Goal: Task Accomplishment & Management: Use online tool/utility

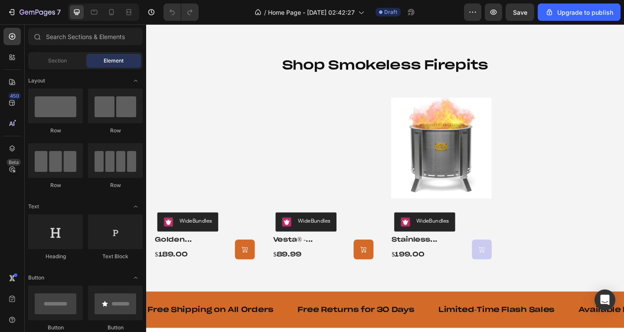
scroll to position [607, 0]
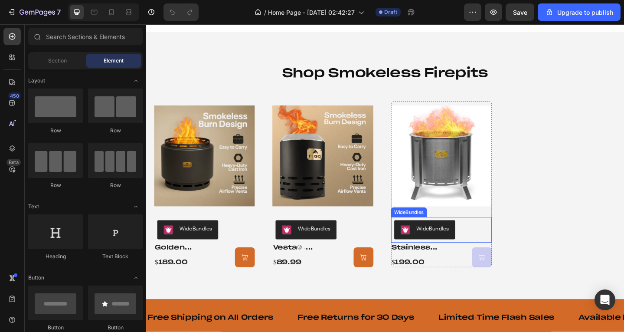
click at [261, 250] on div "WideBundles" at bounding box center [209, 248] width 103 height 21
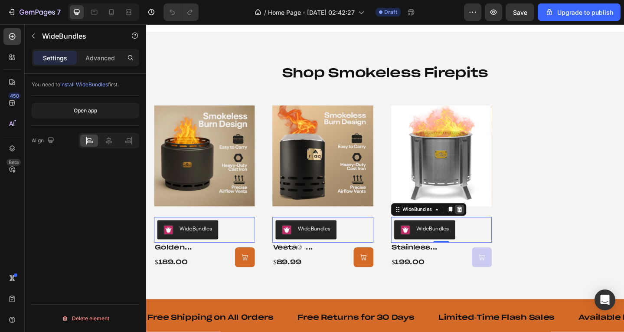
click at [146, 24] on icon at bounding box center [146, 24] width 0 height 0
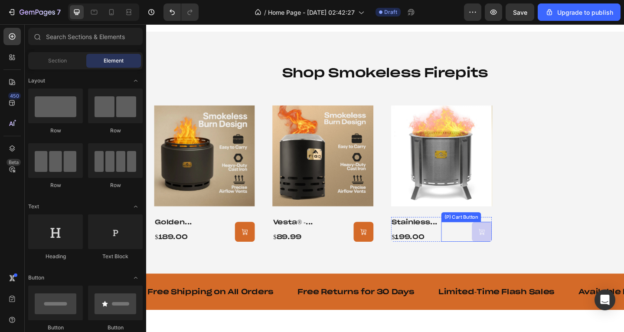
click at [265, 248] on div "(P) Cart Button" at bounding box center [237, 250] width 55 height 22
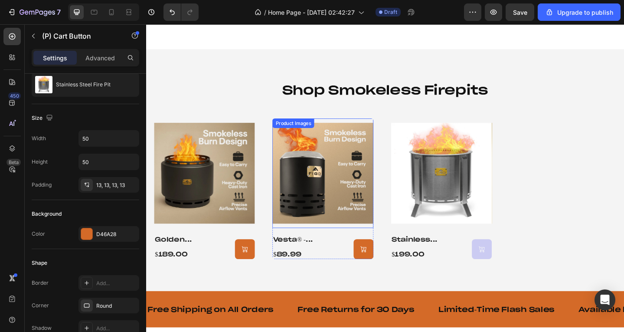
scroll to position [570, 0]
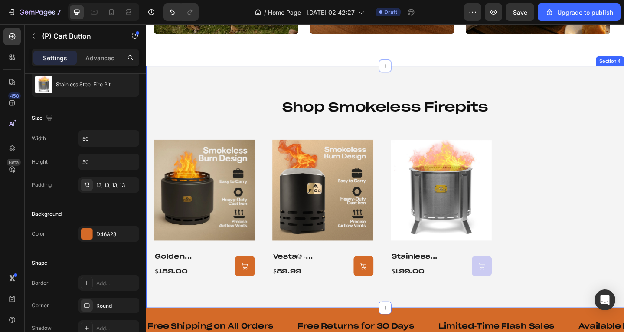
click at [468, 135] on div "shop smokeless firepits Heading Product Images golden breath® - smokeless fire …" at bounding box center [406, 202] width 503 height 194
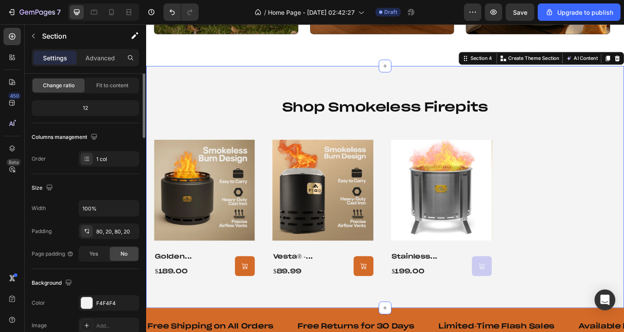
scroll to position [0, 0]
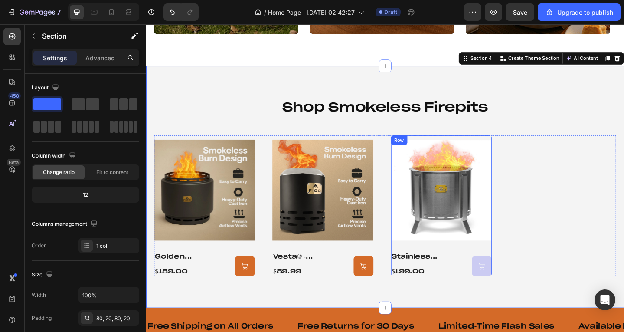
click at [265, 267] on div "Product Images stainless steel fire pit Product Title $199.00 Product Price Pro…" at bounding box center [210, 221] width 110 height 153
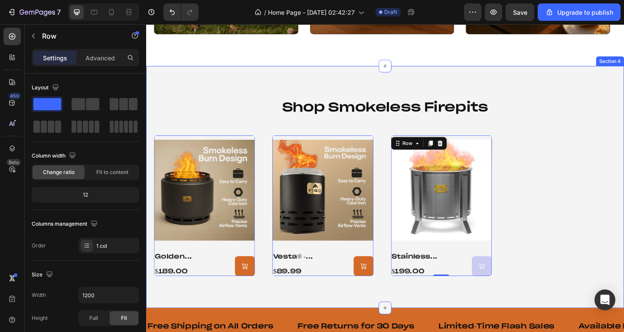
click at [399, 328] on div at bounding box center [406, 333] width 14 height 14
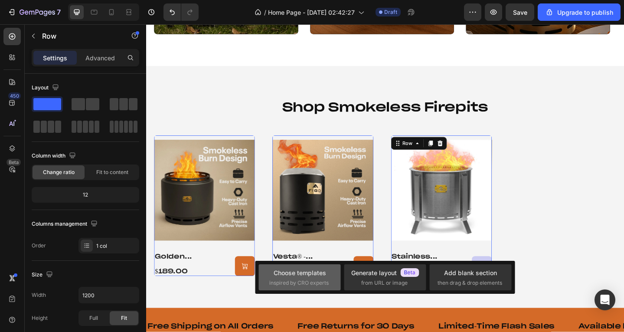
click at [294, 270] on div "Choose templates" at bounding box center [300, 272] width 52 height 9
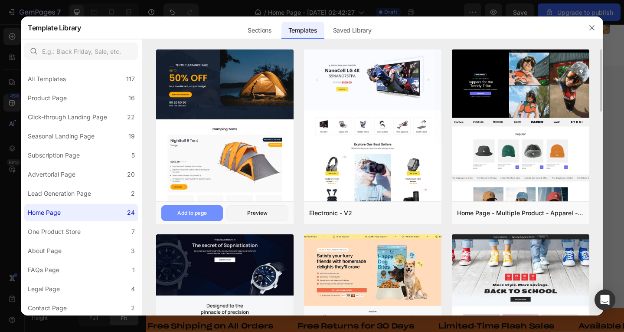
click at [191, 209] on div "Add to page" at bounding box center [191, 213] width 29 height 8
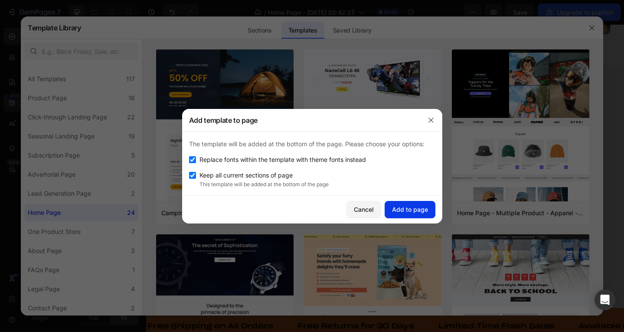
click at [398, 205] on div "Add to page" at bounding box center [410, 209] width 36 height 9
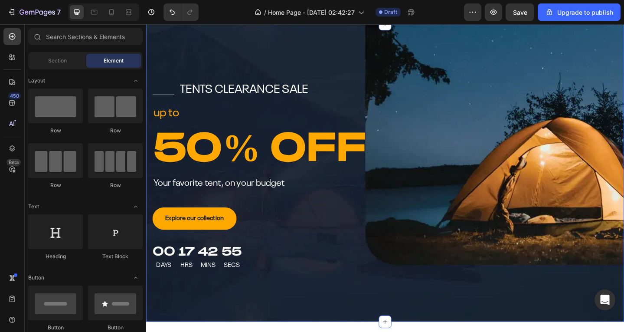
scroll to position [792, 0]
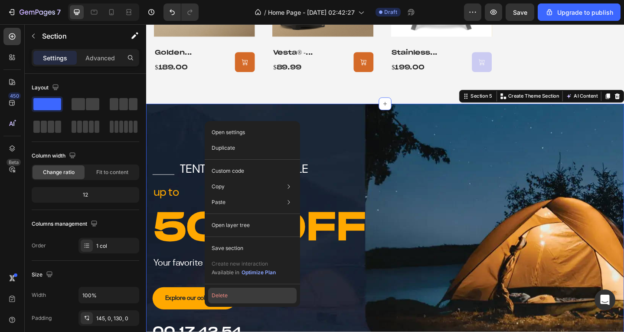
click at [258, 297] on button "Delete" at bounding box center [252, 295] width 88 height 16
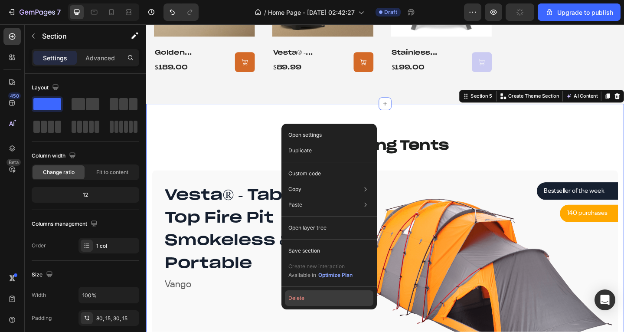
click at [323, 299] on button "Delete" at bounding box center [329, 298] width 88 height 16
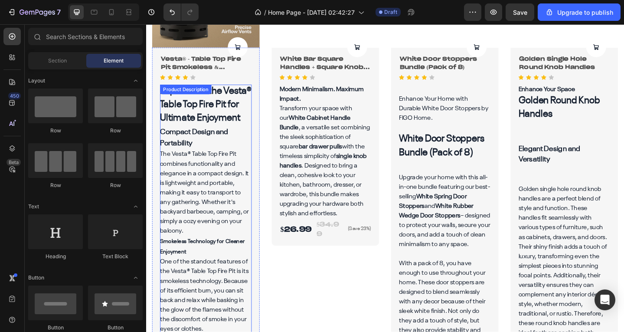
scroll to position [965, 0]
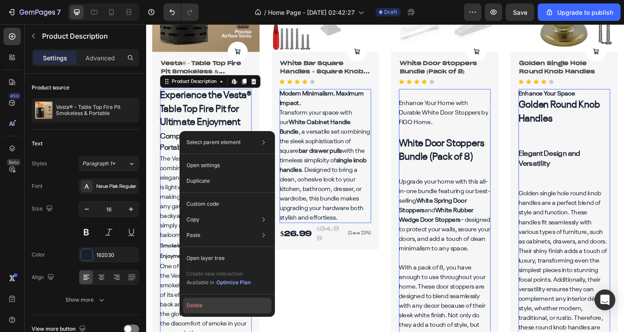
click at [232, 307] on button "Delete" at bounding box center [227, 305] width 88 height 16
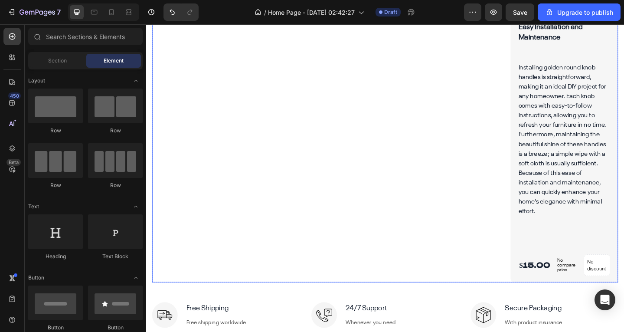
scroll to position [2006, 0]
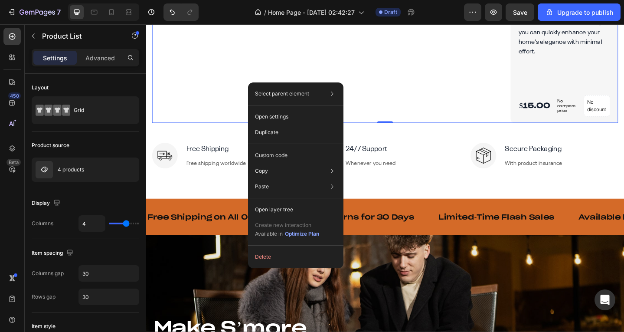
click at [269, 246] on div "Select parent element Section Row 1 col Product List Open settings Duplicate Cu…" at bounding box center [295, 175] width 95 height 186
click at [272, 250] on button "Delete" at bounding box center [296, 257] width 88 height 16
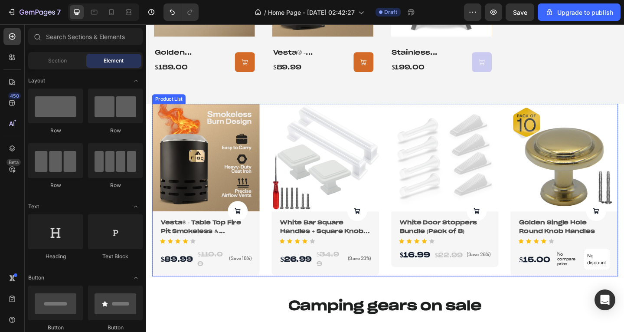
scroll to position [965, 0]
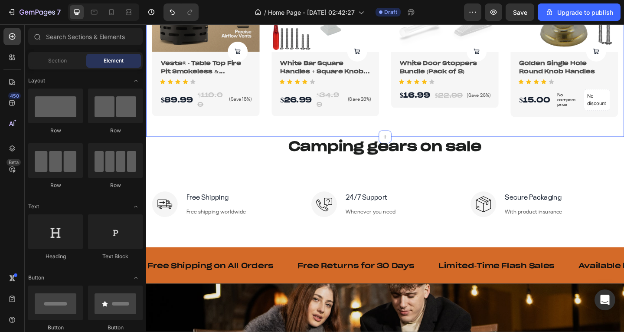
click at [270, 128] on div "Product Images Product Cart Button Vesta® - Table Top Fire Pit Smokeless & Port…" at bounding box center [406, 42] width 520 height 209
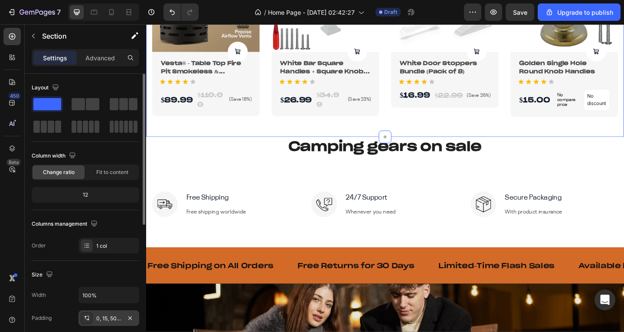
click at [101, 317] on div "0, 15, 50, 15" at bounding box center [108, 318] width 25 height 8
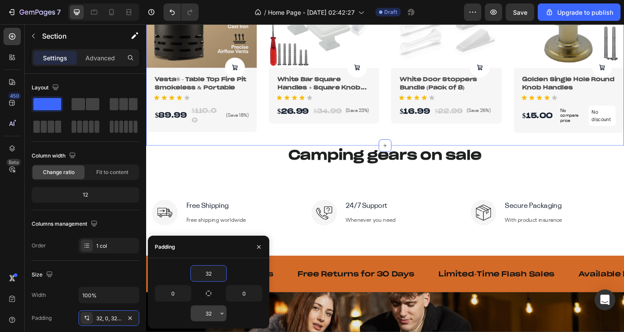
click at [206, 308] on input "32" at bounding box center [209, 313] width 36 height 16
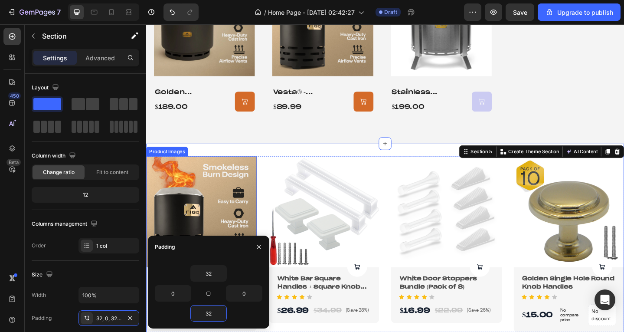
scroll to position [835, 0]
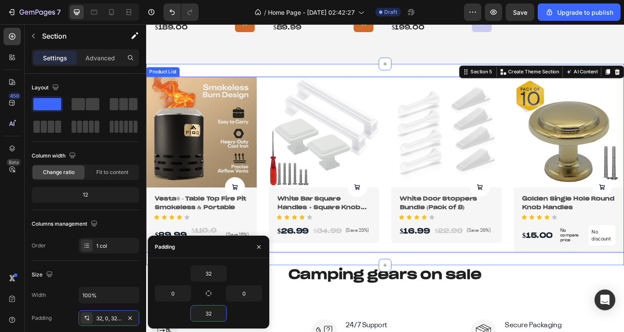
click at [274, 90] on div "Product Images Product Cart Button Vesta® - Table Top Fire Pit Smokeless & Port…" at bounding box center [406, 177] width 520 height 191
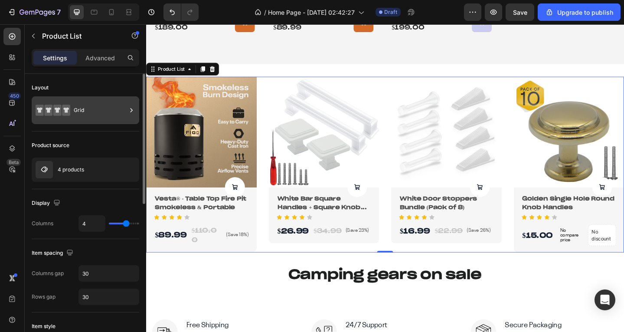
click at [82, 105] on div "Grid" at bounding box center [100, 110] width 53 height 20
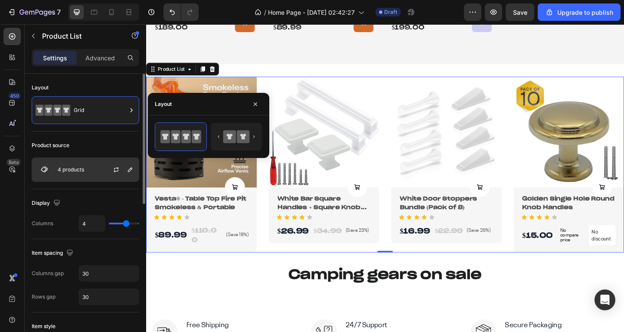
click at [86, 168] on div "4 products" at bounding box center [86, 169] width 108 height 24
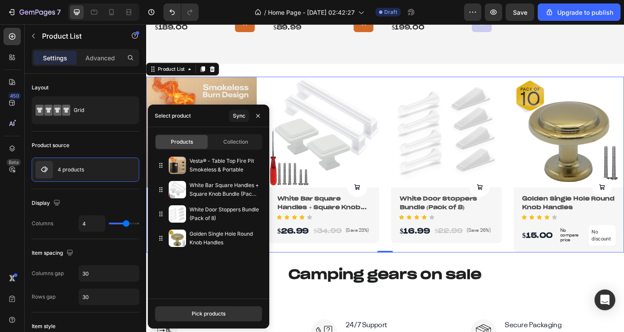
click at [226, 137] on div "Collection" at bounding box center [235, 142] width 52 height 14
type input "8"
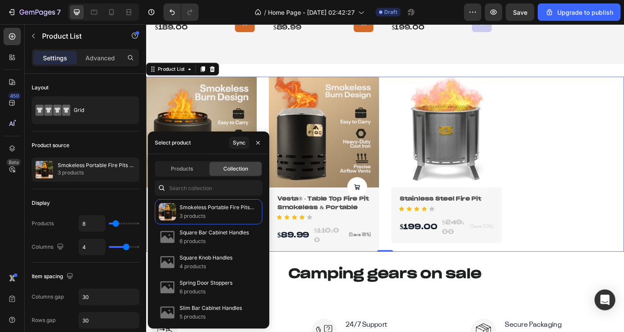
click at [567, 160] on div "Product Images Product Cart Button Golden Breath® - Smokeless Fire Pit Product …" at bounding box center [406, 177] width 520 height 190
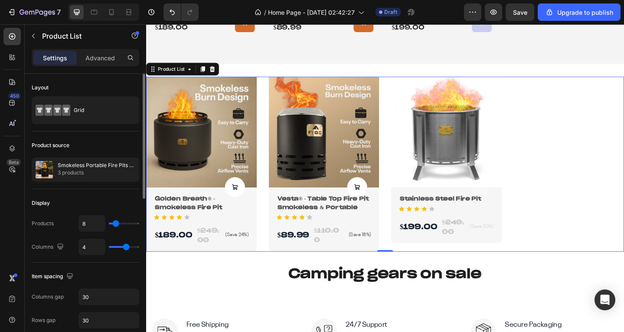
type input "3"
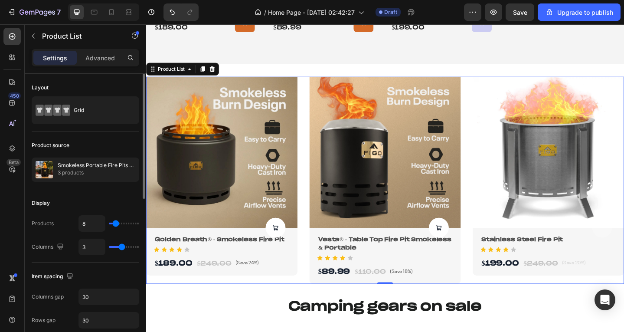
drag, startPoint x: 128, startPoint y: 248, endPoint x: 123, endPoint y: 248, distance: 5.7
type input "3"
click at [123, 248] on input "range" at bounding box center [124, 247] width 30 height 2
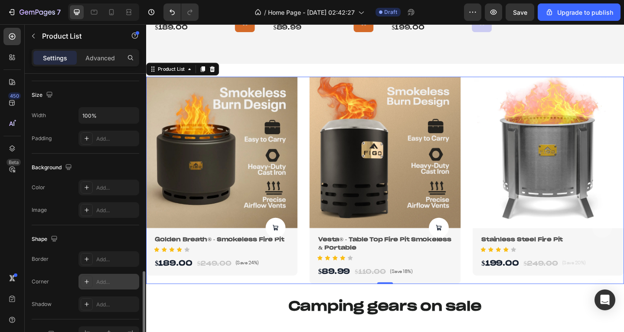
scroll to position [355, 0]
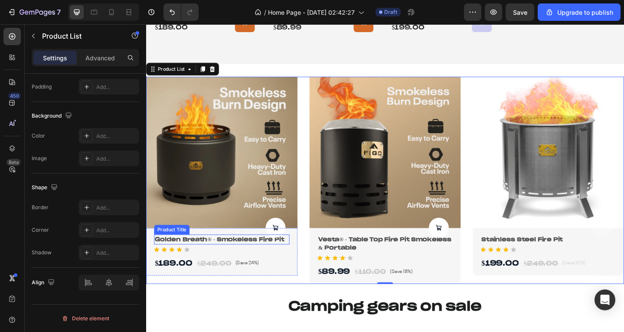
click at [196, 253] on h2 "Golden Breath® - Smokeless Fire Pit" at bounding box center [228, 258] width 147 height 11
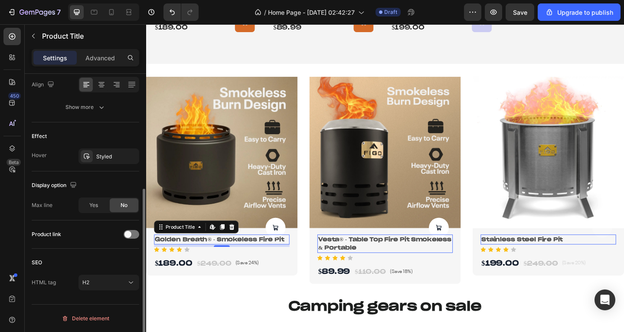
scroll to position [19, 0]
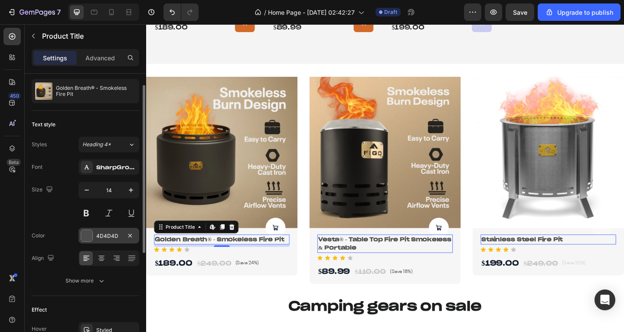
click at [111, 229] on div "4D4D4D" at bounding box center [108, 236] width 61 height 16
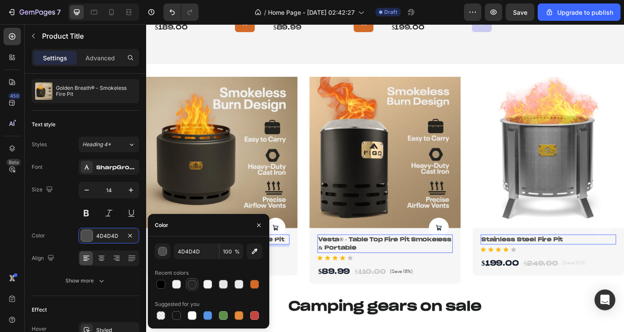
click at [189, 287] on div at bounding box center [192, 284] width 9 height 9
type input "242424"
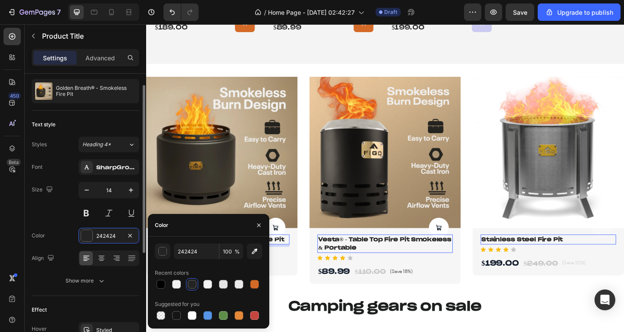
click at [49, 211] on div "Size 14" at bounding box center [86, 201] width 108 height 39
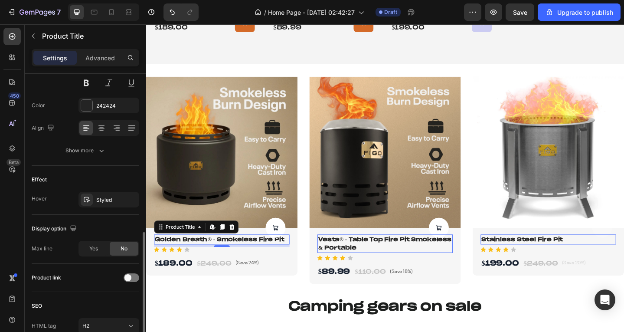
scroll to position [193, 0]
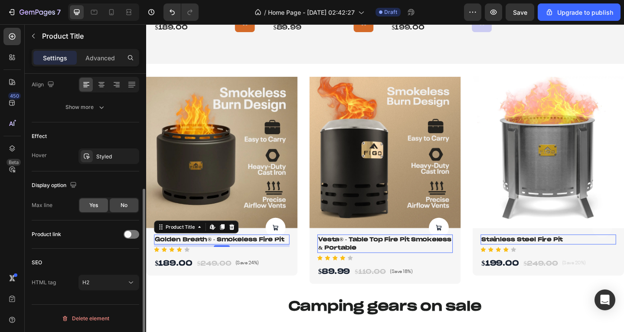
click at [102, 203] on div "Yes" at bounding box center [93, 205] width 29 height 14
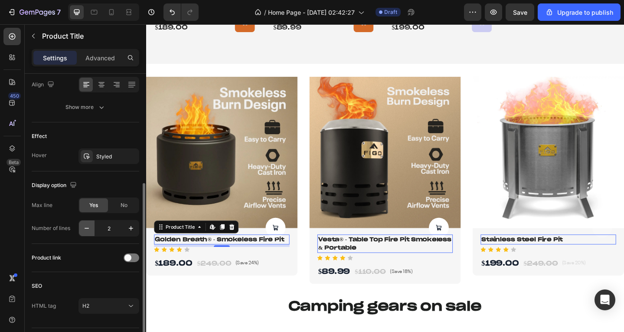
click at [91, 232] on button "button" at bounding box center [87, 228] width 16 height 16
type input "1"
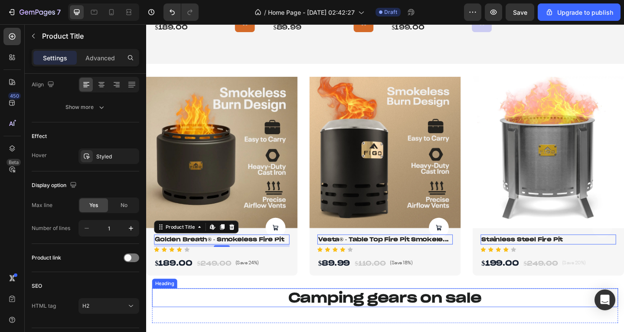
click at [242, 313] on p "Camping gears on sale" at bounding box center [407, 322] width 506 height 19
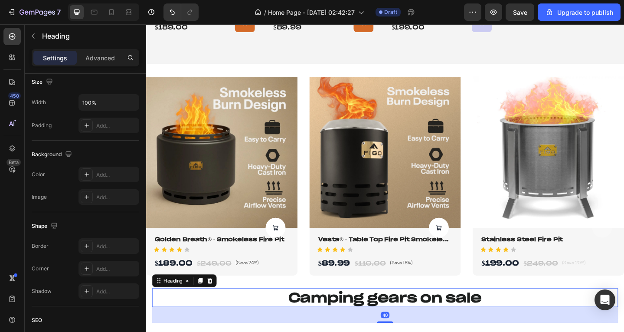
scroll to position [0, 0]
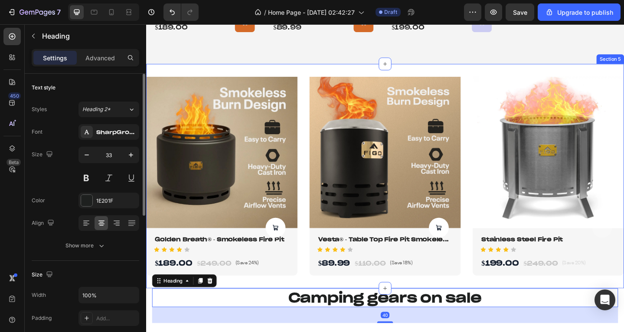
click at [243, 296] on div "Product Images Product Cart Button Golden Breath® - Smokeless Fire Pit Product …" at bounding box center [406, 190] width 520 height 244
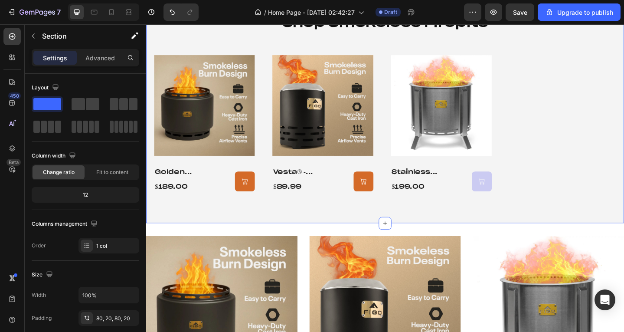
scroll to position [575, 0]
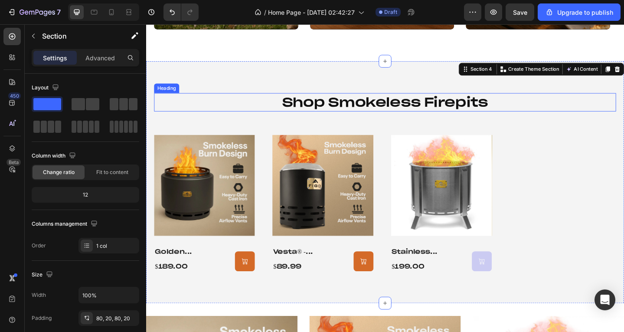
click at [368, 108] on h2 "shop smokeless firepits" at bounding box center [406, 109] width 503 height 20
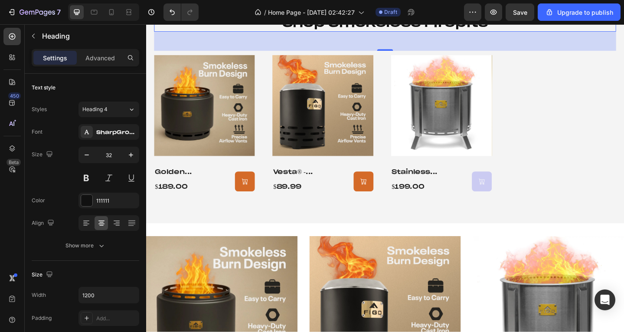
scroll to position [618, 0]
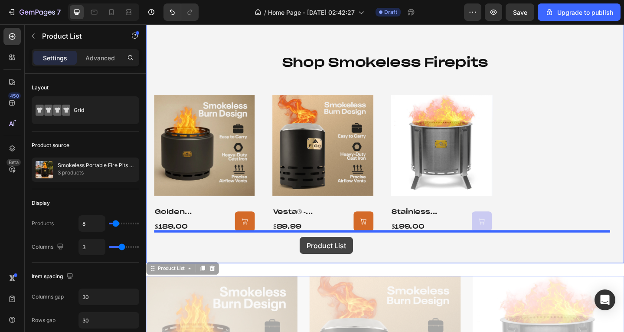
drag, startPoint x: 315, startPoint y: 317, endPoint x: 314, endPoint y: 256, distance: 60.7
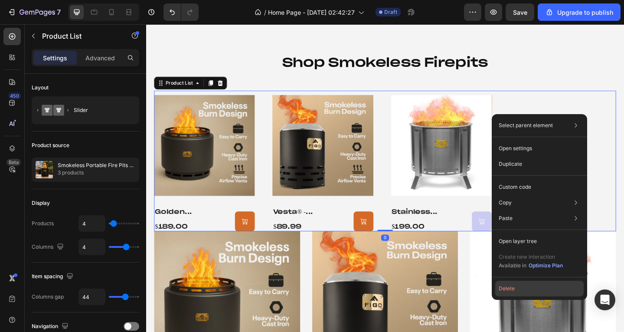
click at [516, 289] on button "Delete" at bounding box center [539, 289] width 88 height 16
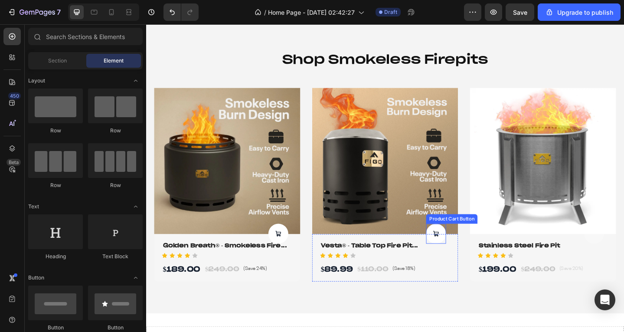
scroll to position [748, 0]
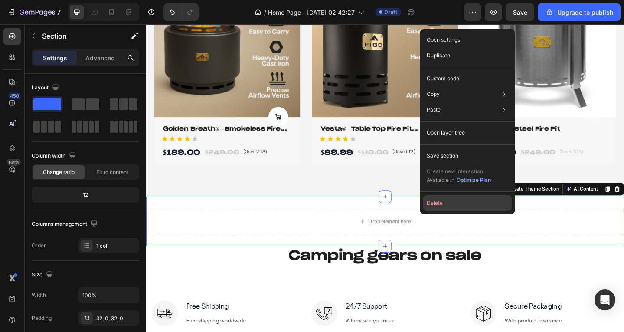
click at [453, 208] on button "Delete" at bounding box center [467, 203] width 88 height 16
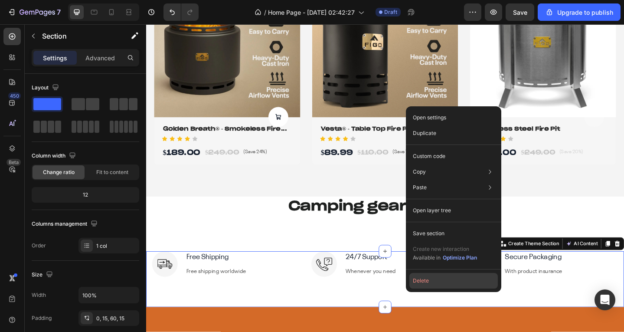
click at [448, 278] on button "Delete" at bounding box center [453, 281] width 88 height 16
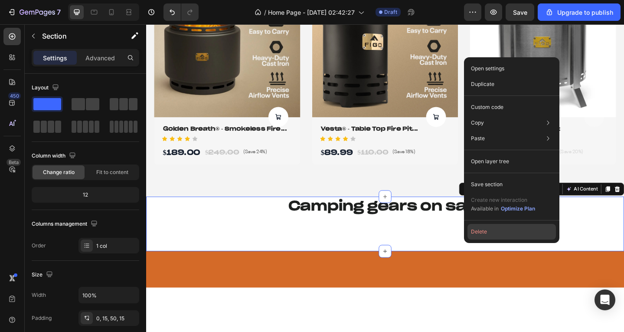
click at [497, 230] on button "Delete" at bounding box center [511, 232] width 88 height 16
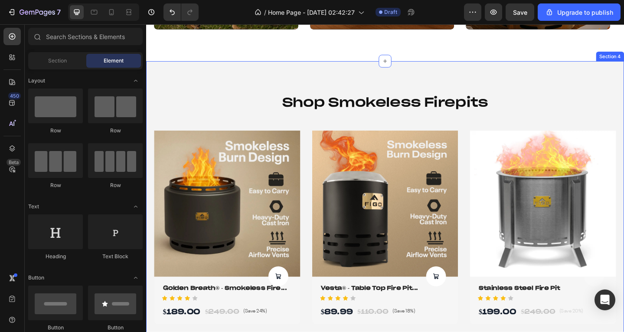
scroll to position [575, 0]
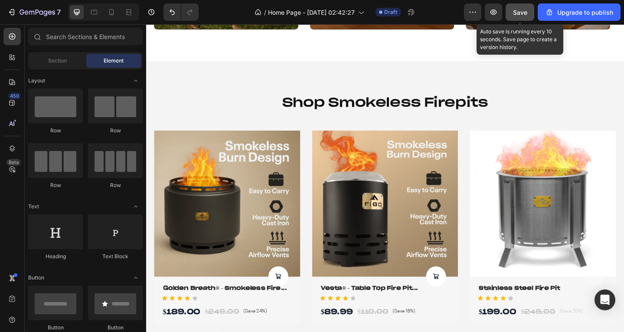
click at [511, 13] on button "Save" at bounding box center [520, 11] width 29 height 17
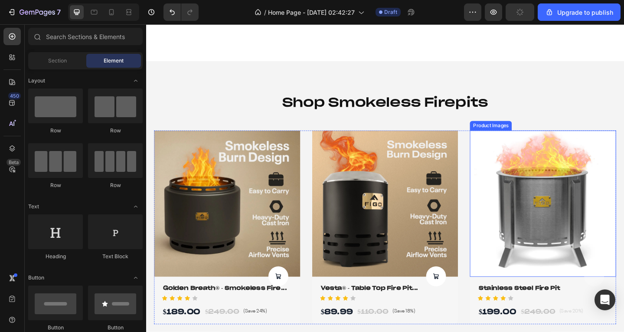
scroll to position [662, 0]
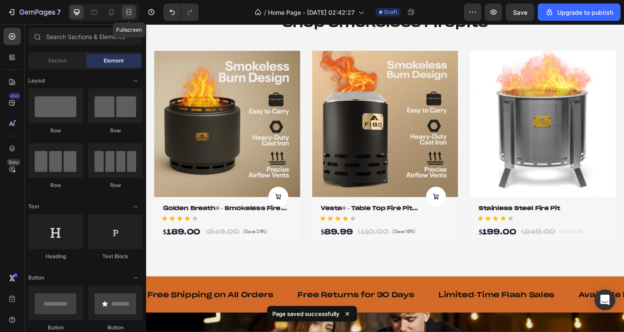
click at [129, 13] on icon at bounding box center [127, 12] width 3 height 2
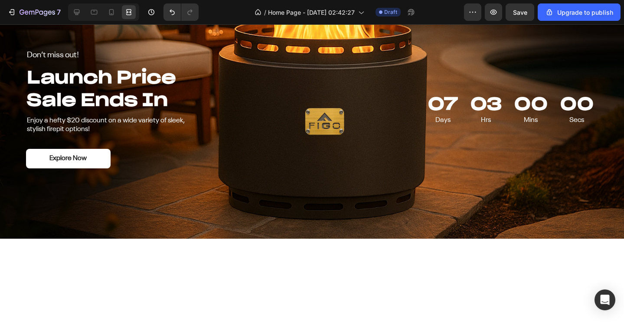
scroll to position [1919, 0]
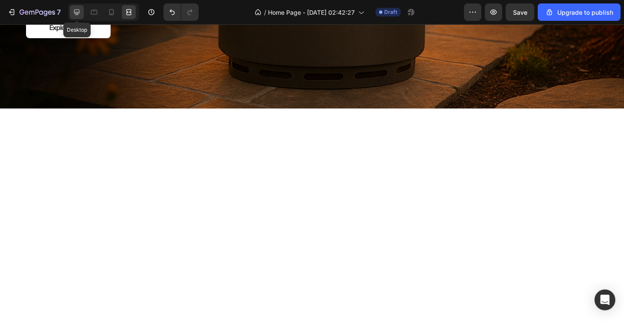
click at [82, 12] on div at bounding box center [77, 12] width 14 height 14
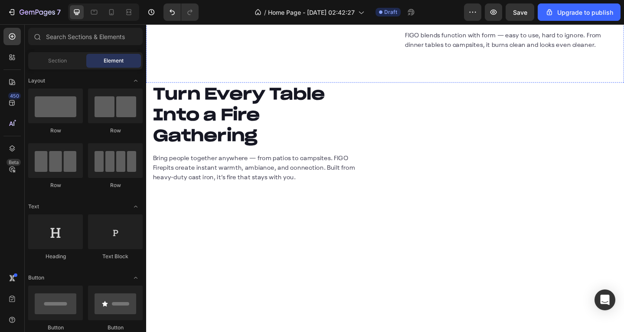
scroll to position [1394, 0]
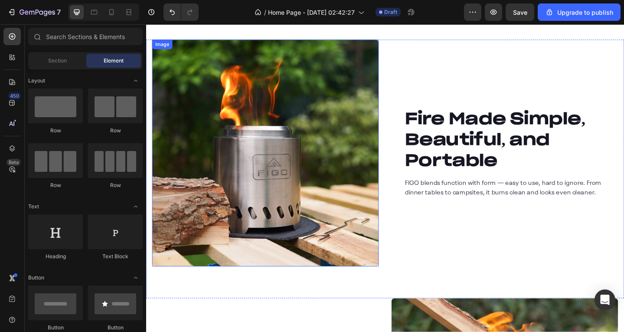
click at [158, 148] on img at bounding box center [276, 164] width 247 height 247
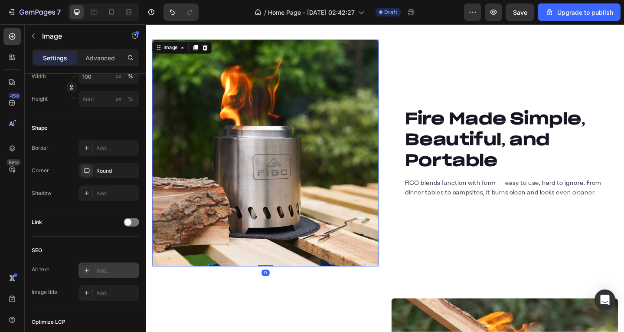
scroll to position [372, 0]
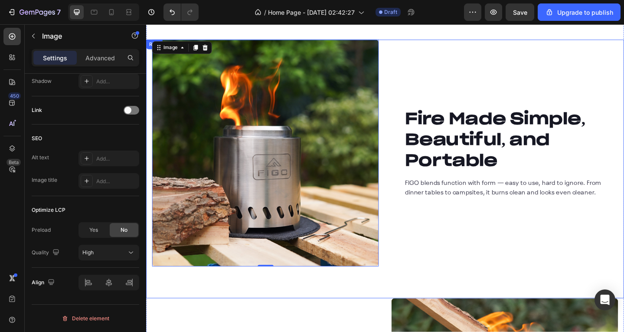
click at [270, 310] on div "Image 0 Fire Made Simple, Beautiful, and Portable Heading FIGO blends function …" at bounding box center [406, 181] width 520 height 281
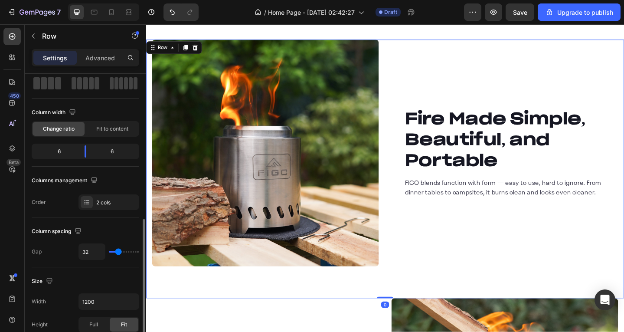
scroll to position [130, 0]
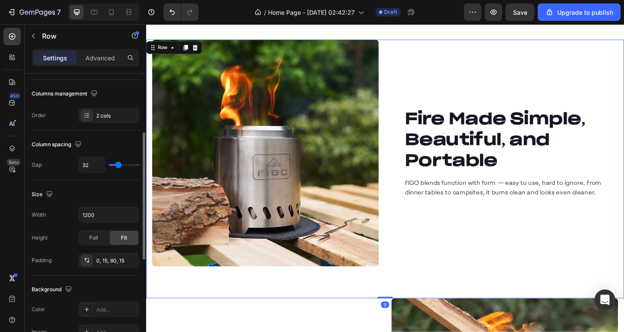
click at [111, 247] on div "Width 1200 Height Full Fit Padding 0, 15, 80, 15" at bounding box center [86, 237] width 108 height 62
click at [108, 257] on div "0, 15, 80, 15" at bounding box center [108, 261] width 25 height 8
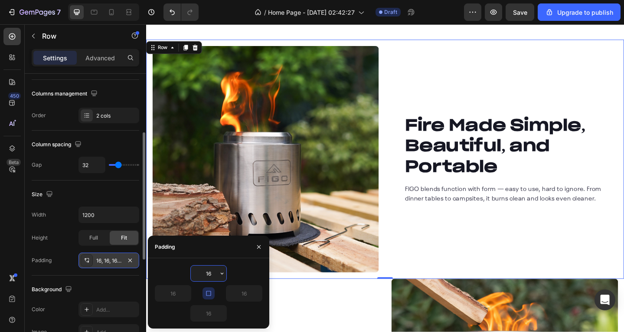
click at [104, 267] on div "16, 16, 16, 16" at bounding box center [108, 260] width 61 height 16
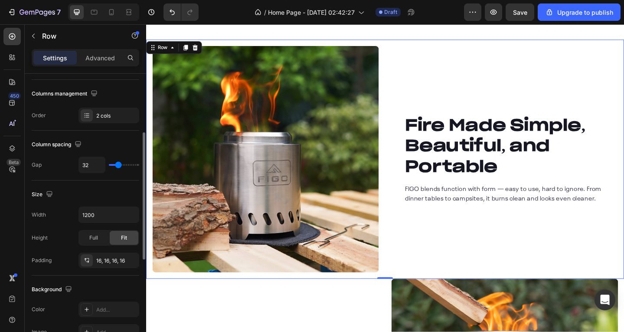
click at [102, 273] on div "Size Width 1200 Height Full Fit Padding 16, 16, 16, 16" at bounding box center [86, 227] width 108 height 95
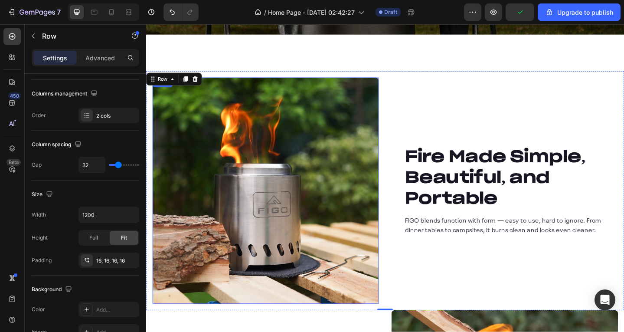
scroll to position [1351, 0]
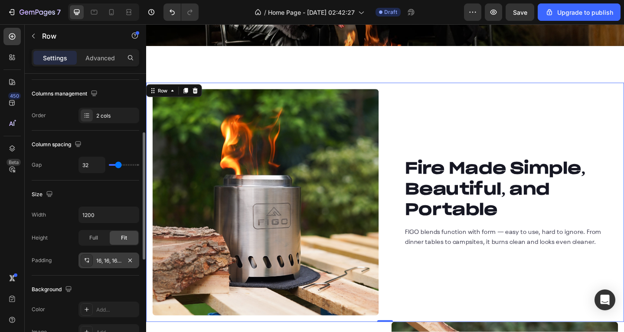
click at [103, 260] on div "16, 16, 16, 16" at bounding box center [108, 261] width 25 height 8
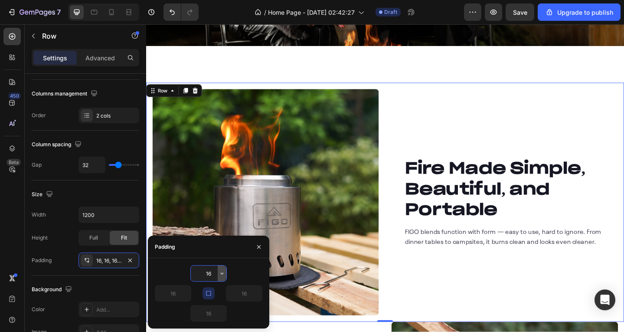
click at [222, 277] on button "button" at bounding box center [222, 273] width 9 height 16
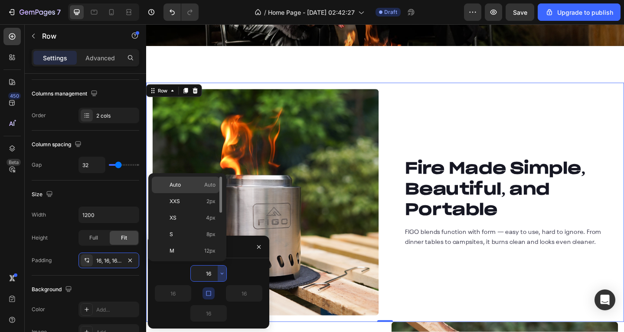
click at [197, 187] on p "Auto Auto" at bounding box center [193, 185] width 46 height 8
type input "Auto"
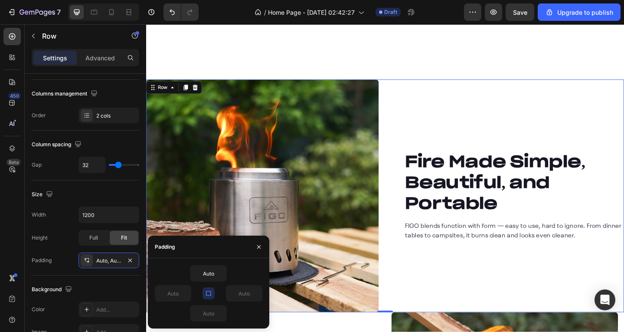
scroll to position [1481, 0]
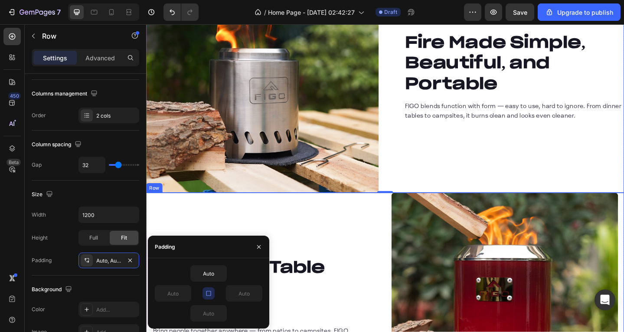
click at [355, 234] on div "Turn Every Table Into a Fire Gathering Heading Bring people together anywhere —…" at bounding box center [276, 331] width 247 height 247
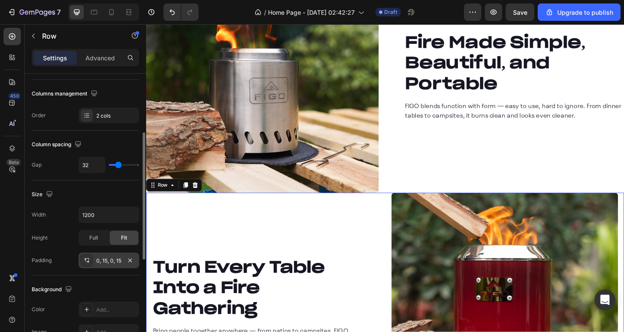
click at [118, 259] on div "0, 15, 0, 15" at bounding box center [108, 261] width 25 height 8
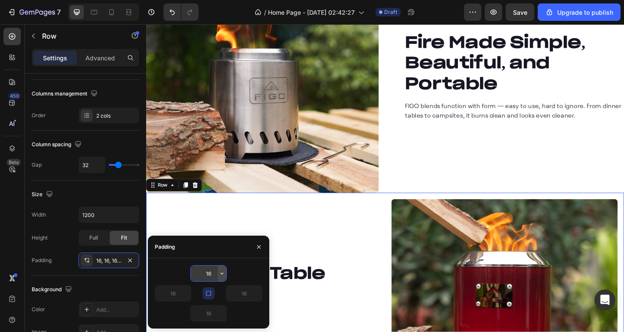
click at [221, 269] on button "button" at bounding box center [222, 273] width 9 height 16
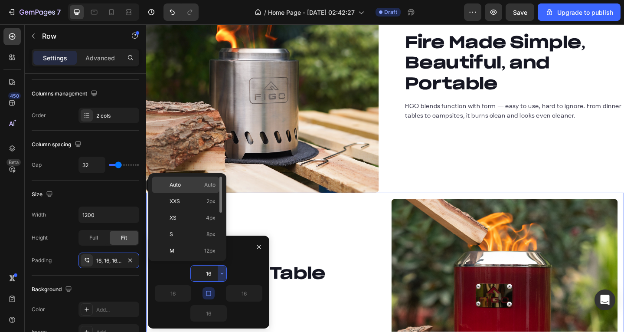
click at [192, 193] on div "Auto Auto" at bounding box center [186, 201] width 68 height 16
type input "Auto"
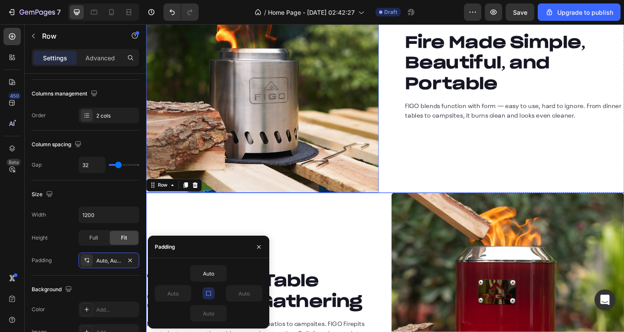
click at [295, 150] on img at bounding box center [272, 80] width 253 height 253
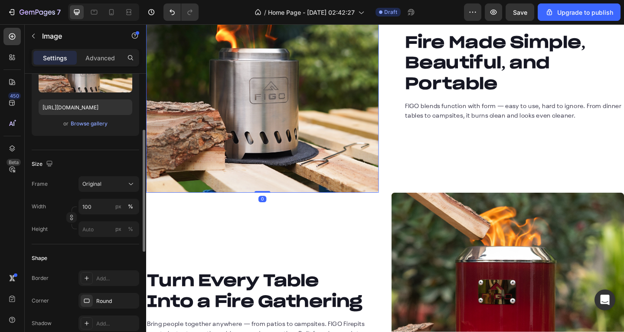
scroll to position [217, 0]
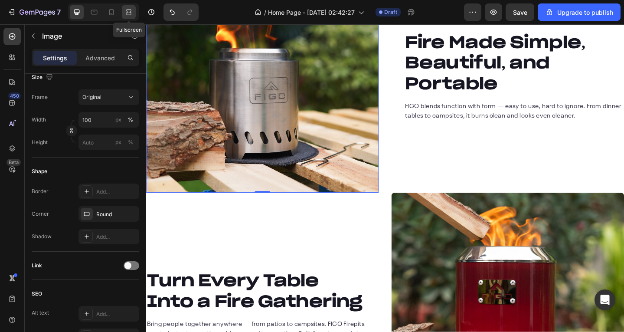
click at [123, 7] on div at bounding box center [129, 12] width 14 height 14
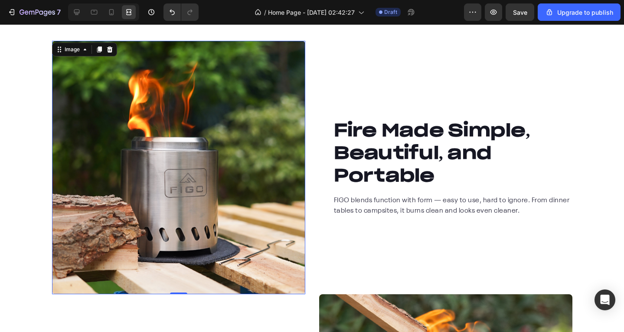
scroll to position [1394, 0]
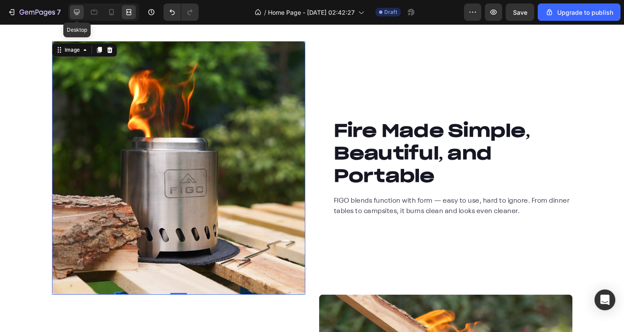
click at [72, 12] on div at bounding box center [77, 12] width 14 height 14
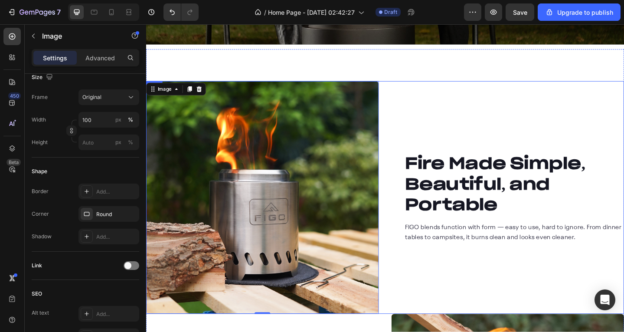
scroll to position [1351, 0]
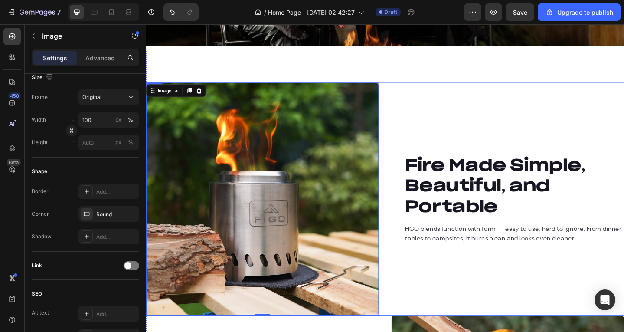
click at [413, 108] on div "Fire Made Simple, Beautiful, and Portable Heading FIGO blends function with for…" at bounding box center [539, 214] width 253 height 253
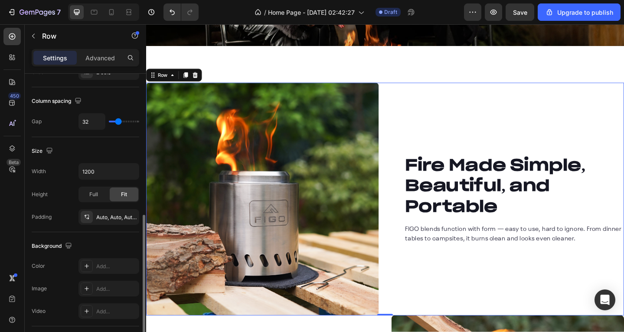
scroll to position [345, 0]
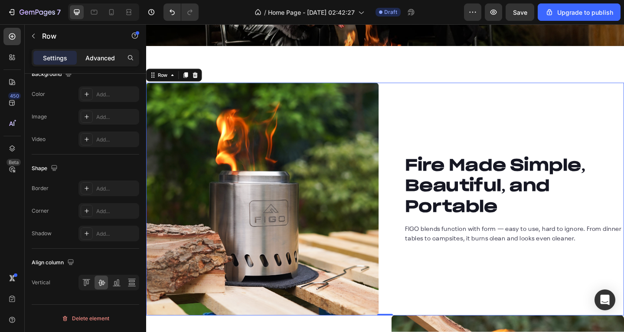
click at [89, 62] on p "Advanced" at bounding box center [99, 57] width 29 height 9
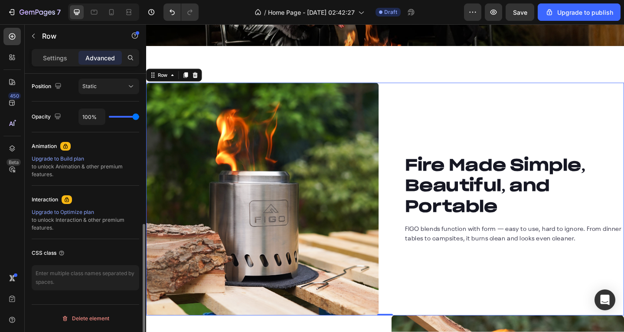
scroll to position [59, 0]
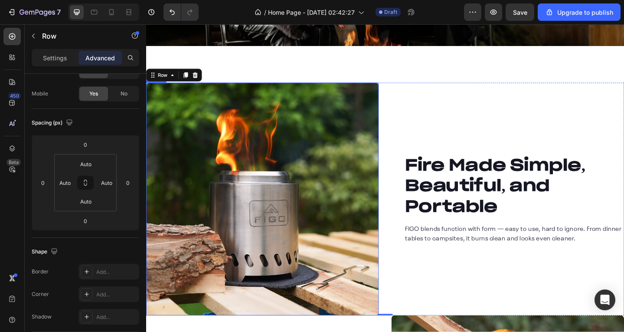
click at [186, 105] on img at bounding box center [272, 214] width 253 height 253
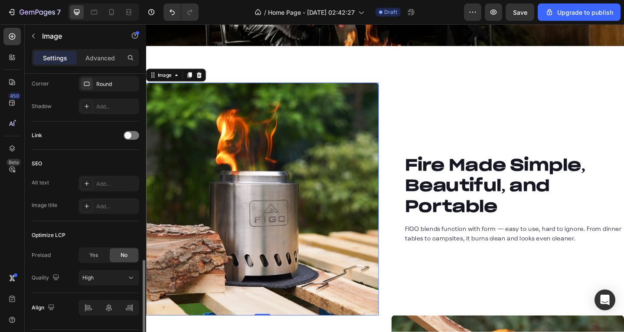
scroll to position [372, 0]
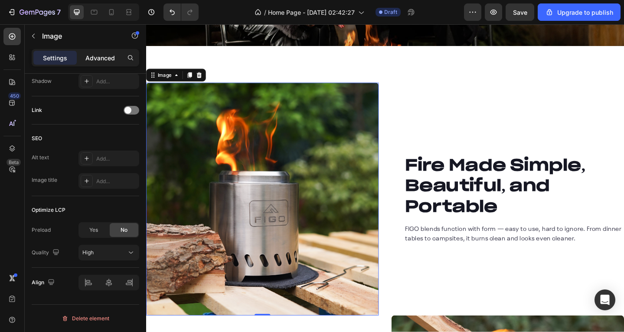
click at [99, 58] on p "Advanced" at bounding box center [99, 57] width 29 height 9
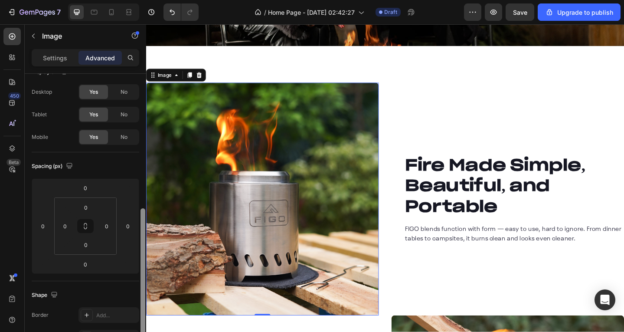
scroll to position [102, 0]
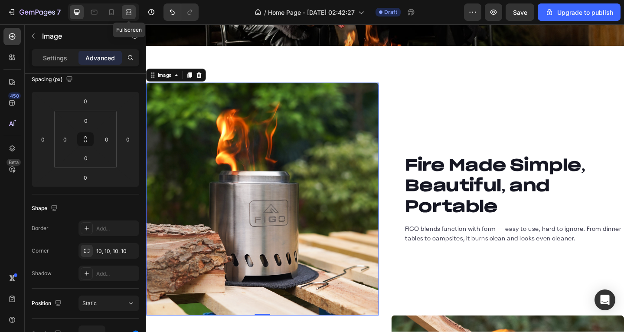
click at [129, 12] on icon at bounding box center [130, 12] width 3 height 2
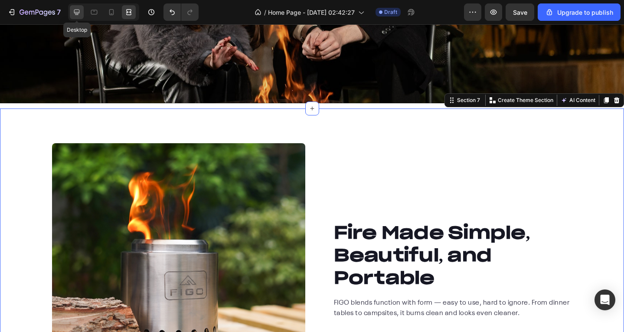
click at [72, 9] on div at bounding box center [77, 12] width 14 height 14
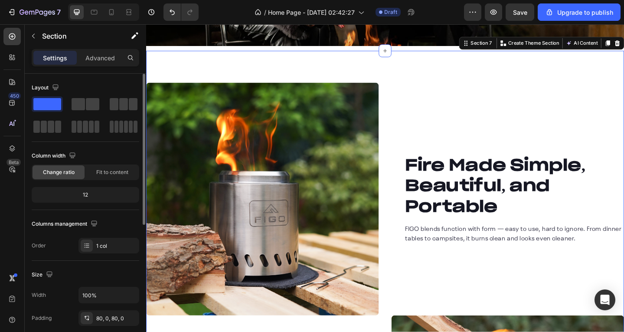
scroll to position [87, 0]
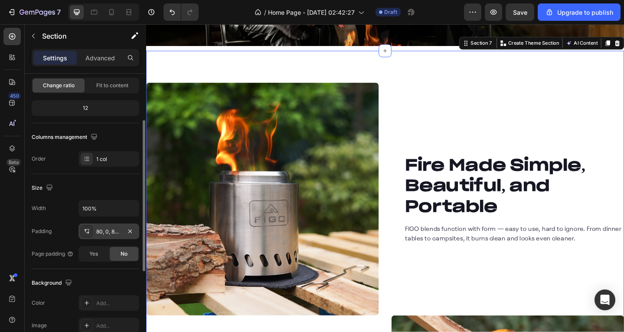
click at [102, 232] on div "80, 0, 80, 0" at bounding box center [108, 232] width 25 height 8
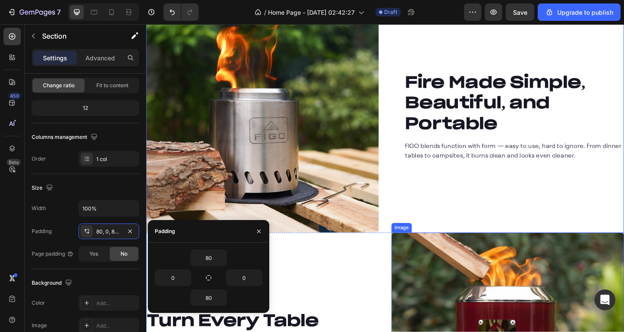
scroll to position [1351, 0]
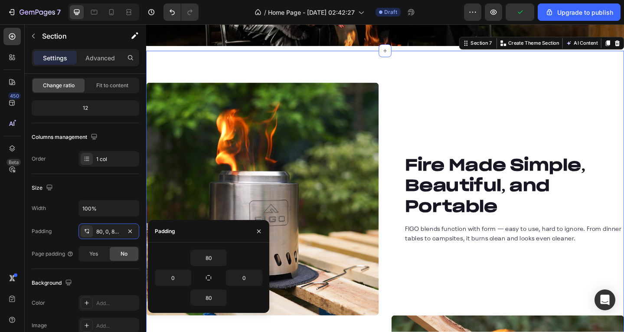
click at [413, 110] on div "Fire Made Simple, Beautiful, and Portable Heading FIGO blends function with for…" at bounding box center [539, 214] width 253 height 253
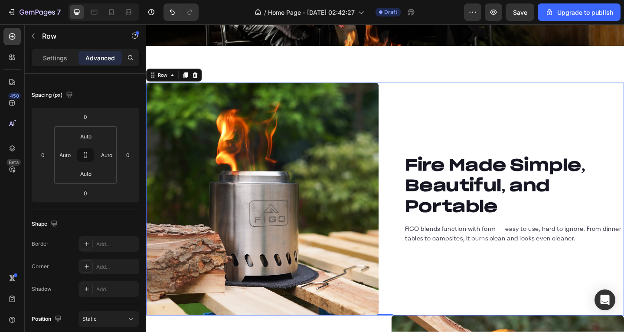
scroll to position [0, 0]
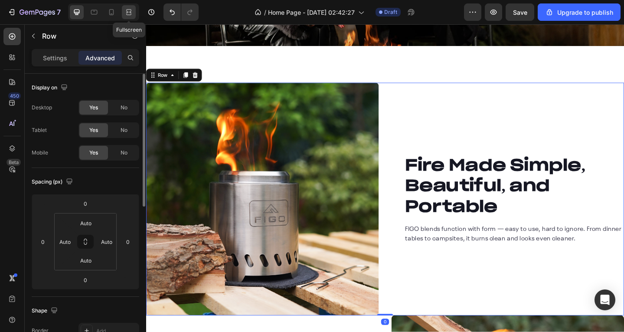
click at [122, 13] on div at bounding box center [129, 12] width 14 height 14
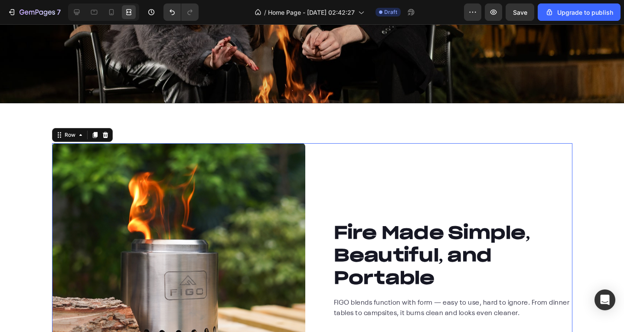
click at [376, 180] on div "Fire Made Simple, Beautiful, and Portable Heading FIGO blends function with for…" at bounding box center [445, 269] width 253 height 253
click at [419, 177] on div "Fire Made Simple, Beautiful, and Portable Heading FIGO blends function with for…" at bounding box center [445, 269] width 253 height 253
click at [83, 8] on div at bounding box center [77, 12] width 14 height 14
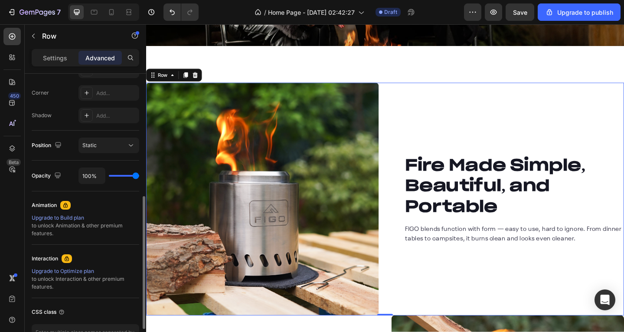
scroll to position [217, 0]
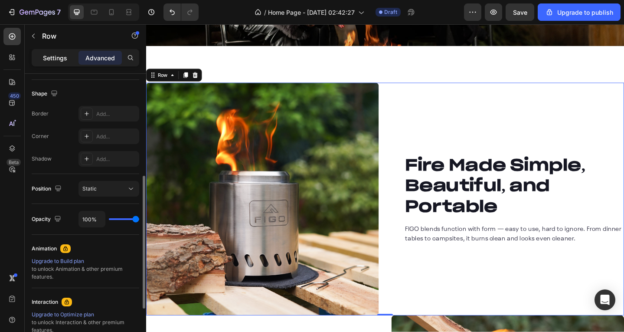
click at [49, 52] on div "Settings" at bounding box center [54, 58] width 43 height 14
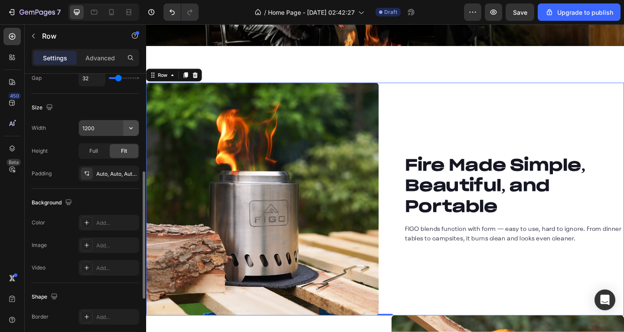
click at [131, 124] on icon "button" at bounding box center [131, 128] width 9 height 9
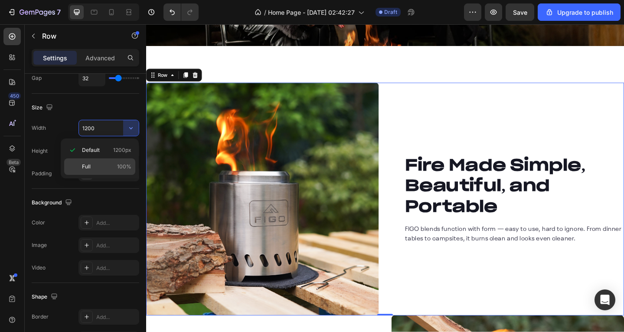
click at [96, 160] on div "Full 100%" at bounding box center [99, 166] width 71 height 16
type input "100%"
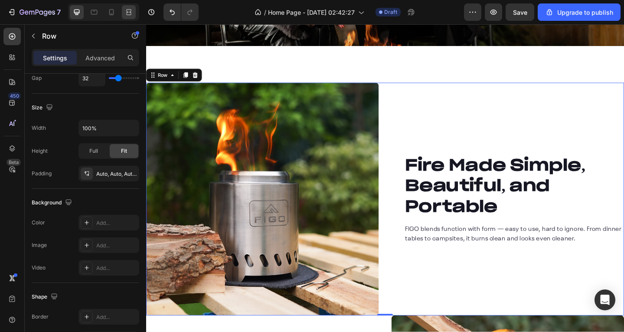
click at [130, 11] on icon at bounding box center [128, 12] width 9 height 9
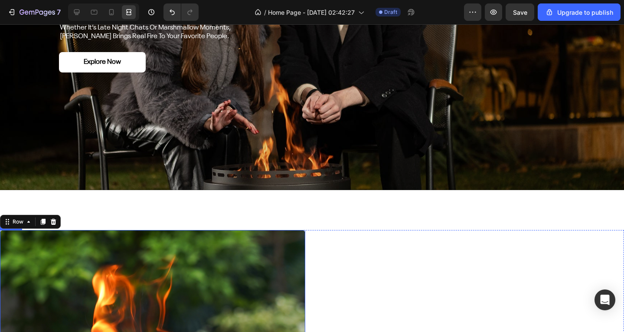
scroll to position [1351, 0]
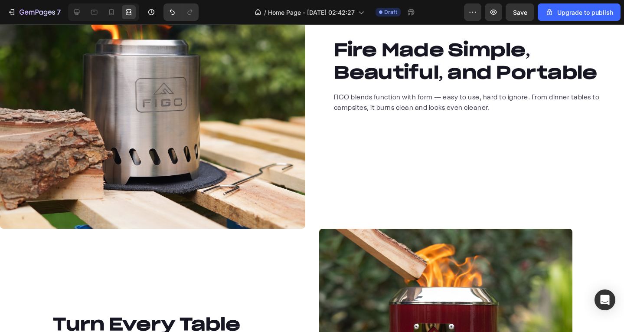
scroll to position [1437, 0]
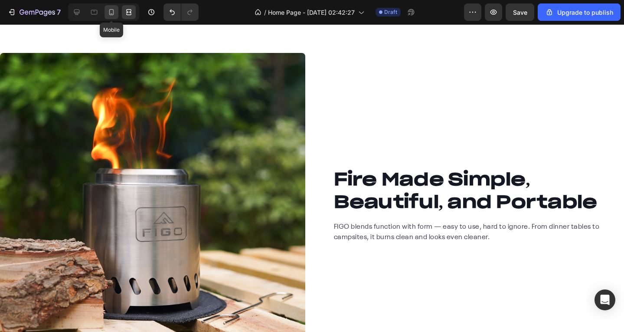
click at [106, 9] on div at bounding box center [112, 12] width 14 height 14
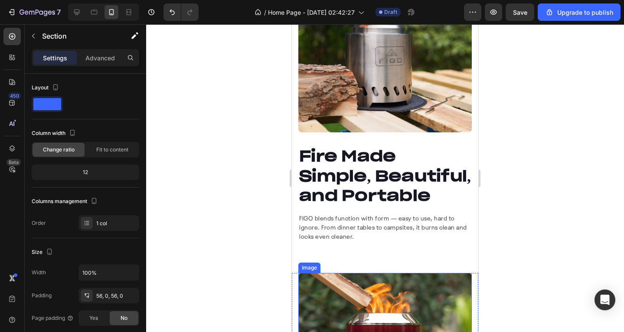
scroll to position [1419, 0]
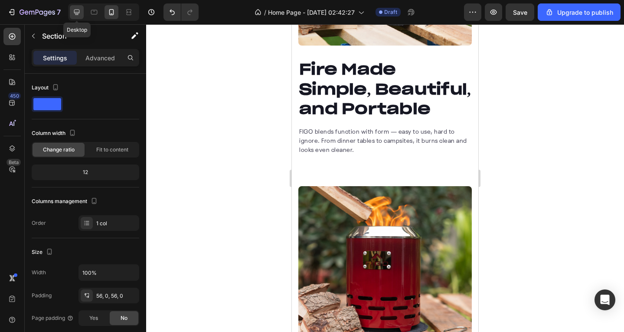
click at [75, 14] on icon at bounding box center [76, 12] width 9 height 9
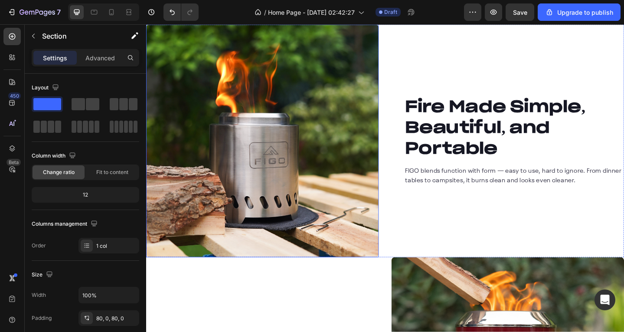
scroll to position [1541, 0]
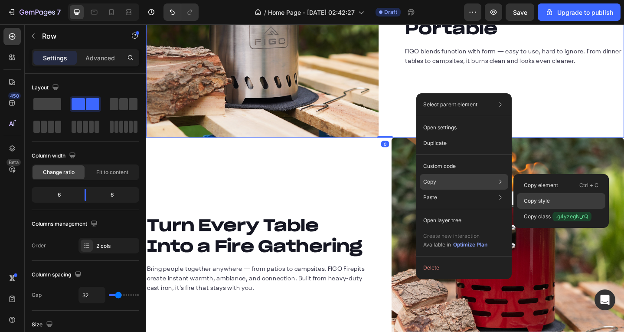
click at [546, 199] on p "Copy style" at bounding box center [537, 201] width 26 height 8
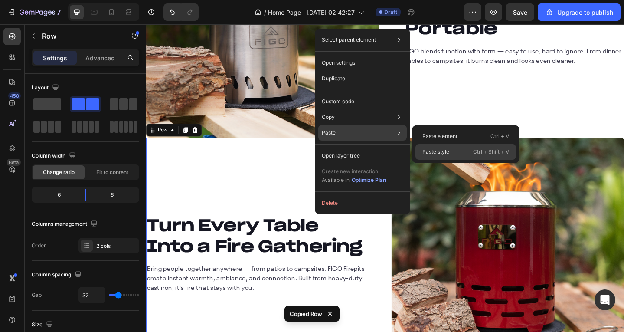
click at [425, 148] on p "Paste style" at bounding box center [435, 152] width 27 height 8
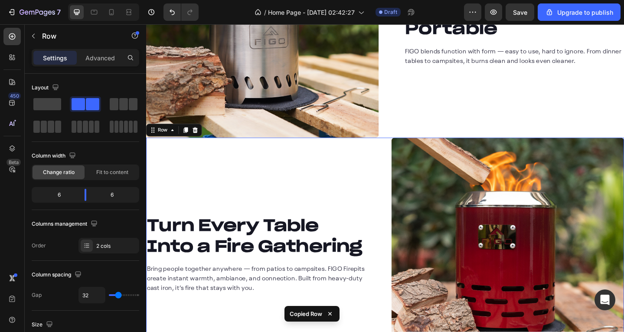
type input "100%"
click at [130, 9] on icon at bounding box center [128, 12] width 9 height 9
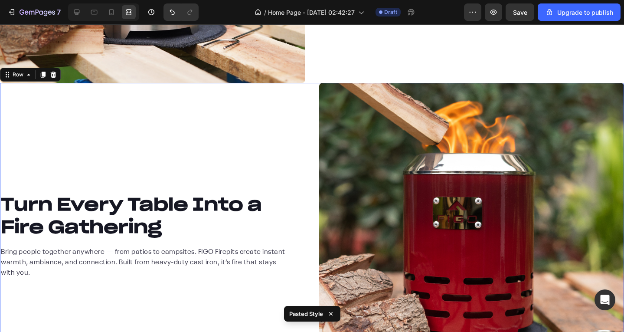
scroll to position [1671, 0]
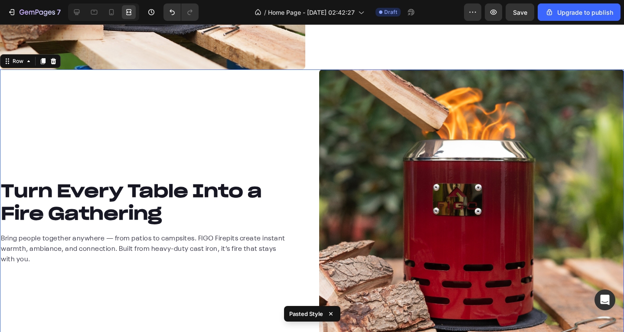
click at [201, 160] on div "Turn Every Table Into a Fire Gathering Heading Bring people together anywhere —…" at bounding box center [152, 221] width 305 height 305
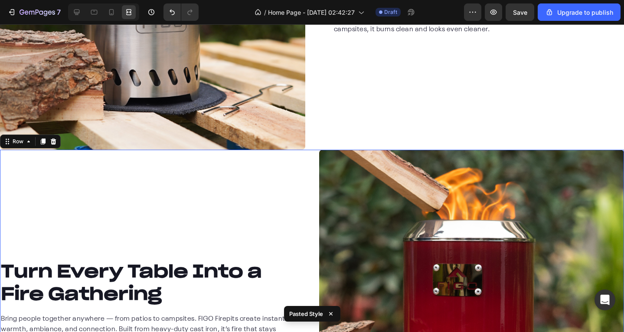
scroll to position [1584, 0]
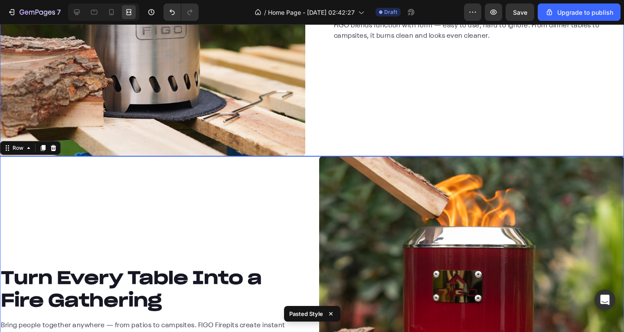
click at [359, 131] on div "Fire Made Simple, Beautiful, and Portable Heading FIGO blends function with for…" at bounding box center [471, 3] width 305 height 305
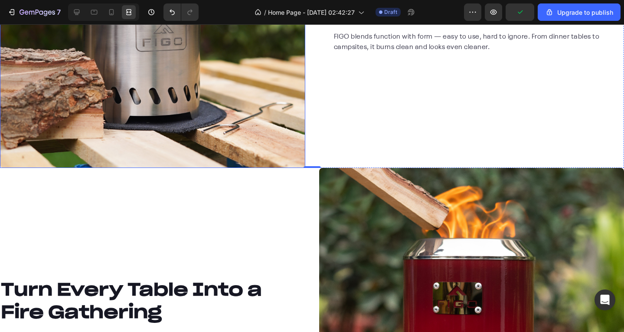
scroll to position [1714, 0]
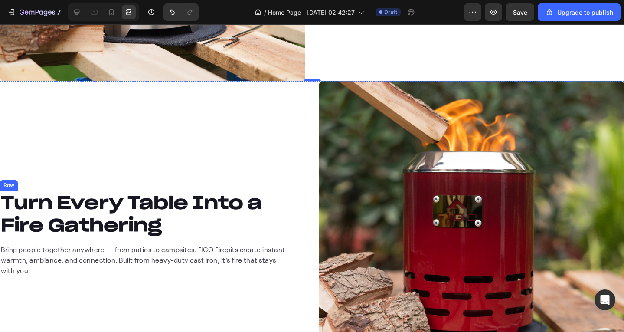
click at [291, 232] on div "Turn Every Table Into a Fire Gathering Heading Bring people together anywhere —…" at bounding box center [152, 233] width 305 height 87
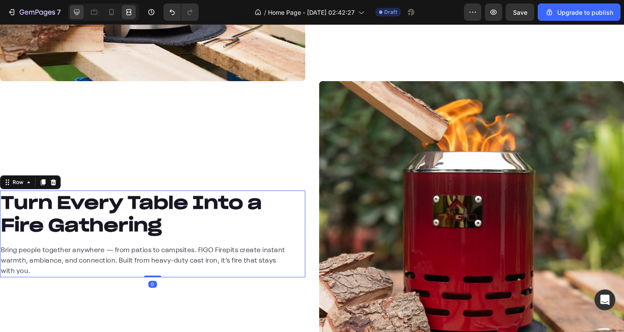
click at [81, 10] on icon at bounding box center [76, 12] width 9 height 9
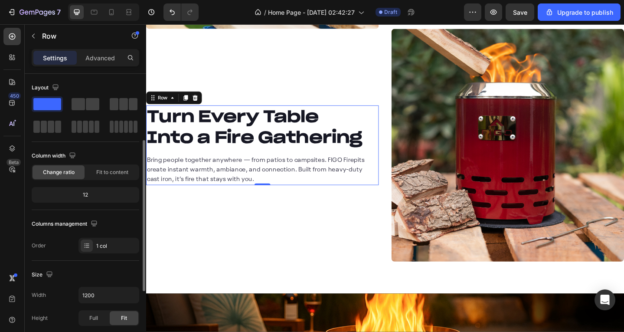
scroll to position [130, 0]
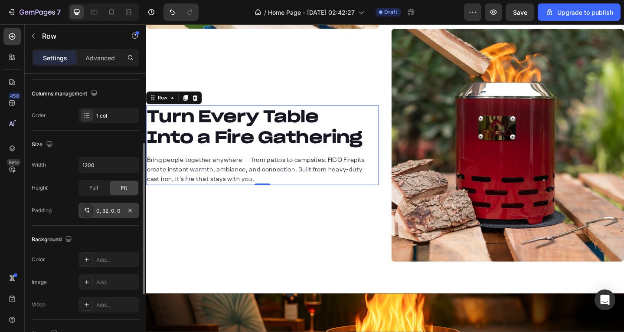
click at [115, 211] on div "0, 32, 0, 0" at bounding box center [108, 211] width 25 height 8
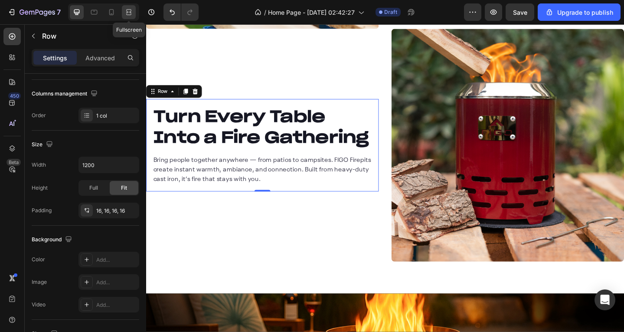
click at [129, 13] on icon at bounding box center [128, 12] width 9 height 9
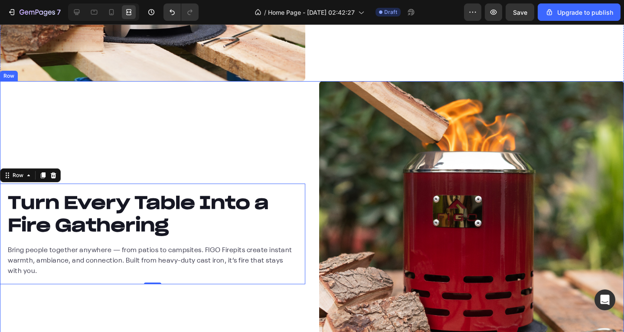
click at [126, 150] on div "Turn Every Table Into a Fire Gathering Heading Bring people together anywhere —…" at bounding box center [152, 233] width 305 height 305
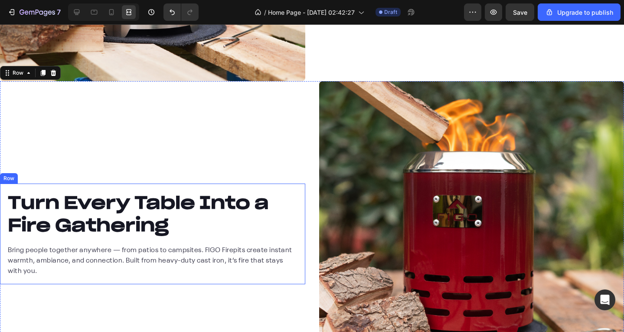
click at [242, 277] on div "Turn Every Table Into a Fire Gathering Heading Bring people together anywhere —…" at bounding box center [152, 233] width 305 height 101
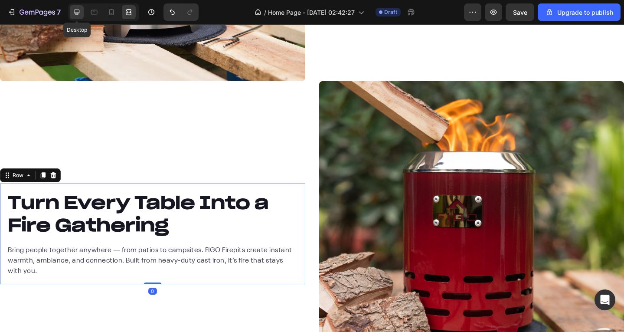
click at [78, 13] on icon at bounding box center [77, 13] width 6 height 6
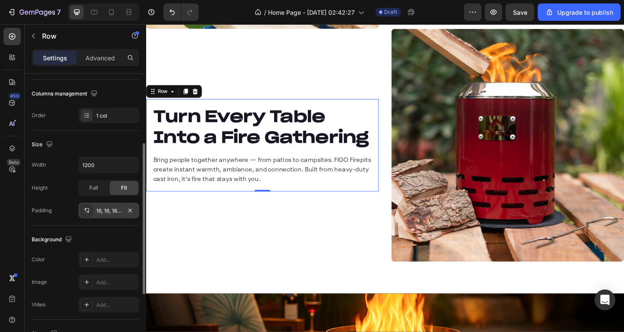
click at [108, 212] on div "16, 16, 16, 16" at bounding box center [108, 211] width 25 height 8
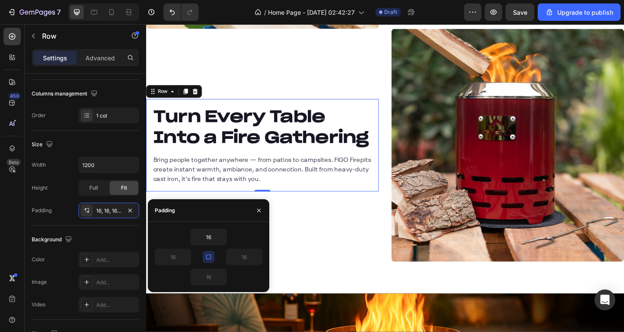
click at [206, 257] on icon "button" at bounding box center [208, 256] width 7 height 7
click at [183, 255] on button "button" at bounding box center [186, 257] width 9 height 16
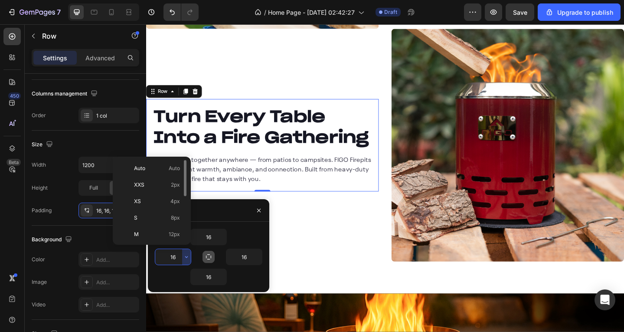
scroll to position [87, 0]
click at [167, 214] on span "48px" at bounding box center [173, 213] width 13 height 8
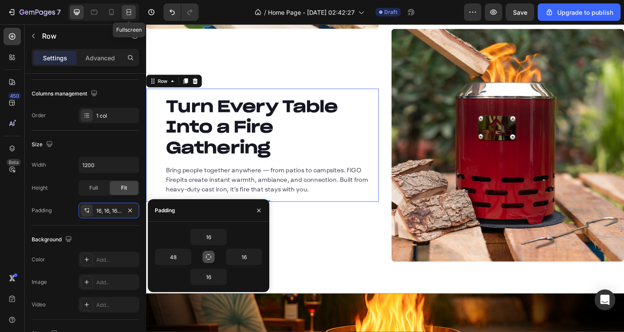
click at [128, 13] on icon at bounding box center [128, 12] width 9 height 9
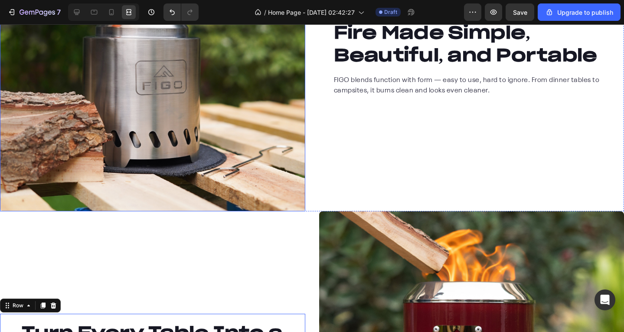
scroll to position [1714, 0]
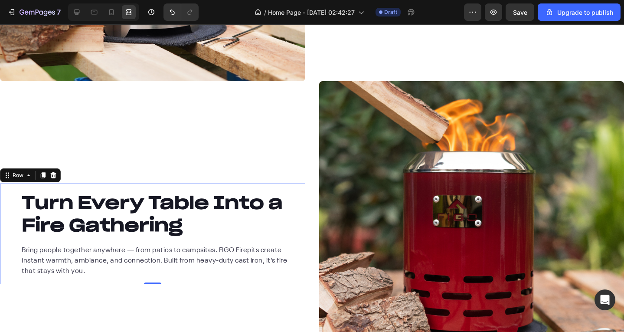
click at [253, 274] on div "Turn Every Table Into a Fire Gathering Heading Bring people together anywhere —…" at bounding box center [152, 233] width 305 height 101
click at [82, 18] on div at bounding box center [77, 12] width 14 height 14
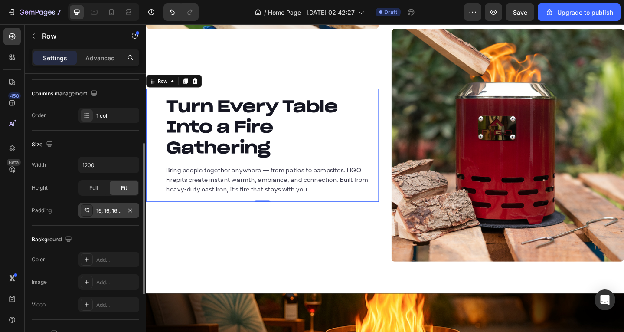
click at [114, 211] on div "16, 16, 16, 48" at bounding box center [108, 211] width 25 height 8
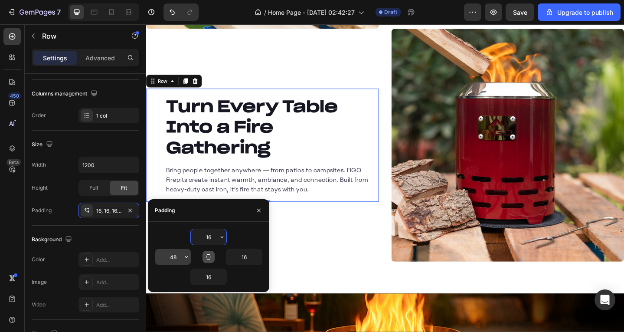
click at [186, 256] on icon "button" at bounding box center [186, 257] width 3 height 2
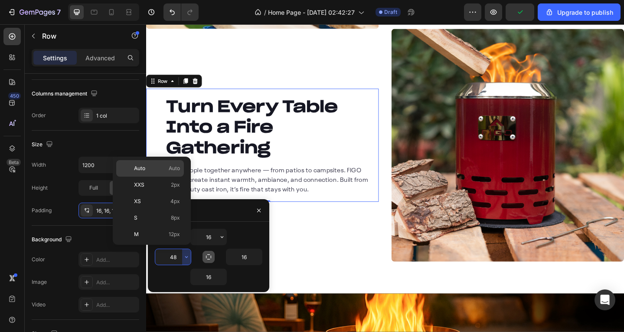
scroll to position [100, 0]
click at [160, 228] on div "5XL 112px" at bounding box center [150, 233] width 68 height 16
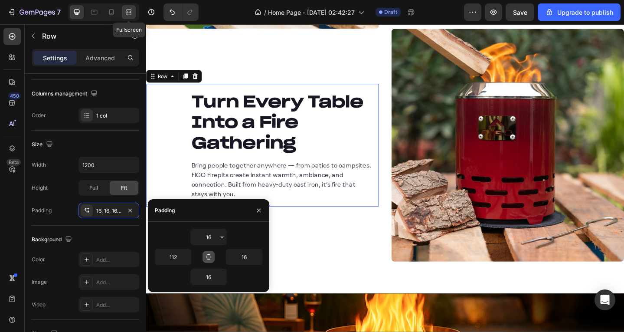
click at [130, 8] on icon at bounding box center [128, 12] width 9 height 9
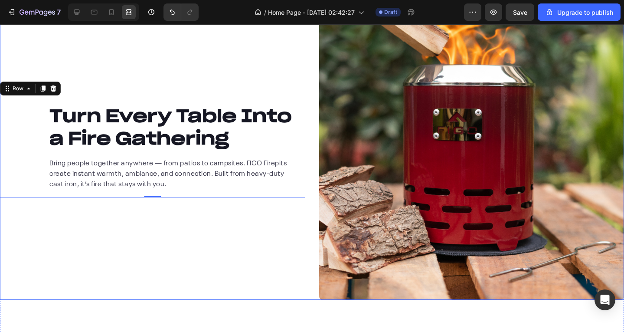
scroll to position [1844, 0]
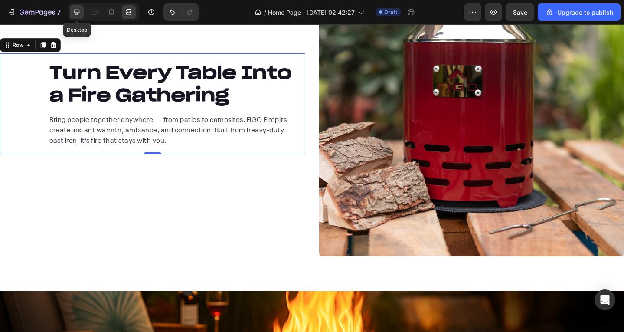
click at [73, 13] on icon at bounding box center [76, 12] width 9 height 9
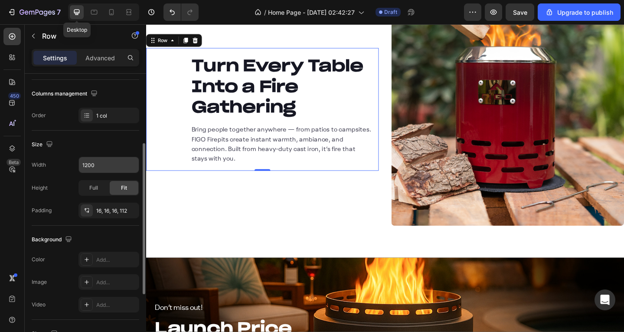
scroll to position [1750, 0]
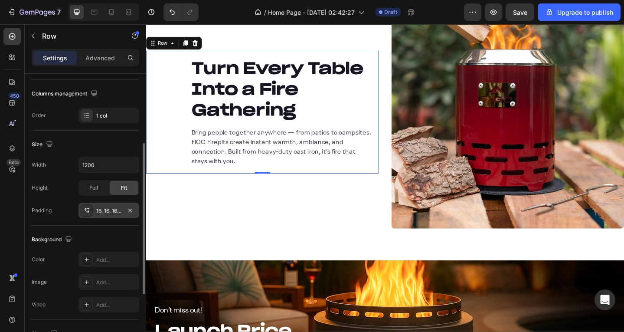
click at [105, 216] on div "16, 16, 16, 112" at bounding box center [108, 211] width 61 height 16
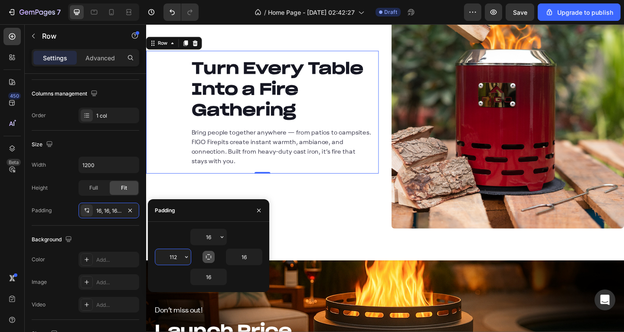
click at [172, 256] on input "112" at bounding box center [173, 257] width 36 height 16
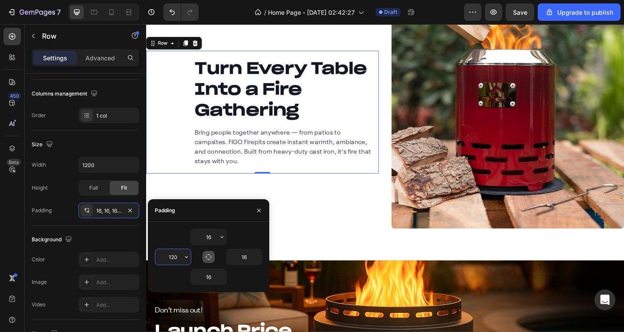
type input "120"
click at [320, 239] on div "Turn Every Table Into a Fire Gathering Heading Bring people together anywhere —…" at bounding box center [272, 119] width 253 height 253
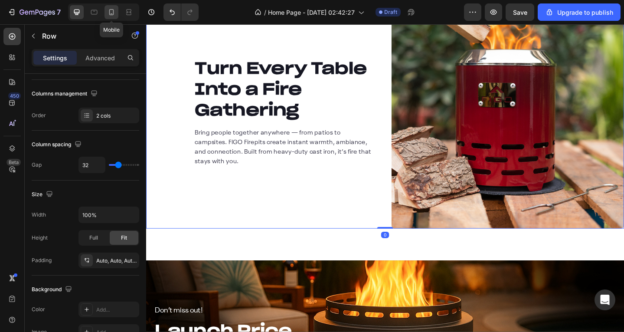
click at [114, 13] on icon at bounding box center [111, 12] width 9 height 9
type input "0"
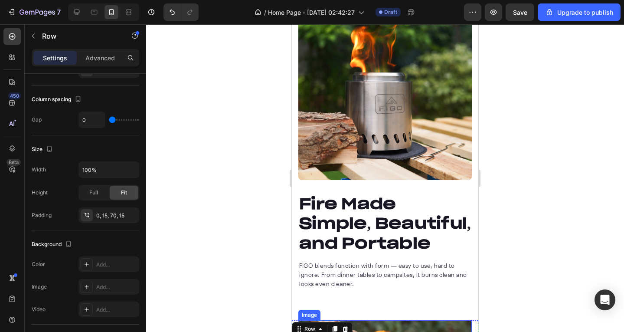
scroll to position [1120, 0]
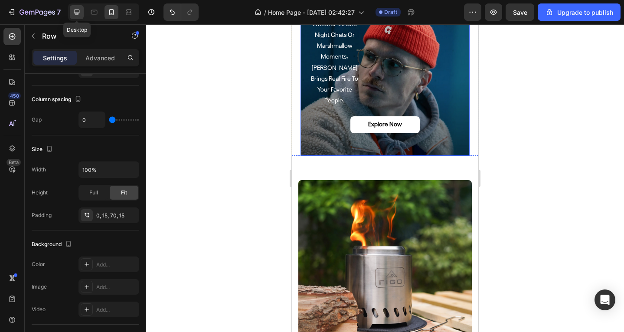
click at [81, 10] on div at bounding box center [77, 12] width 14 height 14
type input "32"
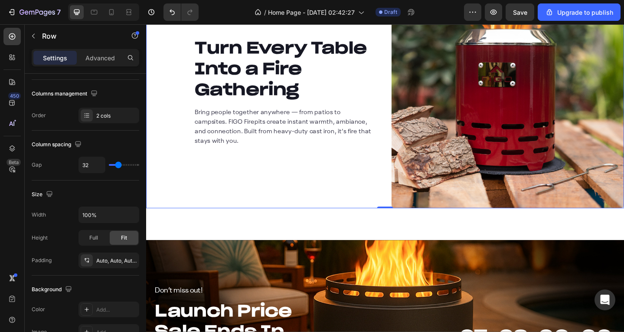
scroll to position [1761, 0]
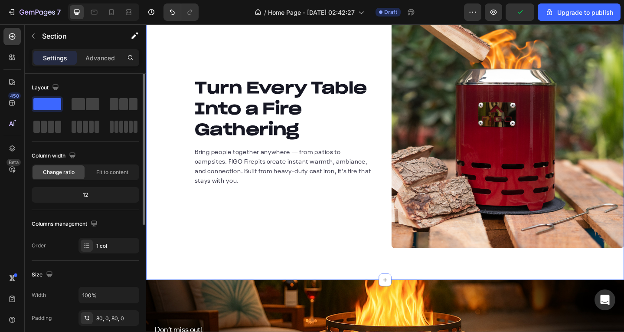
scroll to position [1587, 0]
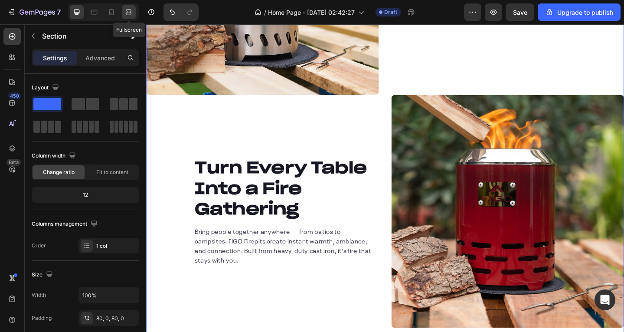
click at [134, 10] on div at bounding box center [129, 12] width 14 height 14
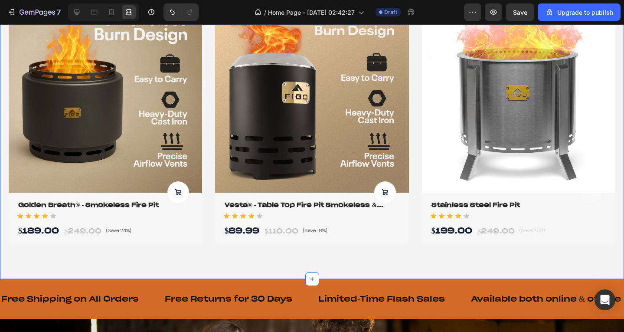
scroll to position [893, 0]
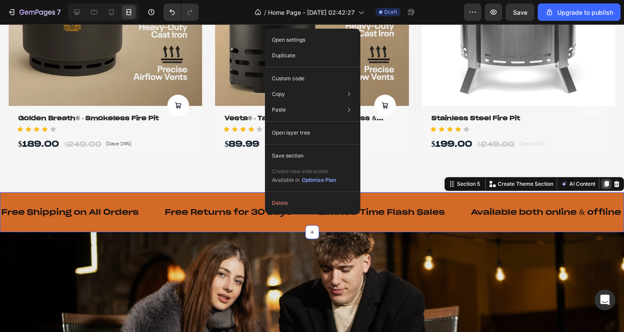
click at [603, 180] on icon at bounding box center [606, 183] width 7 height 7
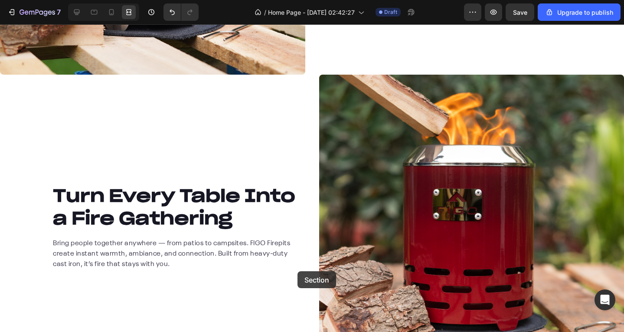
scroll to position [1977, 0]
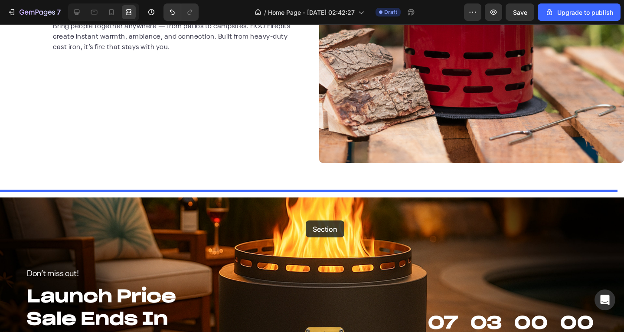
drag, startPoint x: 300, startPoint y: 197, endPoint x: 306, endPoint y: 220, distance: 24.1
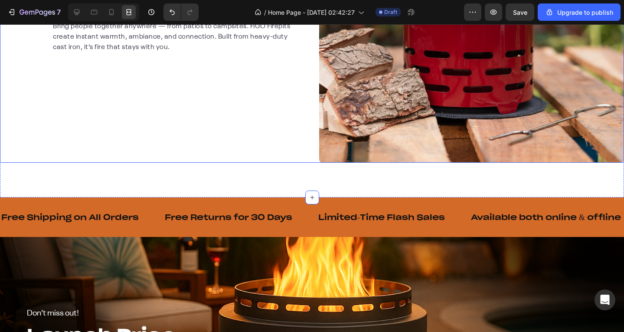
click at [160, 146] on div "Turn Every Table Into a Fire Gathering Heading Bring people together anywhere —…" at bounding box center [152, 9] width 305 height 305
click at [83, 7] on div at bounding box center [77, 12] width 14 height 14
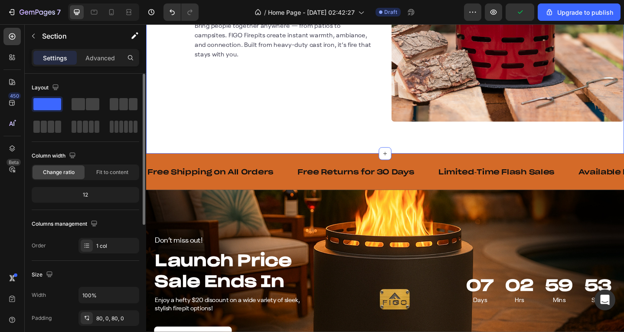
scroll to position [130, 0]
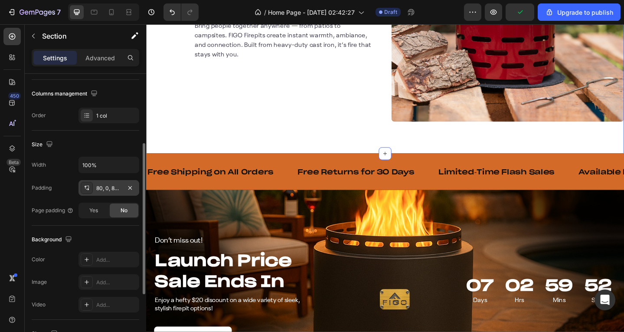
click at [105, 184] on div "80, 0, 80, 0" at bounding box center [108, 188] width 25 height 8
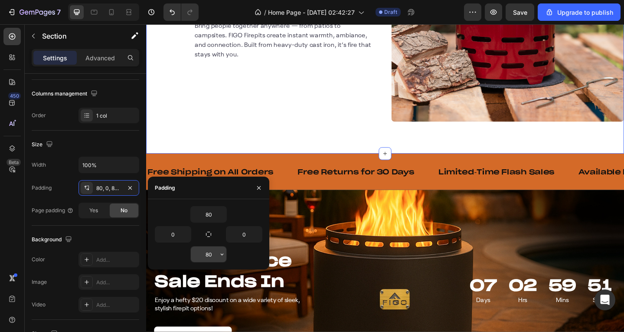
click at [207, 255] on input "80" at bounding box center [209, 254] width 36 height 16
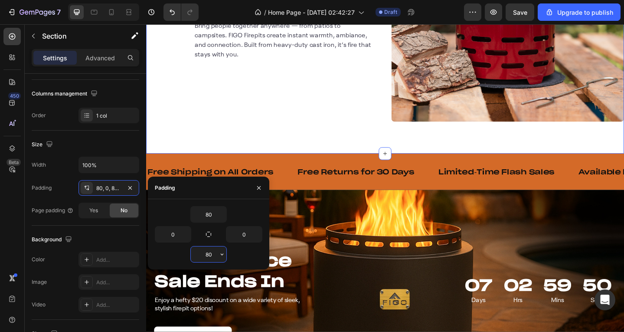
type input "0"
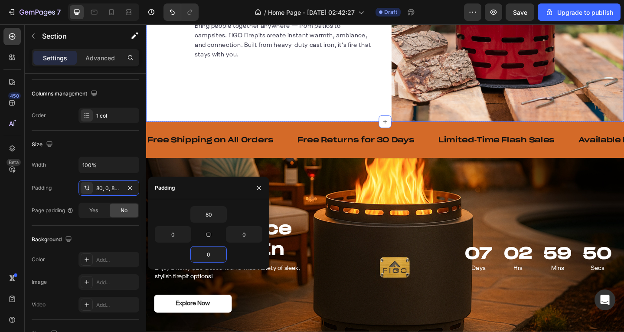
click at [272, 99] on div "Turn Every Table Into a Fire Gathering Heading Bring people together anywhere —…" at bounding box center [272, 3] width 253 height 253
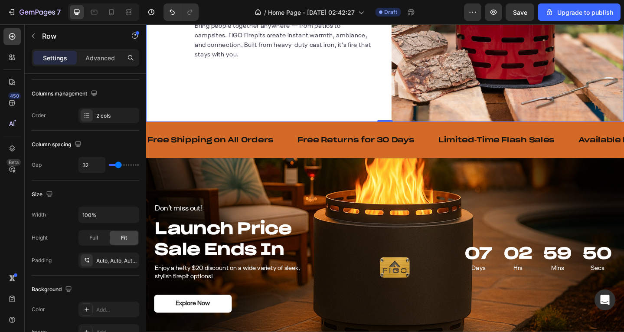
scroll to position [0, 0]
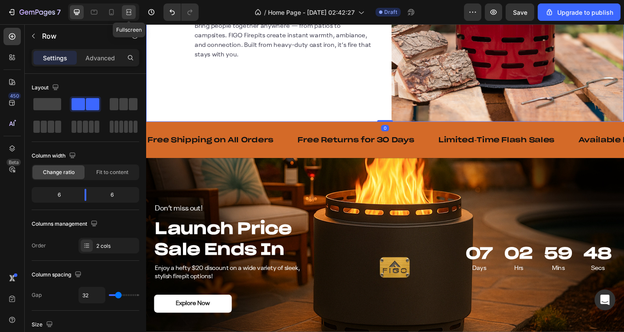
click at [129, 13] on icon at bounding box center [128, 12] width 9 height 9
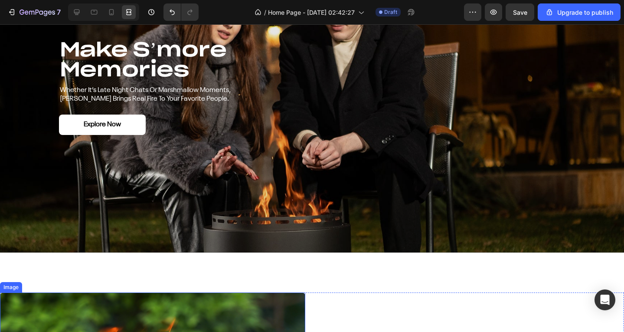
scroll to position [1201, 0]
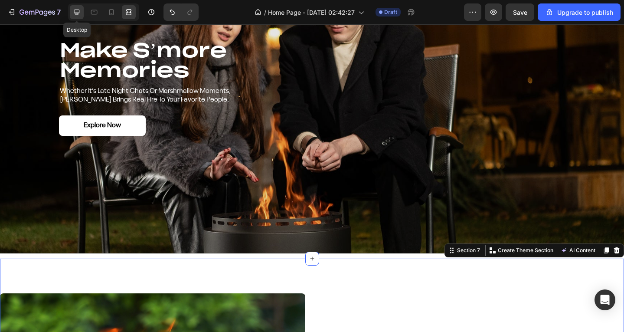
click at [79, 11] on icon at bounding box center [76, 12] width 9 height 9
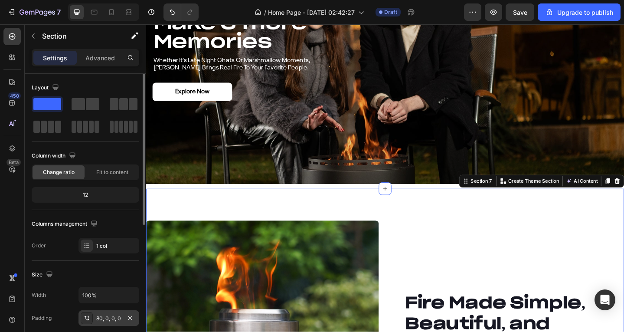
click at [103, 320] on div "80, 0, 0, 0" at bounding box center [108, 318] width 25 height 8
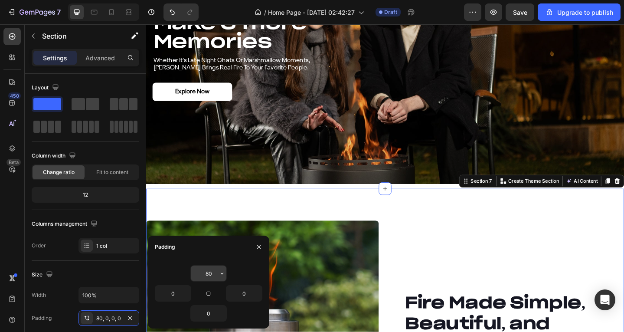
click at [205, 269] on input "80" at bounding box center [209, 273] width 36 height 16
type input "0"
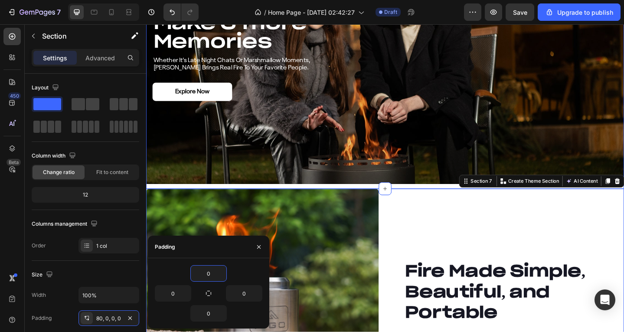
click at [371, 196] on div "make s’more memories Heading whether it’s late night chats or marshmallow momen…" at bounding box center [406, 62] width 520 height 281
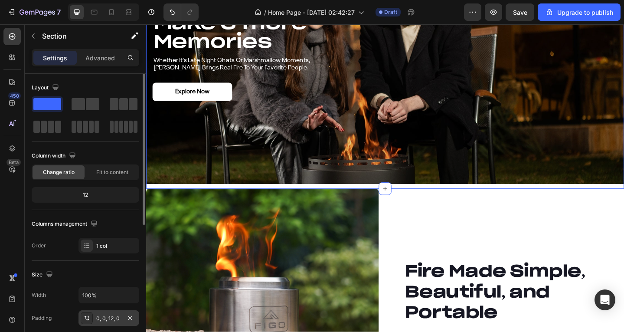
click at [101, 320] on div "0, 0, 12, 0" at bounding box center [108, 318] width 25 height 8
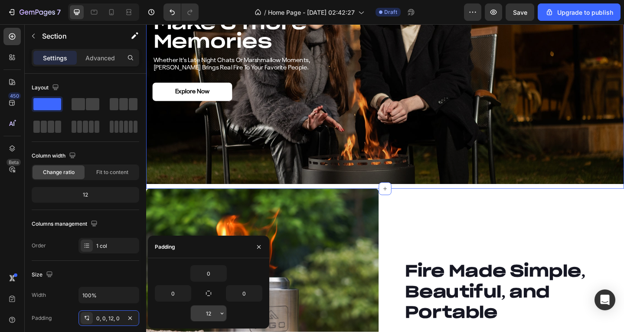
click at [211, 312] on input "12" at bounding box center [209, 313] width 36 height 16
type input "0"
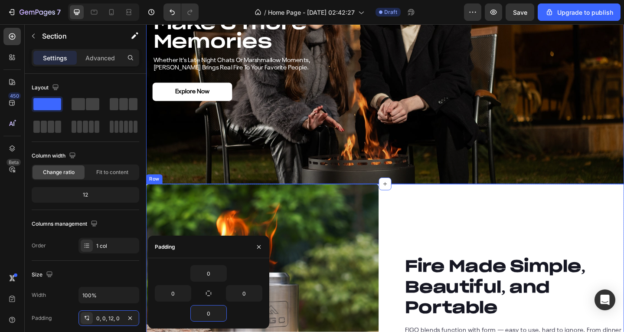
click at [448, 212] on div "Fire Made Simple, Beautiful, and Portable Heading FIGO blends function with for…" at bounding box center [539, 324] width 253 height 253
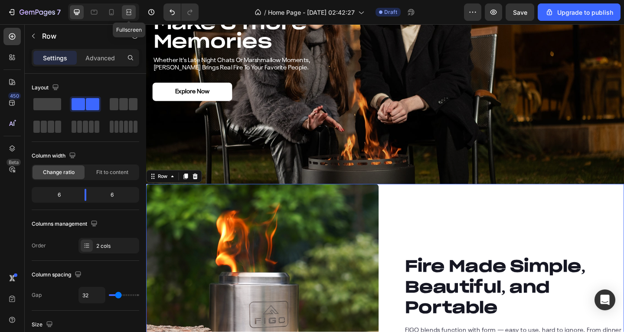
click at [125, 10] on icon at bounding box center [128, 12] width 9 height 9
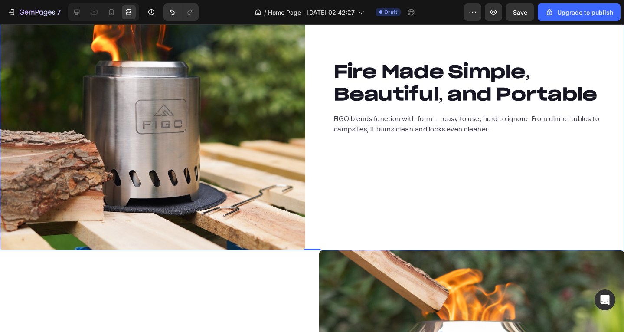
scroll to position [1504, 0]
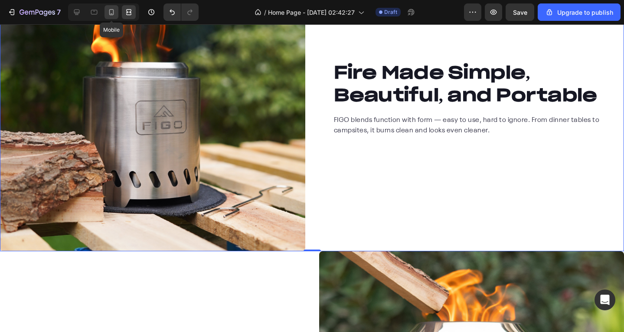
click at [116, 12] on div at bounding box center [112, 12] width 14 height 14
type input "0"
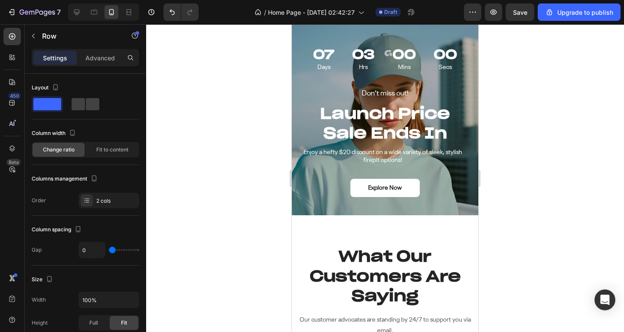
scroll to position [1790, 0]
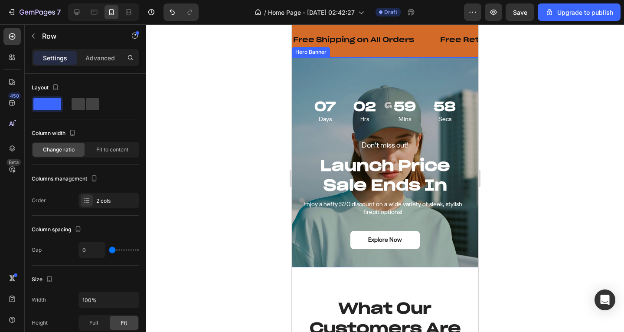
drag, startPoint x: 431, startPoint y: 62, endPoint x: 341, endPoint y: 105, distance: 99.7
click at [431, 62] on div "Background Image" at bounding box center [385, 162] width 186 height 210
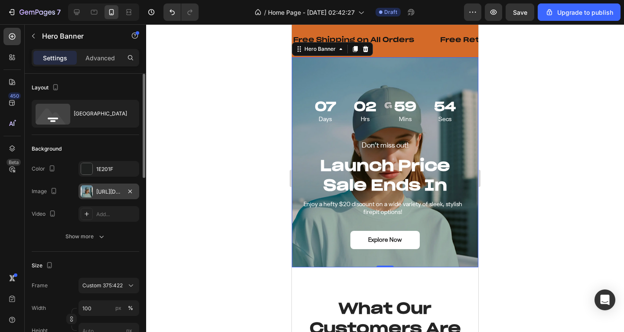
click at [88, 188] on div at bounding box center [87, 191] width 12 height 12
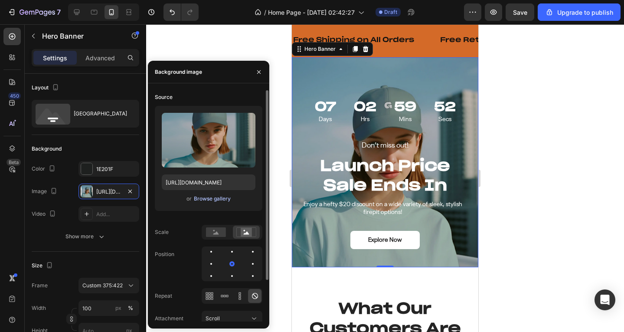
click at [210, 203] on button "Browse gallery" at bounding box center [212, 198] width 38 height 9
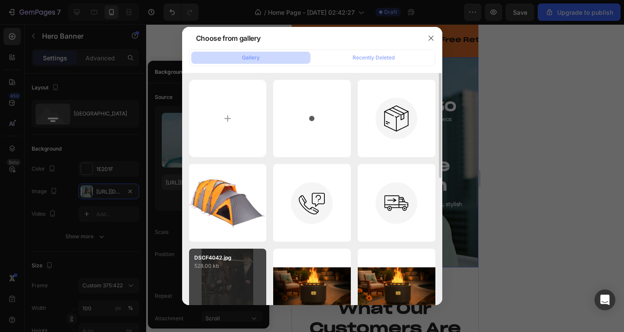
scroll to position [130, 0]
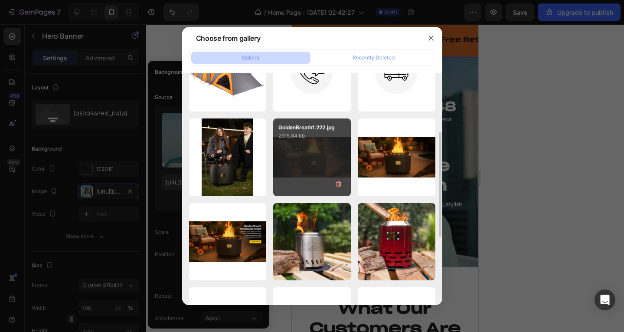
click at [312, 157] on div "GoldenBreath1.222.jpg 2915.84 kb" at bounding box center [312, 157] width 78 height 78
type input "[URL][DOMAIN_NAME]"
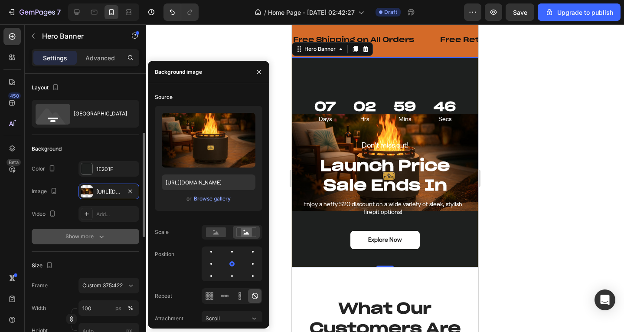
scroll to position [43, 0]
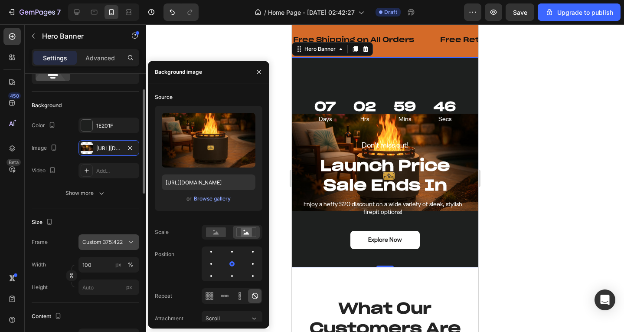
click at [111, 242] on span "Custom 375:422" at bounding box center [102, 242] width 40 height 8
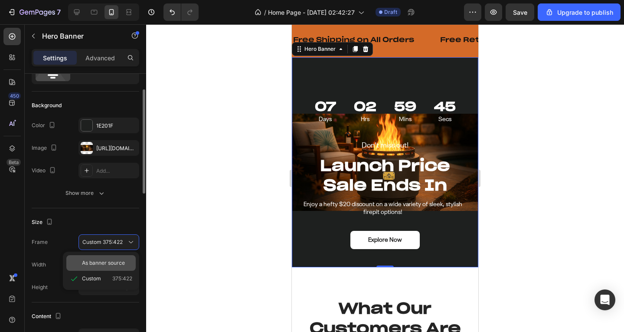
click at [118, 265] on span "As banner source" at bounding box center [103, 263] width 43 height 8
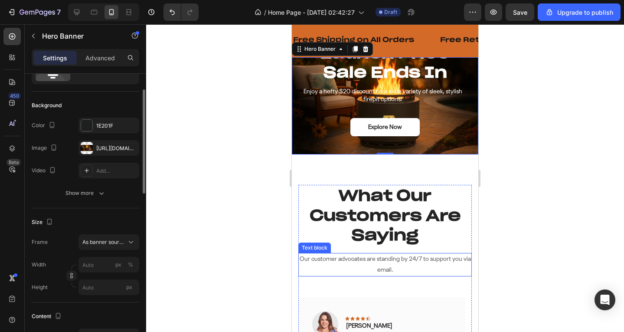
type input "100"
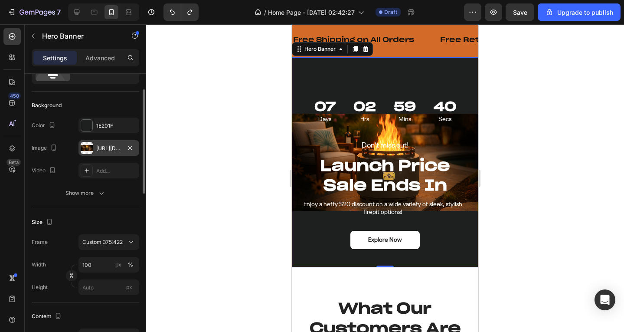
click at [101, 154] on div "[URL][DOMAIN_NAME]" at bounding box center [108, 148] width 61 height 16
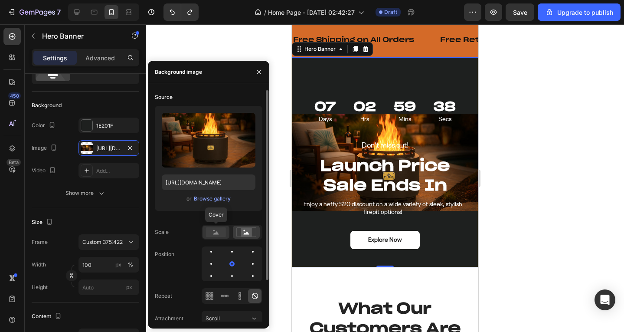
click at [225, 227] on div at bounding box center [216, 231] width 27 height 13
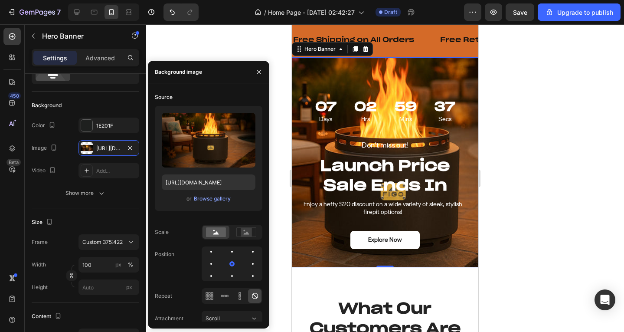
click at [533, 207] on div at bounding box center [385, 177] width 478 height 307
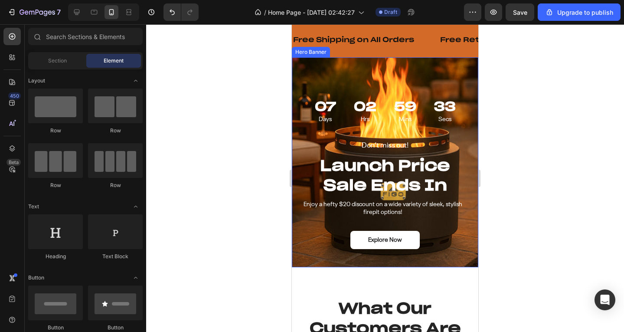
click at [320, 243] on div "Don’t miss out! Text Block Launch Price Sale Ends In Heading Enjoy a hefty $20 …" at bounding box center [385, 180] width 186 height 173
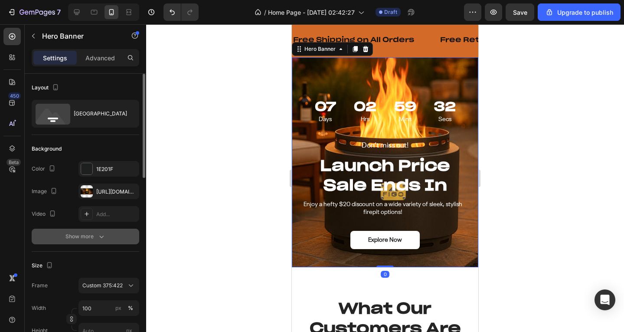
click at [88, 235] on div "Show more" at bounding box center [85, 236] width 40 height 9
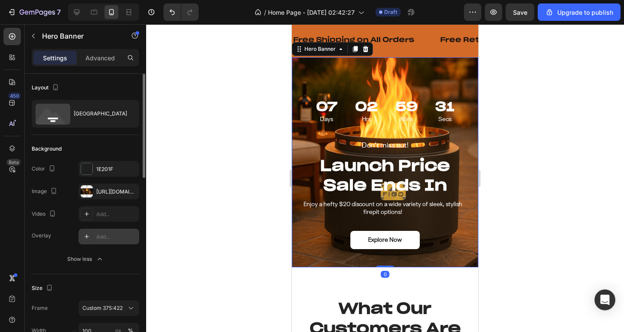
click at [95, 230] on div "Add..." at bounding box center [108, 237] width 61 height 16
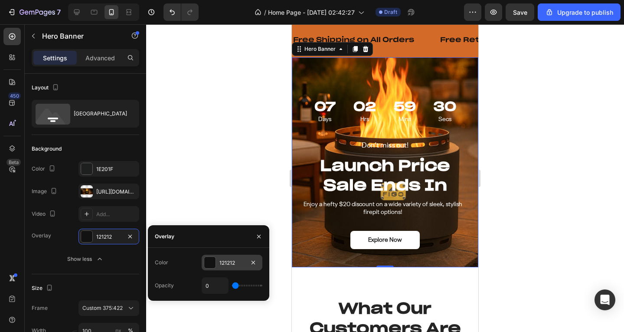
click at [211, 261] on div at bounding box center [209, 262] width 11 height 11
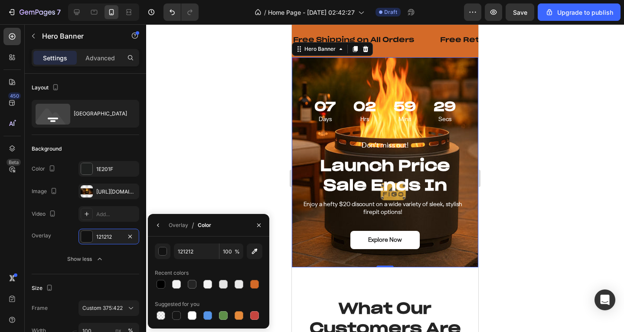
click at [167, 283] on div at bounding box center [209, 284] width 108 height 12
click at [160, 281] on div at bounding box center [161, 284] width 9 height 9
type input "000000"
click at [104, 229] on div "000000" at bounding box center [108, 237] width 61 height 16
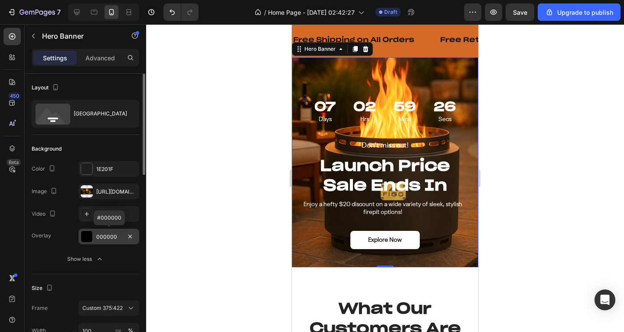
click at [105, 232] on div "000000" at bounding box center [108, 237] width 61 height 16
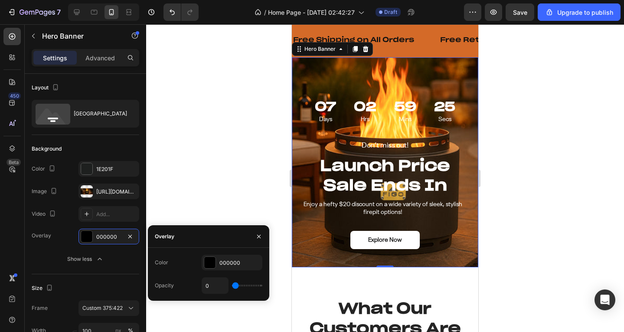
type input "19%"
type input "19"
type input "20%"
type input "20"
type input "26%"
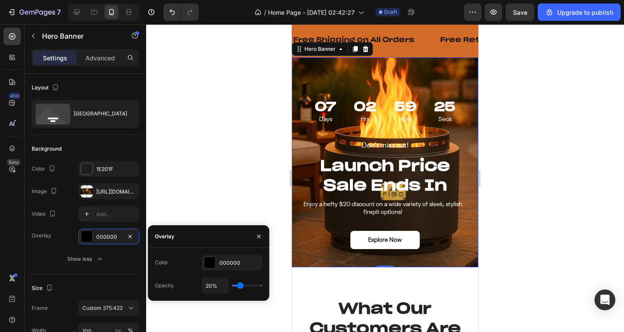
type input "26"
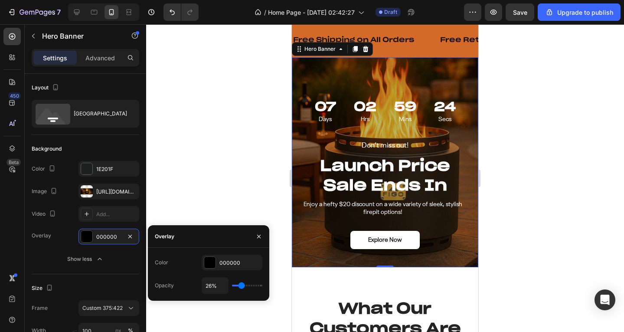
type input "19%"
type input "19"
type input "18%"
type input "18"
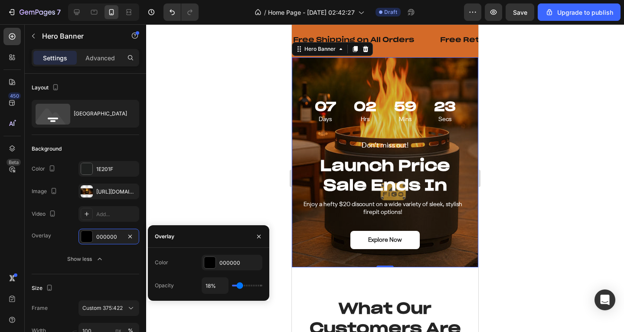
type input "19%"
type input "19"
type input "26%"
type input "26"
type input "31%"
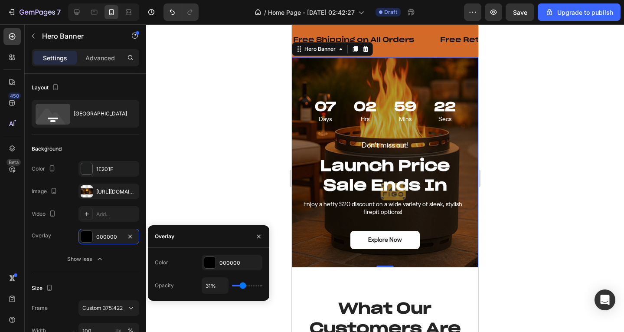
drag, startPoint x: 238, startPoint y: 285, endPoint x: 242, endPoint y: 287, distance: 5.1
type input "31"
click at [242, 286] on input "range" at bounding box center [247, 285] width 30 height 2
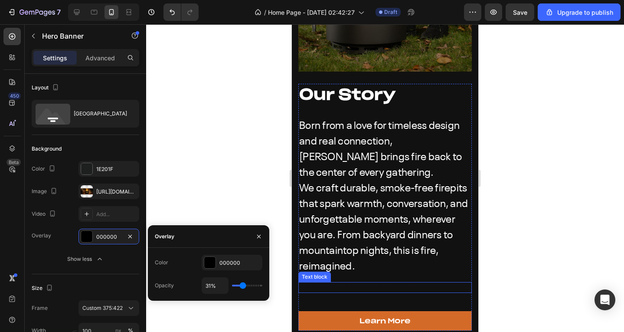
scroll to position [2434, 0]
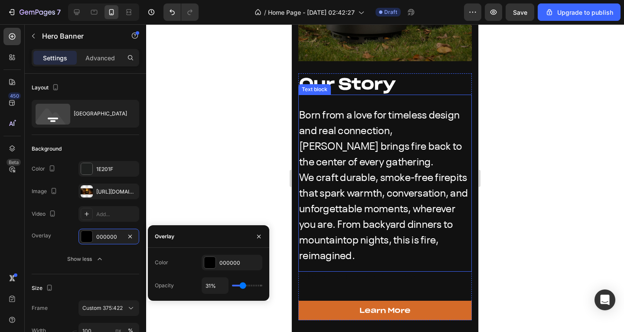
click at [381, 169] on p "Born from a love for timeless design and real connection, [PERSON_NAME] brings …" at bounding box center [385, 186] width 172 height 156
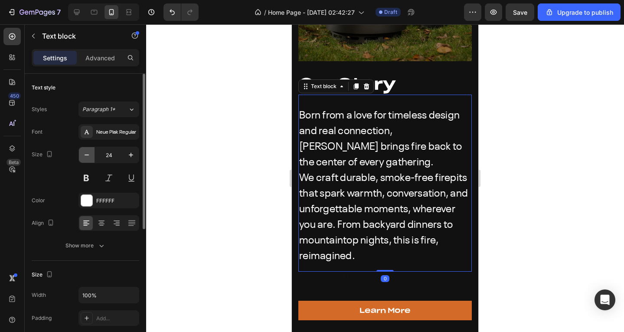
click at [83, 154] on icon "button" at bounding box center [86, 154] width 9 height 9
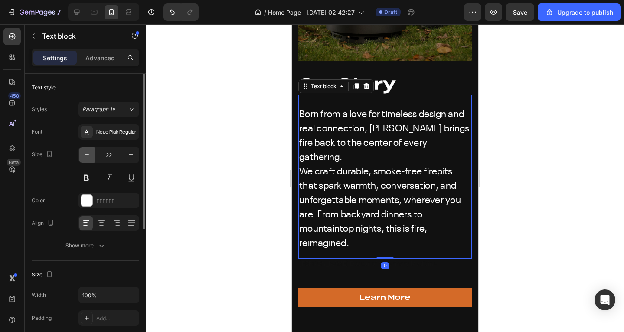
click at [83, 154] on icon "button" at bounding box center [86, 154] width 9 height 9
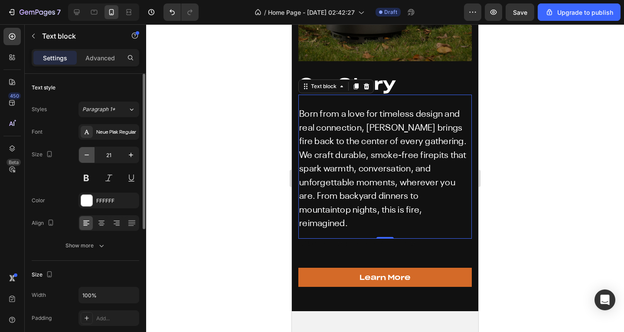
click at [83, 154] on icon "button" at bounding box center [86, 154] width 9 height 9
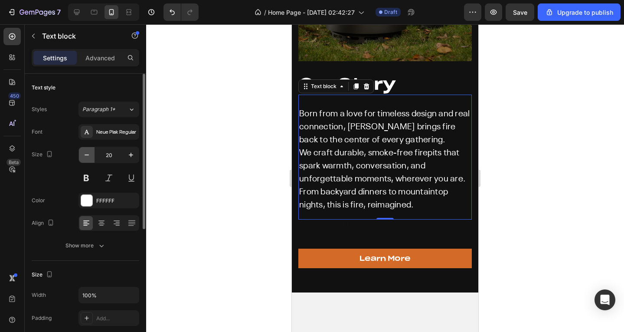
click at [83, 154] on icon "button" at bounding box center [86, 154] width 9 height 9
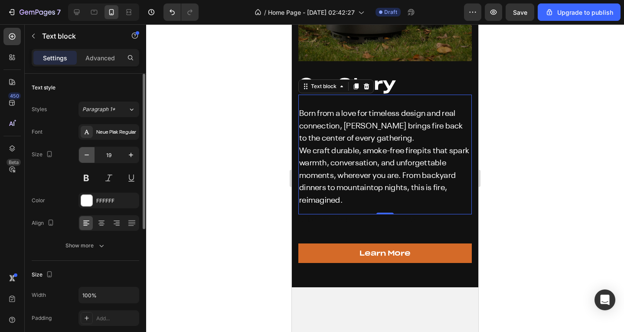
click at [83, 154] on icon "button" at bounding box center [86, 154] width 9 height 9
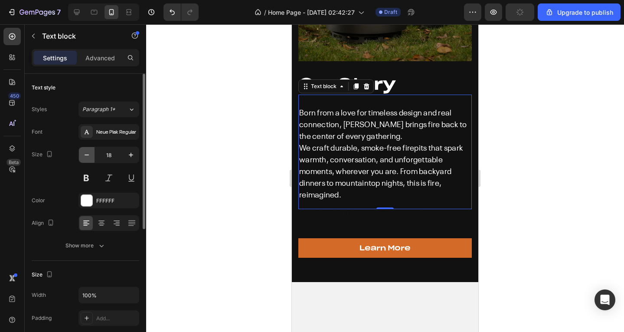
click at [83, 154] on icon "button" at bounding box center [86, 154] width 9 height 9
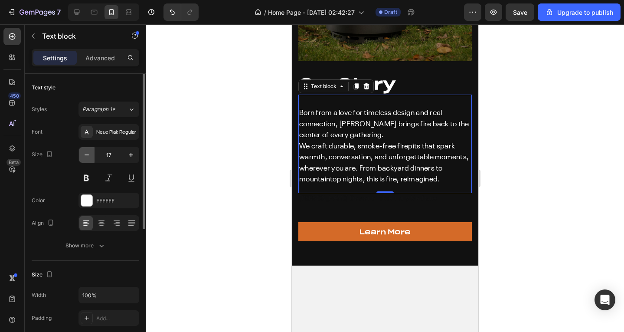
click at [83, 154] on icon "button" at bounding box center [86, 154] width 9 height 9
type input "16"
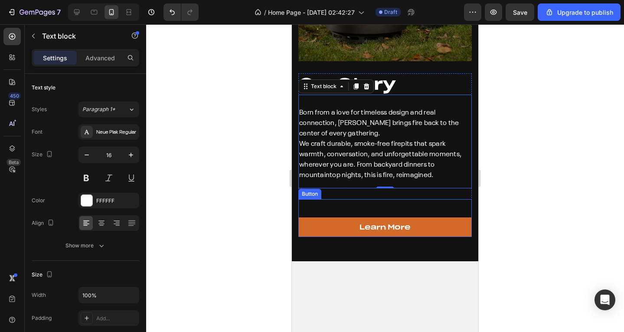
click at [346, 199] on div "Learn More Button" at bounding box center [384, 218] width 173 height 38
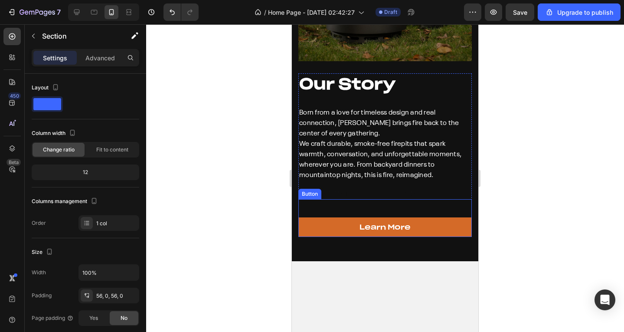
click at [340, 199] on div "Learn More Button" at bounding box center [384, 218] width 173 height 38
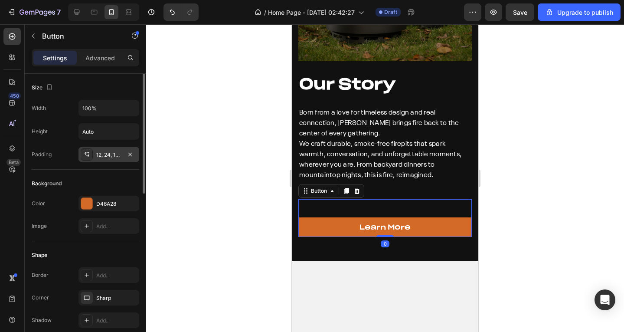
click at [104, 155] on div "12, 24, 12, 24" at bounding box center [108, 155] width 25 height 8
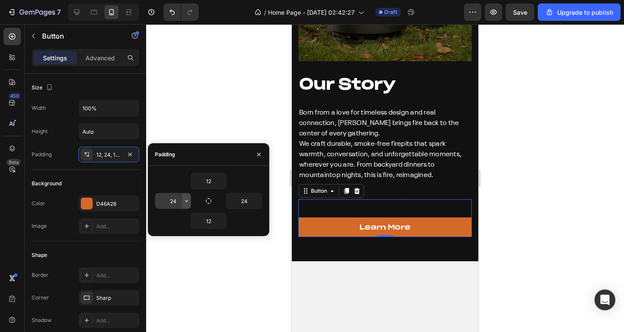
click at [184, 199] on icon "button" at bounding box center [186, 200] width 7 height 7
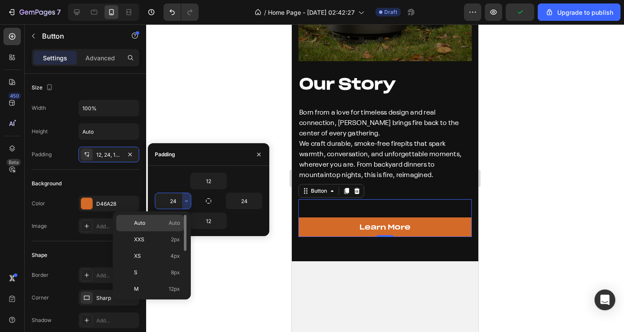
click at [170, 231] on div "Auto Auto" at bounding box center [150, 239] width 68 height 16
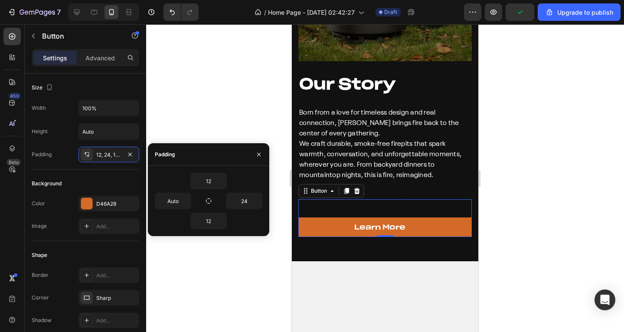
type input "24"
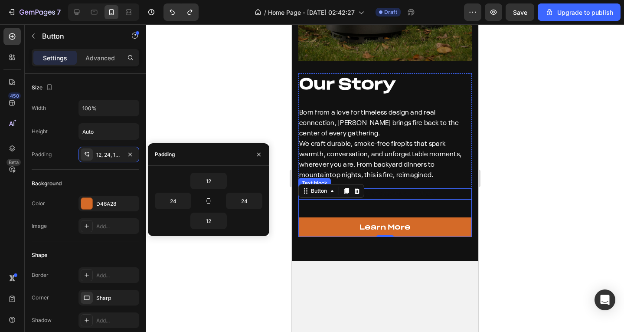
click at [402, 189] on p "[PERSON_NAME] Doctor of Veterinary Medicine" at bounding box center [385, 193] width 172 height 9
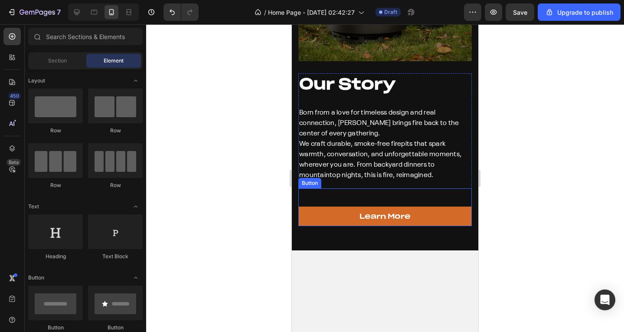
click at [360, 188] on div "Learn More Button" at bounding box center [384, 207] width 173 height 38
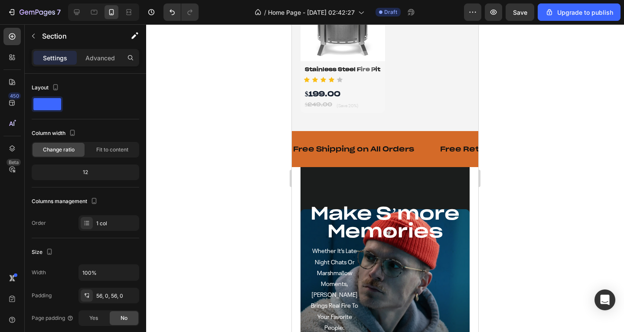
scroll to position [824, 0]
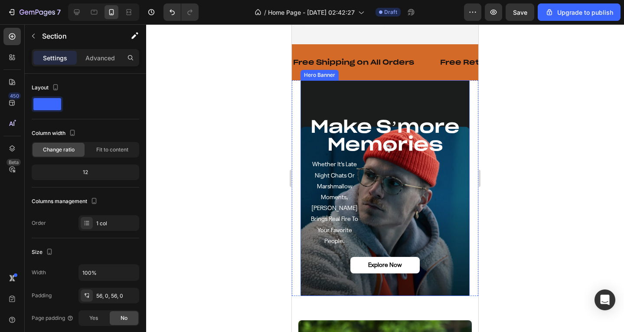
click at [455, 99] on div "Overlay" at bounding box center [385, 188] width 169 height 216
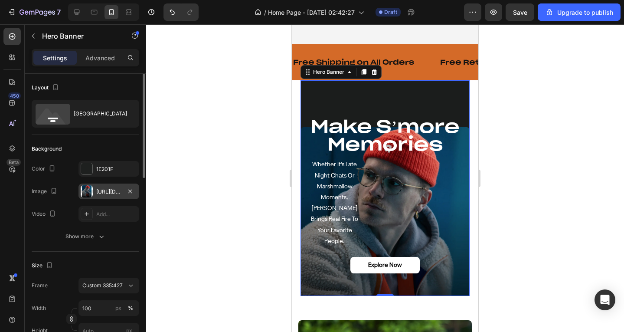
click at [92, 189] on div at bounding box center [87, 191] width 12 height 12
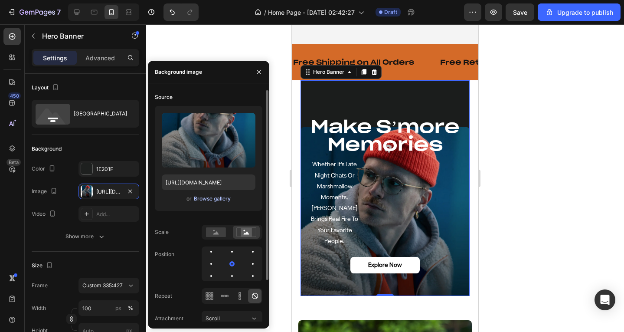
click at [207, 196] on div "Browse gallery" at bounding box center [212, 199] width 37 height 8
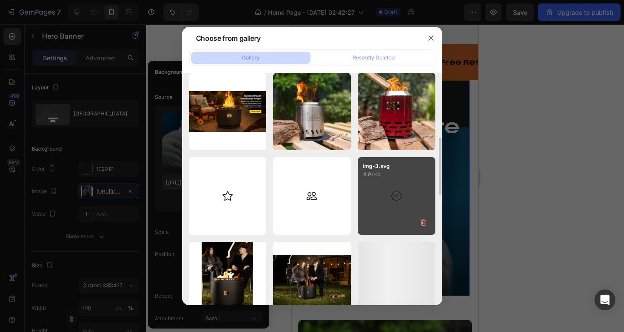
scroll to position [347, 0]
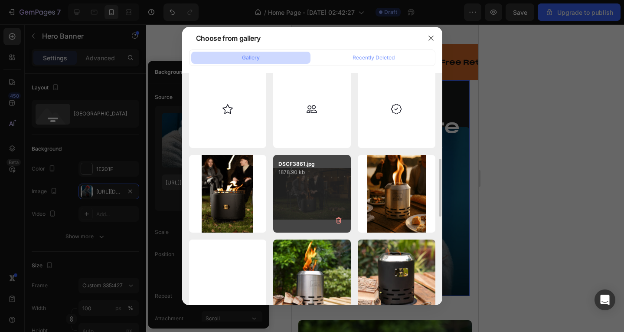
click at [311, 182] on div "DSCF3861.jpg 1878.90 kb" at bounding box center [312, 194] width 78 height 78
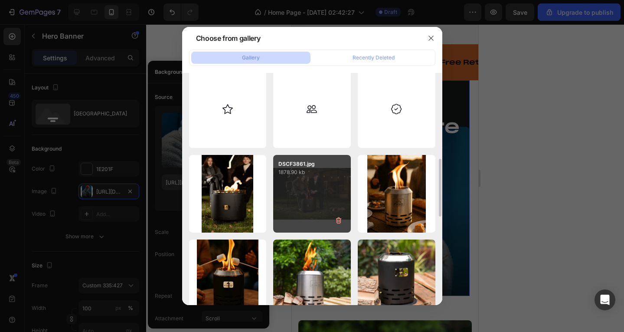
type input "[URL][DOMAIN_NAME]"
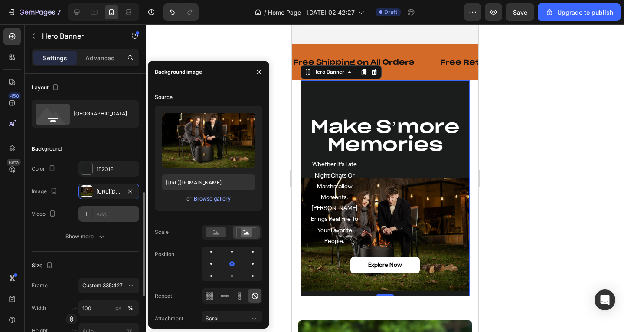
scroll to position [87, 0]
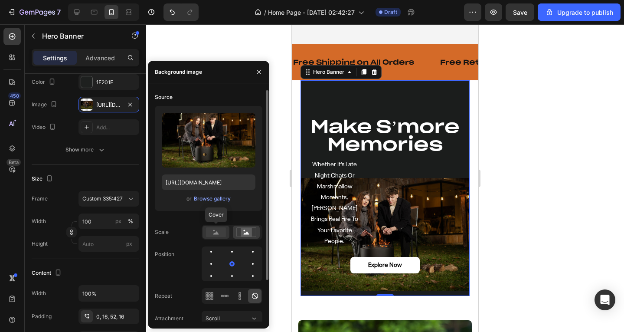
click at [209, 229] on rect at bounding box center [216, 232] width 20 height 10
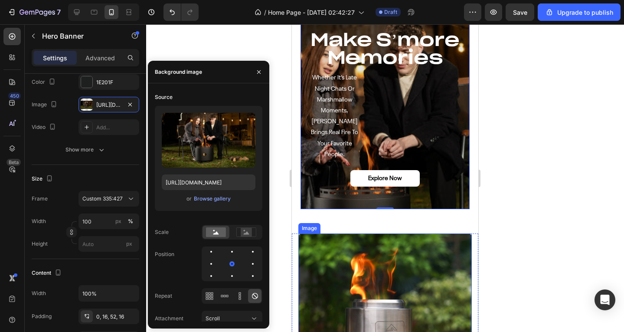
scroll to position [781, 0]
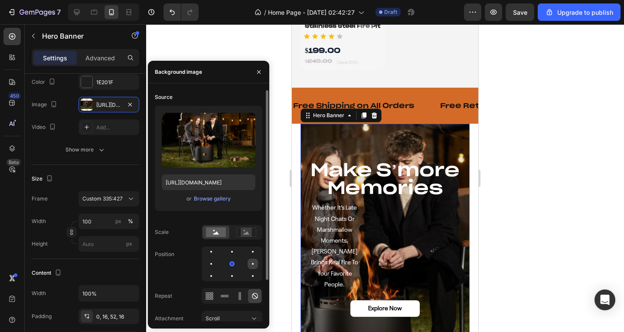
click at [216, 271] on div at bounding box center [211, 276] width 10 height 10
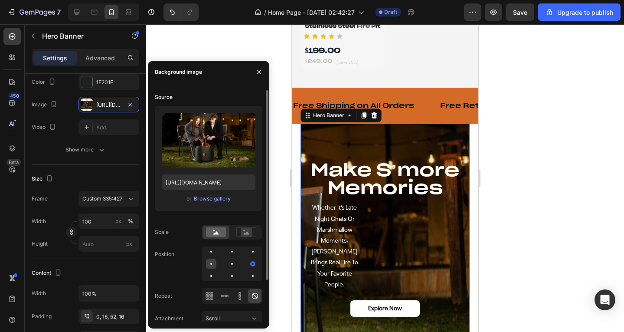
click at [227, 266] on div at bounding box center [232, 263] width 10 height 10
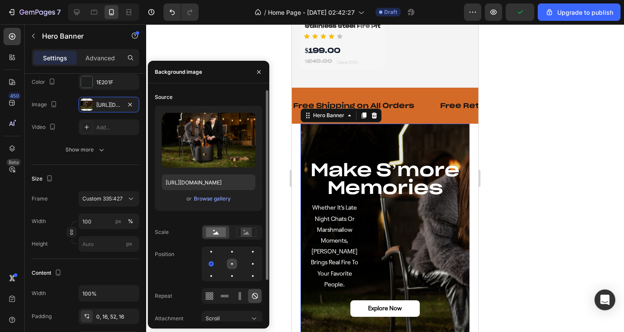
click at [248, 261] on div at bounding box center [253, 263] width 10 height 10
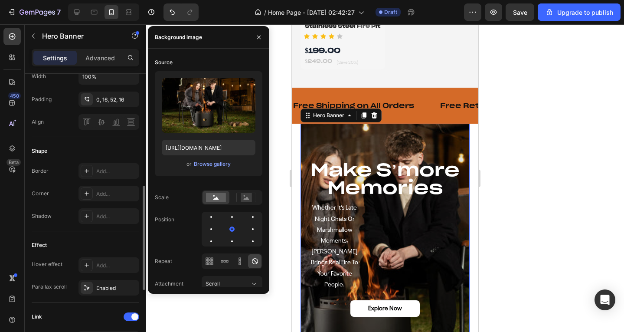
scroll to position [390, 0]
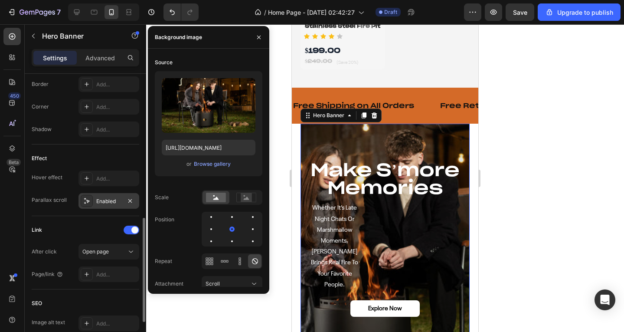
click at [97, 202] on div "Enabled" at bounding box center [108, 201] width 25 height 8
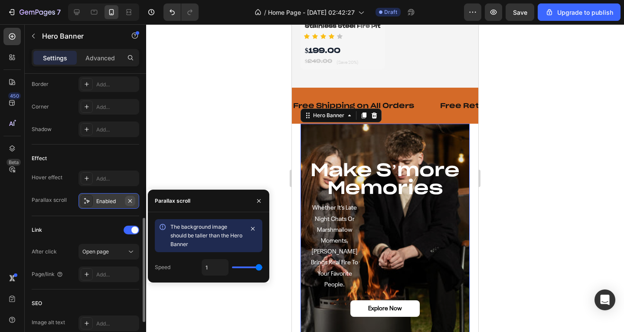
click at [132, 203] on icon "button" at bounding box center [130, 200] width 7 height 7
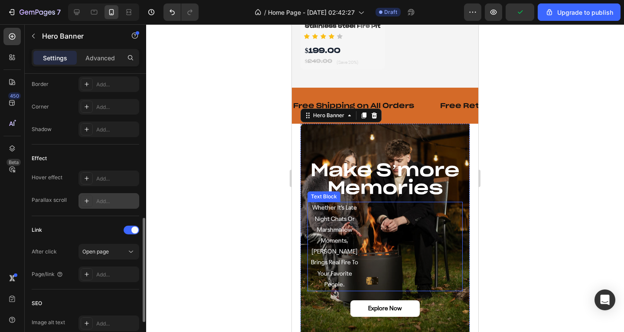
scroll to position [824, 0]
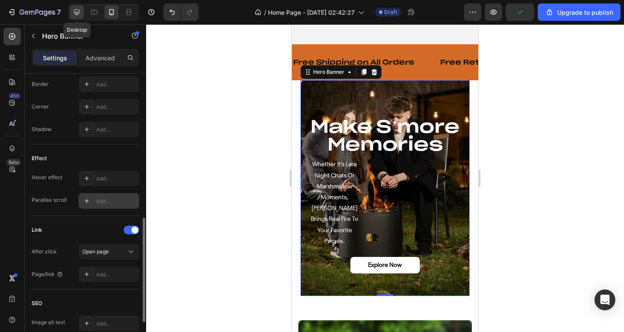
click at [75, 12] on icon at bounding box center [76, 12] width 9 height 9
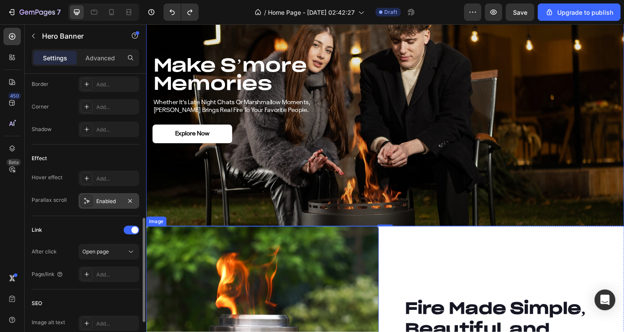
scroll to position [777, 0]
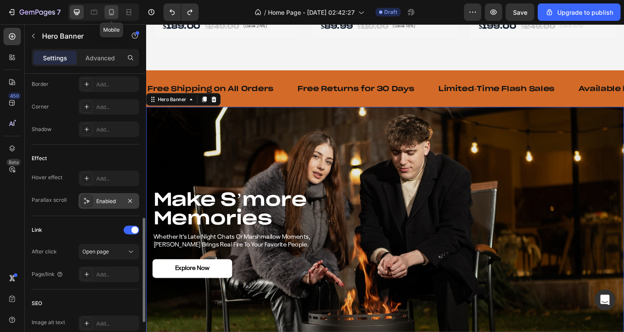
click at [114, 15] on icon at bounding box center [111, 12] width 9 height 9
type input "100%"
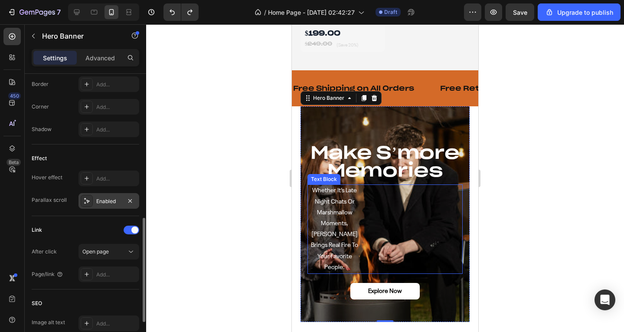
scroll to position [851, 0]
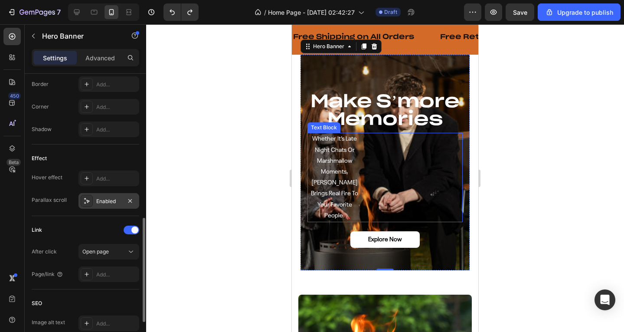
click at [361, 165] on div "whether it’s late night chats or marshmallow moments, [PERSON_NAME] brings real…" at bounding box center [384, 177] width 155 height 89
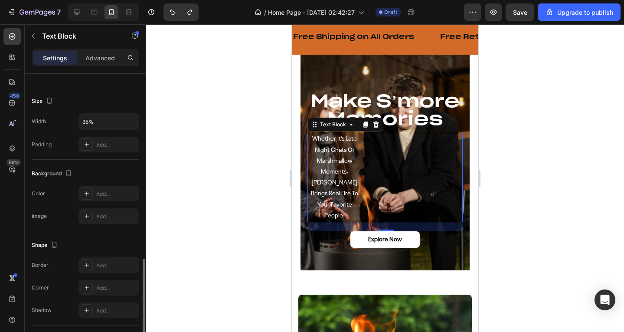
scroll to position [231, 0]
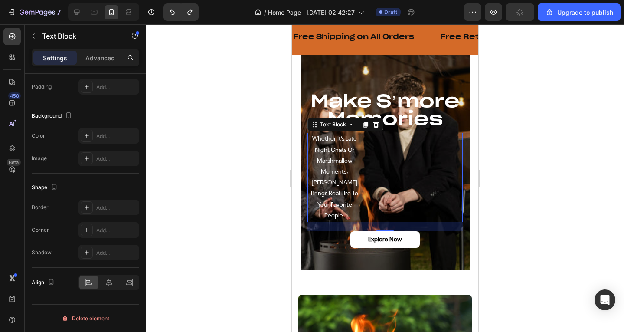
click at [336, 158] on p "whether it’s late night chats or marshmallow moments, [PERSON_NAME] brings real…" at bounding box center [334, 178] width 52 height 88
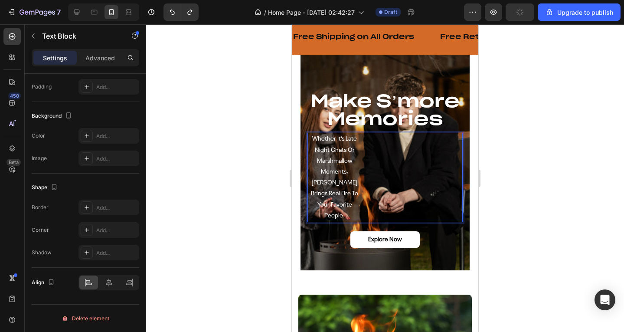
click at [315, 156] on p "whether it’s late night chats or marshmallow moments, [PERSON_NAME] brings real…" at bounding box center [334, 178] width 52 height 88
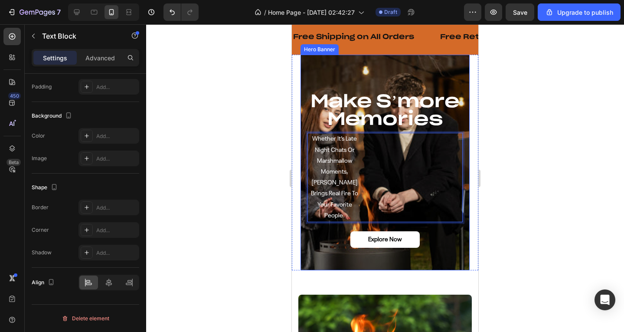
click at [304, 125] on div "make s’more memories Heading whether it’s late night chats or marshmallow momen…" at bounding box center [385, 180] width 169 height 179
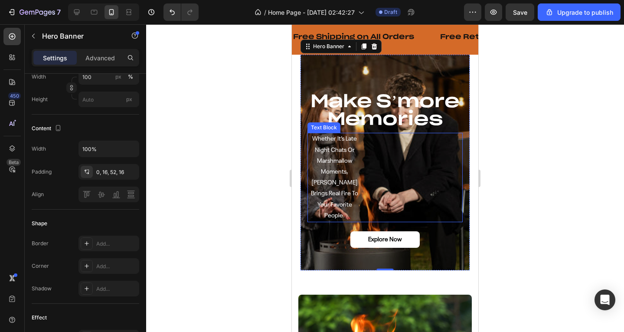
scroll to position [0, 0]
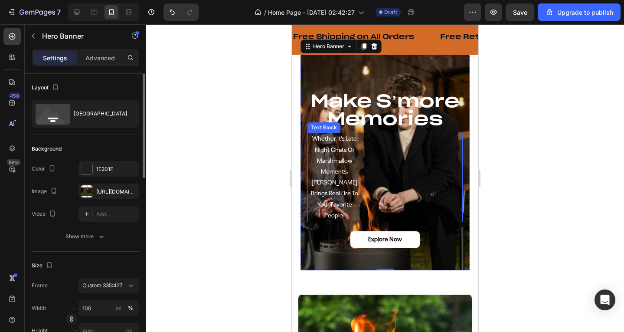
click at [367, 155] on div "whether it’s late night chats or marshmallow moments, [PERSON_NAME] brings real…" at bounding box center [384, 177] width 155 height 89
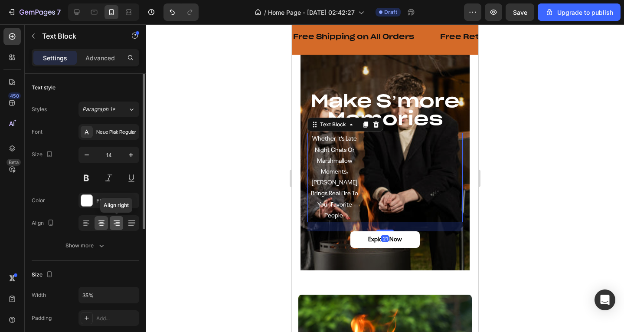
click at [116, 222] on icon at bounding box center [117, 222] width 4 height 1
click at [102, 223] on icon at bounding box center [101, 223] width 6 height 1
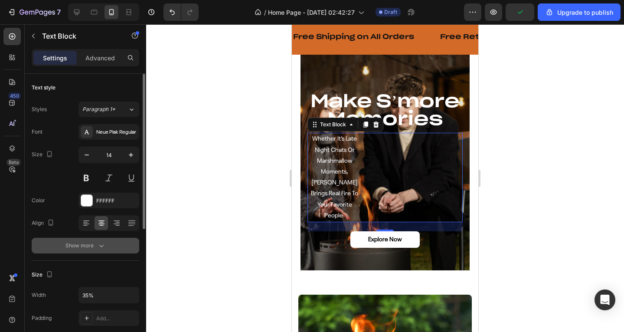
click at [98, 240] on button "Show more" at bounding box center [86, 246] width 108 height 16
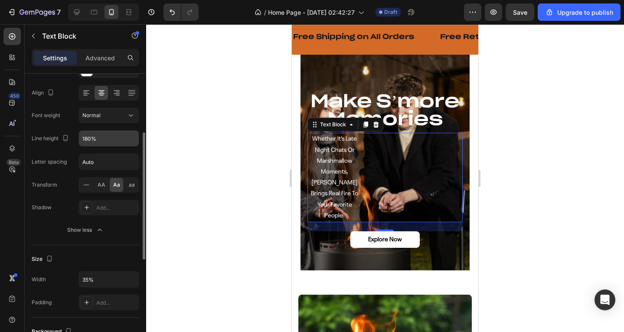
scroll to position [217, 0]
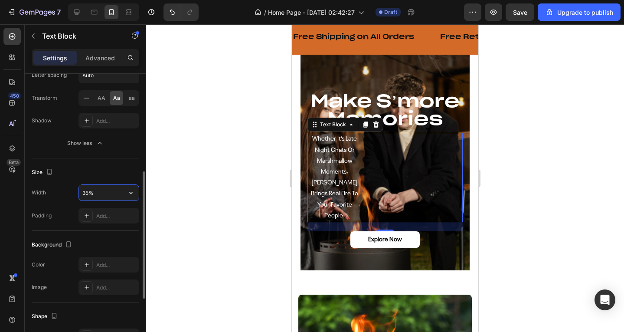
click at [107, 199] on input "35%" at bounding box center [109, 193] width 60 height 16
click at [131, 192] on icon "button" at bounding box center [131, 192] width 9 height 9
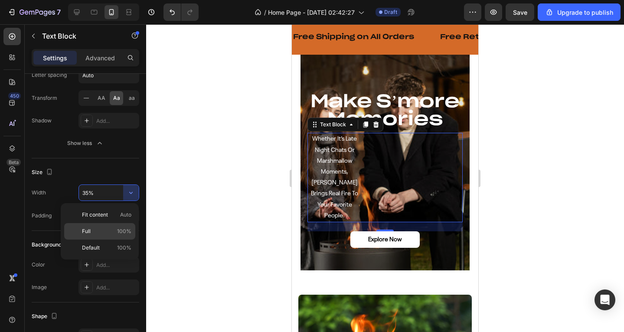
click at [119, 231] on span "100%" at bounding box center [124, 231] width 14 height 8
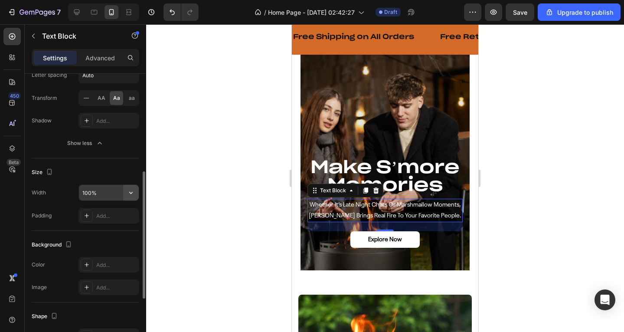
click at [131, 192] on icon "button" at bounding box center [131, 192] width 9 height 9
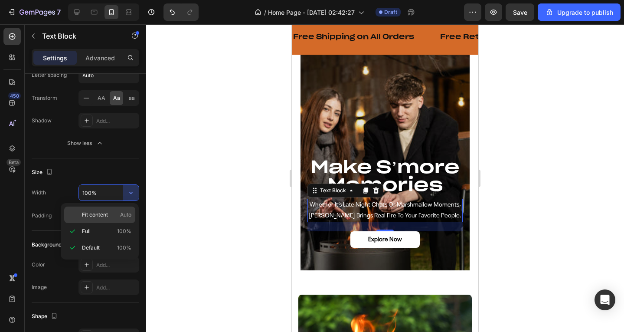
click at [112, 214] on p "Fit content Auto" at bounding box center [106, 215] width 49 height 8
type input "Auto"
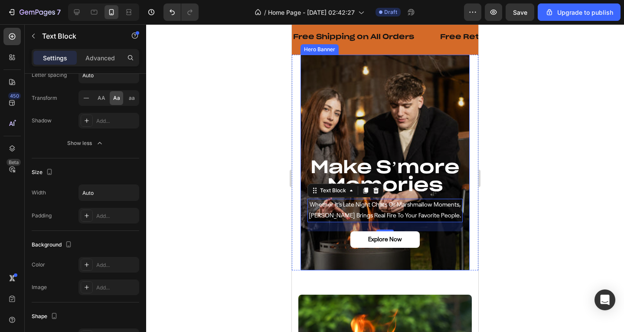
click at [387, 86] on div "Overlay" at bounding box center [385, 163] width 169 height 216
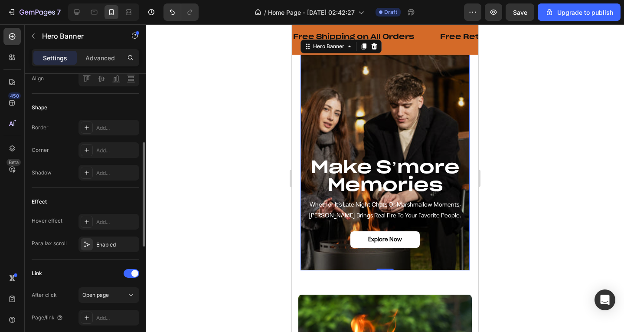
scroll to position [260, 0]
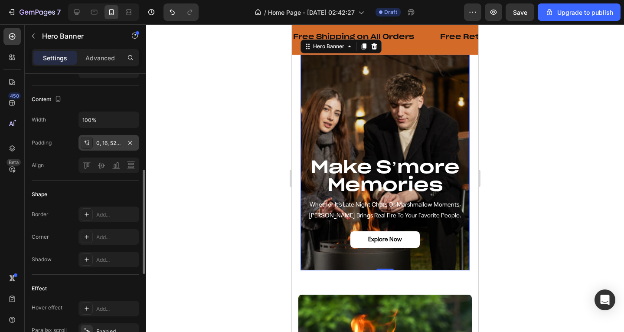
click at [104, 140] on div "0, 16, 52, 16" at bounding box center [108, 143] width 25 height 8
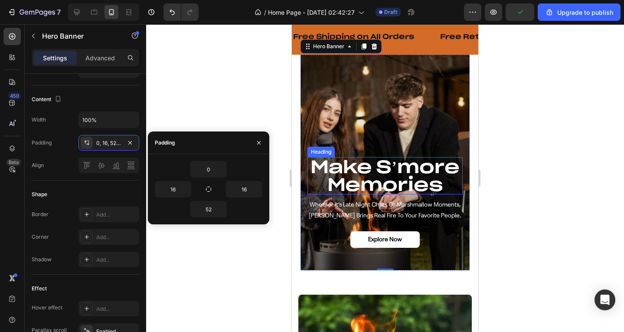
click at [338, 157] on h2 "make s’more memories" at bounding box center [384, 175] width 155 height 37
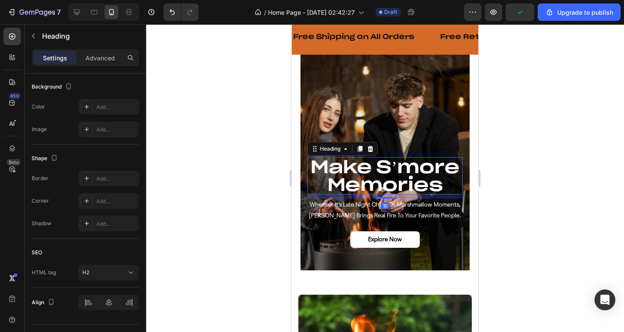
scroll to position [0, 0]
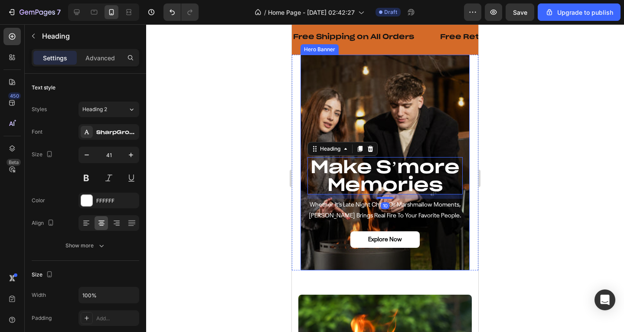
click at [372, 93] on div "Overlay" at bounding box center [385, 163] width 169 height 216
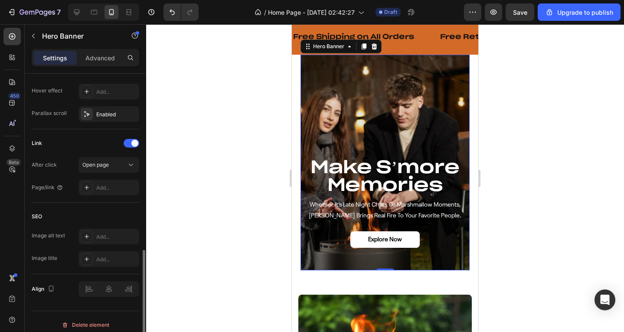
scroll to position [483, 0]
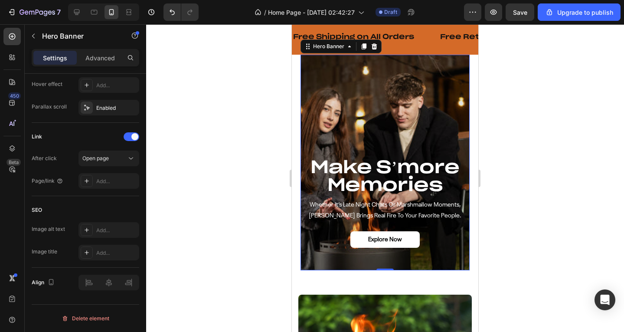
click at [318, 248] on div "make s’more memories Heading whether it’s late night chats or marshmallow momen…" at bounding box center [385, 214] width 169 height 114
click at [297, 241] on div "make s’more memories Heading whether it’s late night chats or marshmallow momen…" at bounding box center [385, 163] width 186 height 216
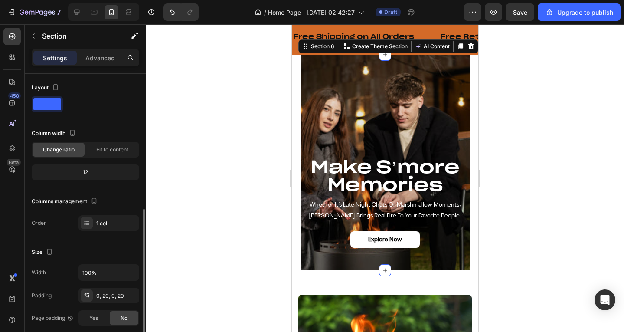
scroll to position [87, 0]
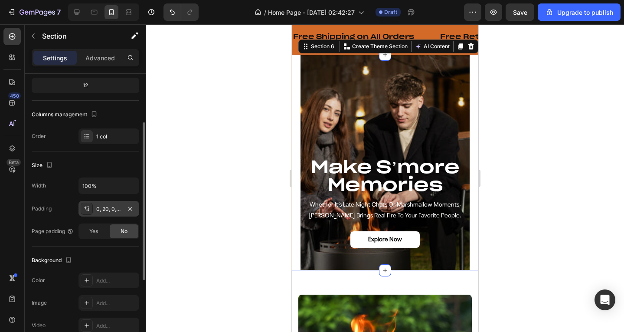
click at [100, 213] on div "0, 20, 0, 20" at bounding box center [108, 209] width 61 height 16
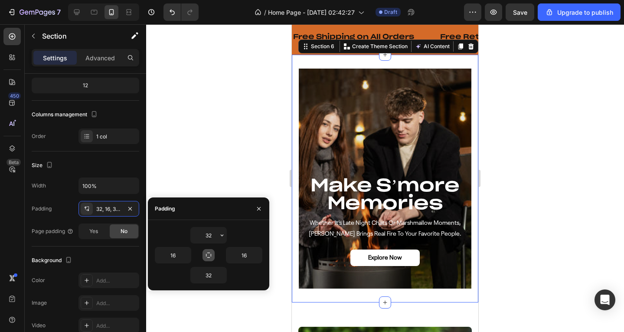
click at [206, 251] on button "button" at bounding box center [209, 255] width 12 height 12
type input "32"
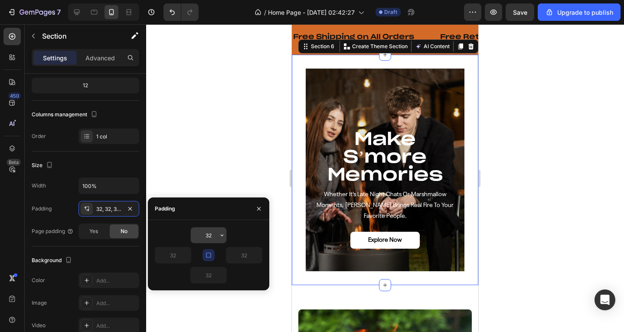
click at [211, 234] on input "32" at bounding box center [209, 235] width 36 height 16
type input "0"
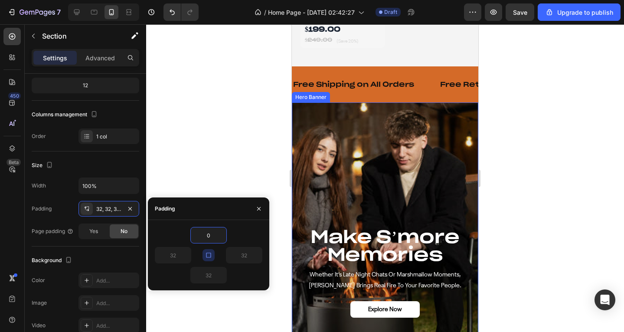
scroll to position [807, 0]
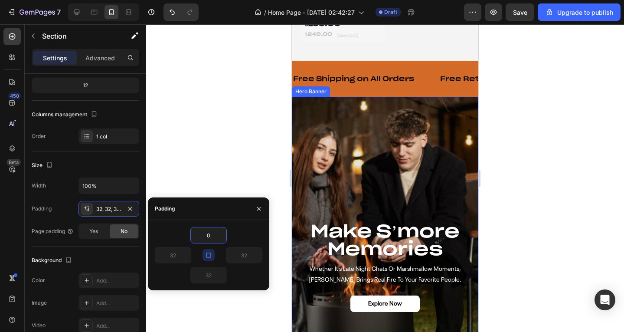
click at [405, 178] on div "Overlay" at bounding box center [385, 216] width 186 height 238
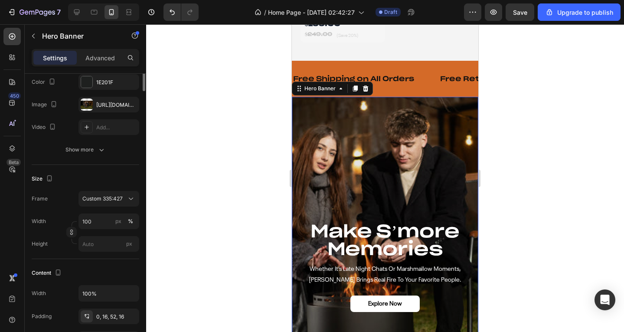
scroll to position [0, 0]
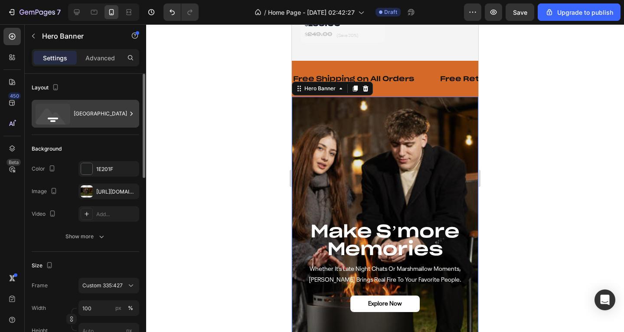
click at [74, 117] on div "[GEOGRAPHIC_DATA]" at bounding box center [100, 114] width 53 height 20
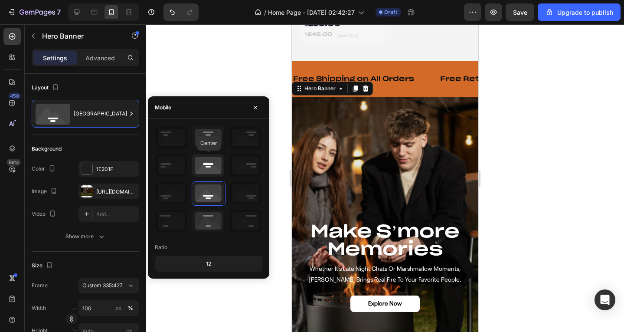
click at [206, 173] on icon at bounding box center [208, 165] width 32 height 23
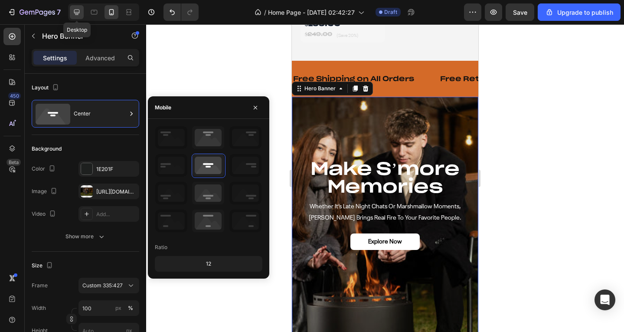
click at [76, 11] on icon at bounding box center [76, 12] width 9 height 9
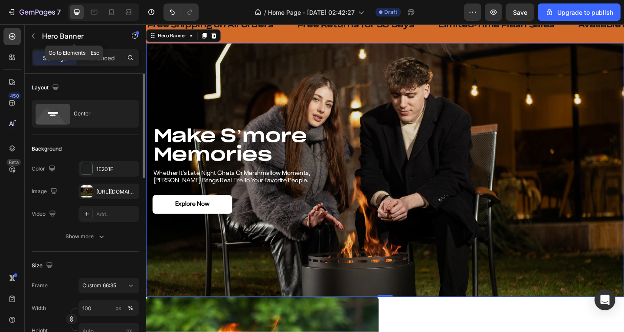
scroll to position [821, 0]
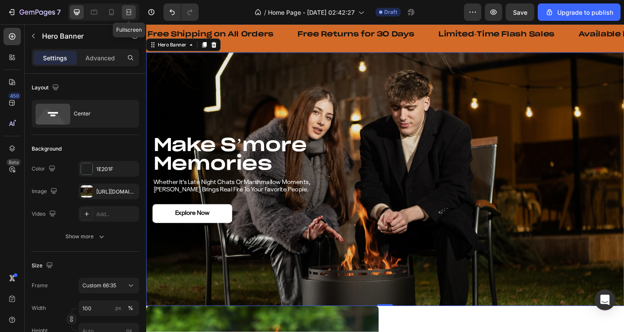
click at [122, 10] on div at bounding box center [129, 12] width 14 height 14
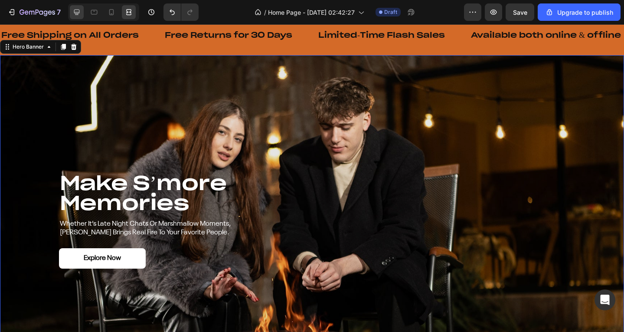
click at [80, 13] on icon at bounding box center [76, 12] width 9 height 9
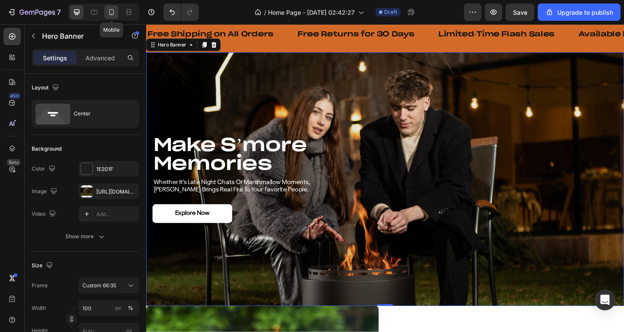
click at [107, 10] on div at bounding box center [112, 12] width 14 height 14
type input "100%"
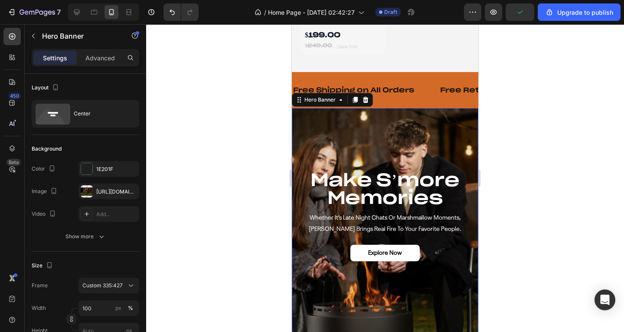
scroll to position [800, 0]
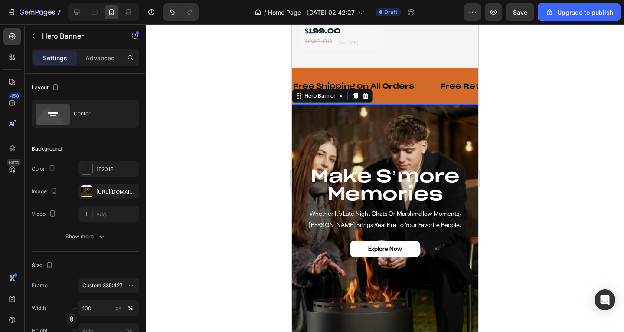
click at [428, 131] on div "Overlay" at bounding box center [385, 223] width 186 height 238
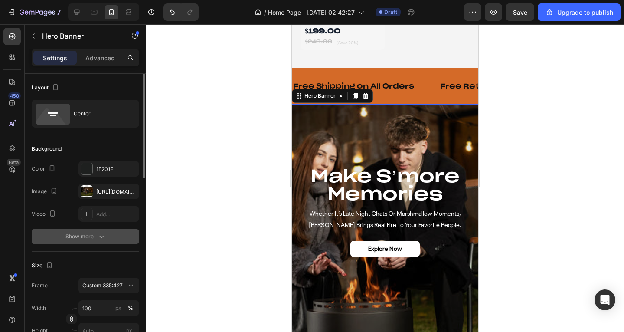
click at [89, 233] on div "Show more" at bounding box center [85, 236] width 40 height 9
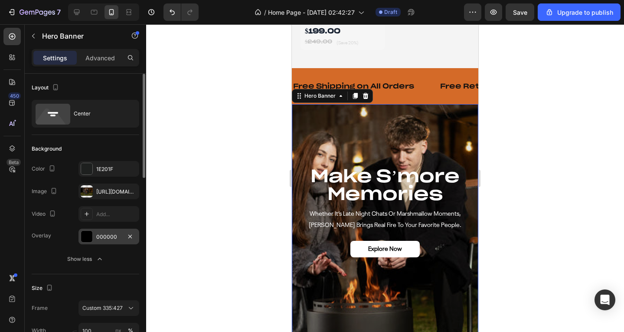
click at [98, 235] on div "000000" at bounding box center [108, 237] width 25 height 8
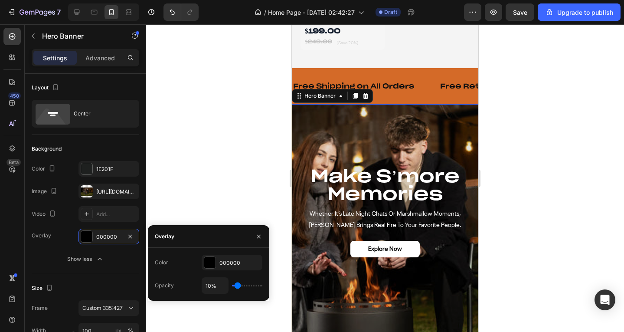
type input "14%"
type input "14"
type input "16%"
type input "16"
type input "19%"
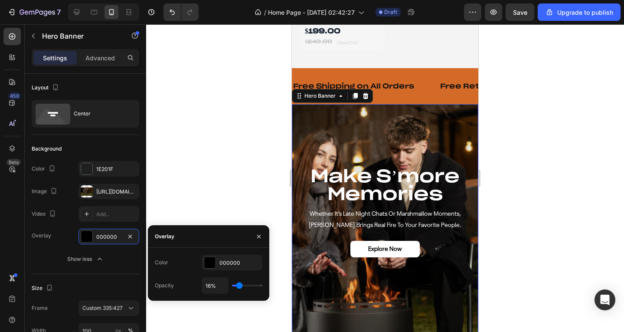
type input "19"
type input "21%"
type input "21"
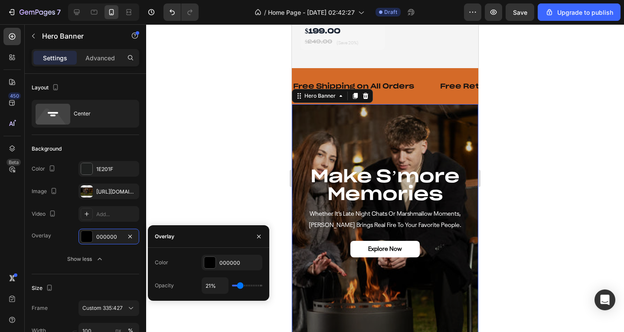
type input "20%"
type input "20"
type input "18%"
type input "18"
type input "16%"
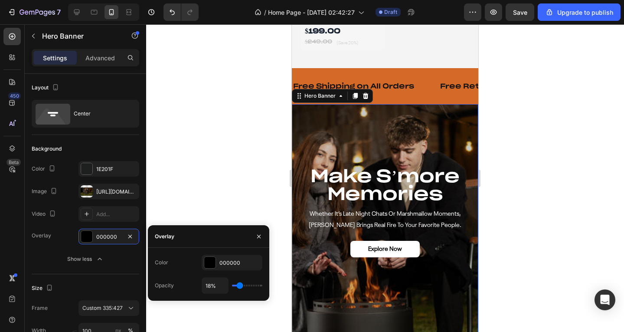
type input "16"
type input "10%"
type input "10"
type input "6%"
type input "6"
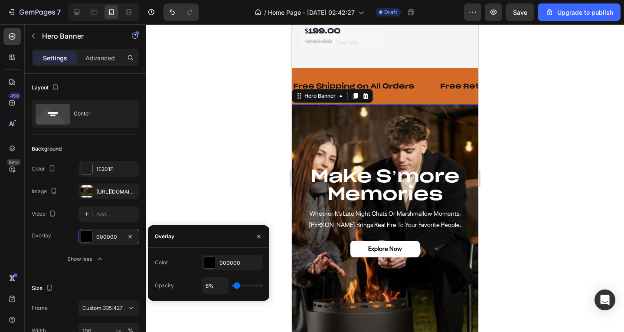
type input "4%"
type input "4"
type input "5%"
type input "5"
type input "6%"
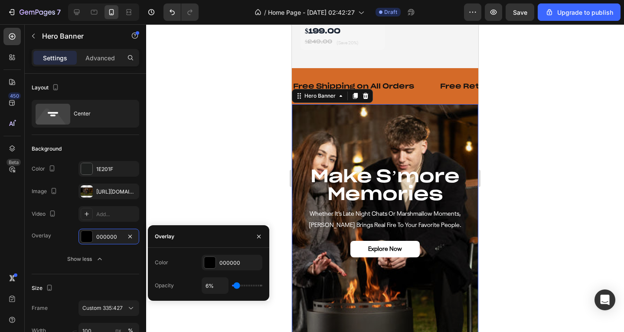
type input "6"
type input "7%"
type input "7"
type input "12%"
type input "12"
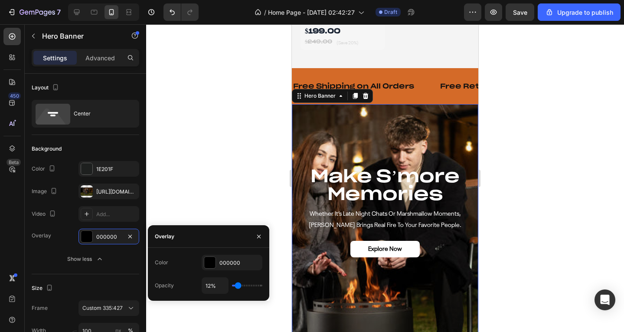
type input "14%"
type input "14"
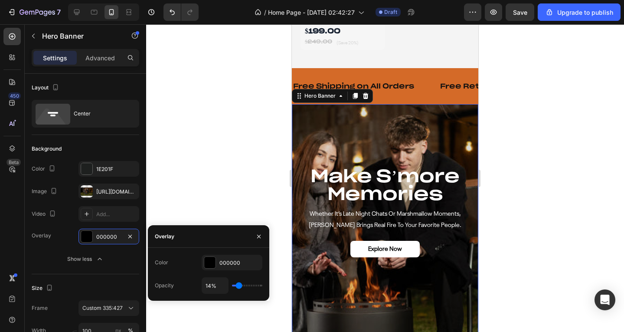
type input "19%"
type input "19"
type input "21%"
type input "21"
type input "23%"
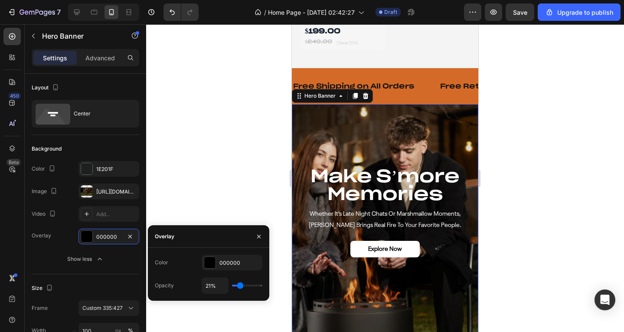
type input "23"
type input "26%"
type input "26"
type input "28%"
type input "28"
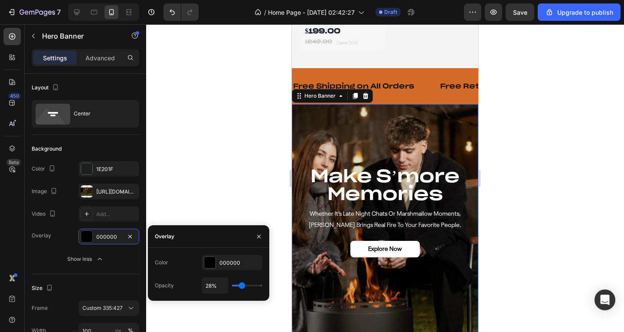
type input "31%"
type input "31"
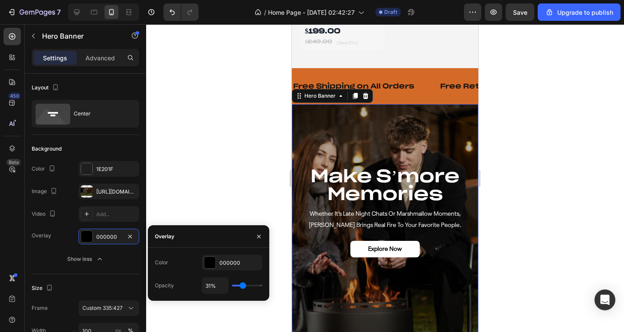
type input "35%"
drag, startPoint x: 238, startPoint y: 287, endPoint x: 244, endPoint y: 287, distance: 5.6
type input "35"
click at [244, 286] on input "range" at bounding box center [247, 285] width 30 height 2
click at [418, 247] on div "Explore Now Button" at bounding box center [385, 249] width 173 height 16
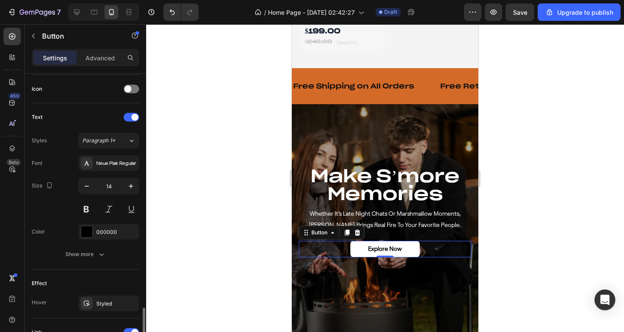
scroll to position [347, 0]
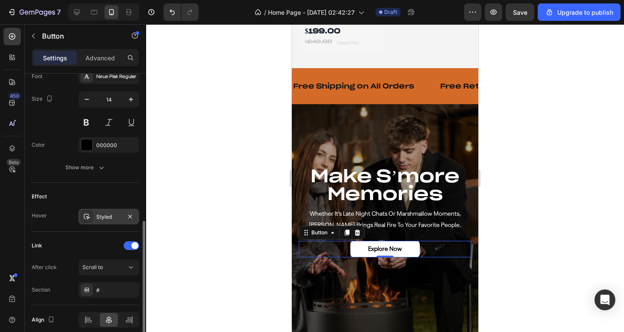
click at [109, 218] on div "Styled" at bounding box center [108, 217] width 25 height 8
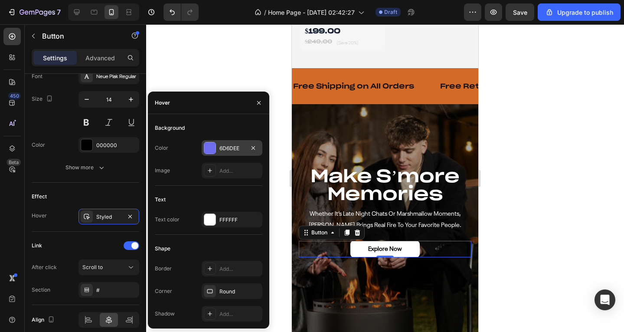
click at [223, 149] on div "6D6DEE" at bounding box center [231, 148] width 25 height 8
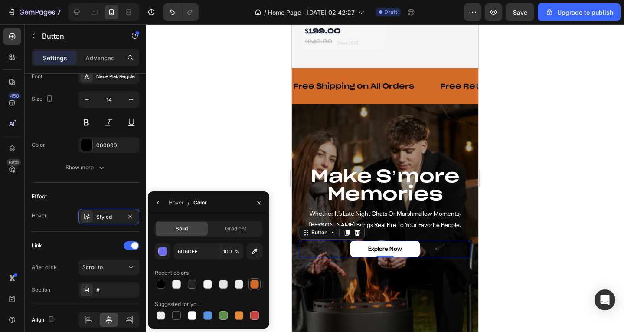
click at [249, 289] on div at bounding box center [254, 284] width 12 height 12
type input "D46A28"
click at [113, 190] on div "Effect" at bounding box center [86, 196] width 108 height 14
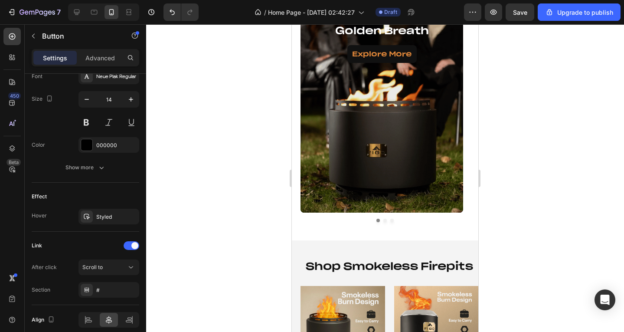
scroll to position [193, 0]
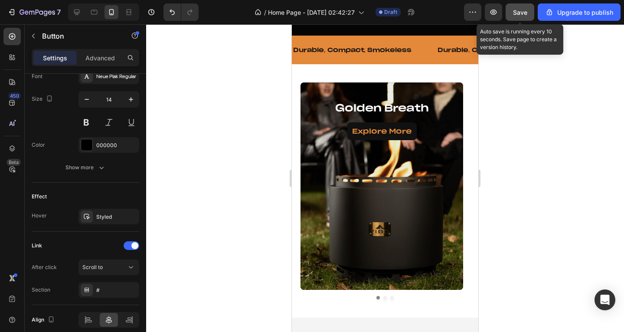
click at [513, 14] on button "Save" at bounding box center [520, 11] width 29 height 17
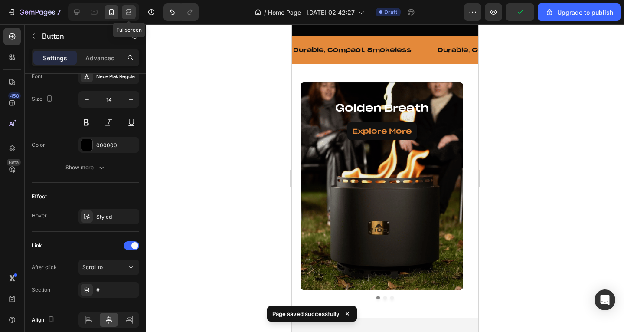
click at [125, 12] on icon at bounding box center [128, 12] width 9 height 9
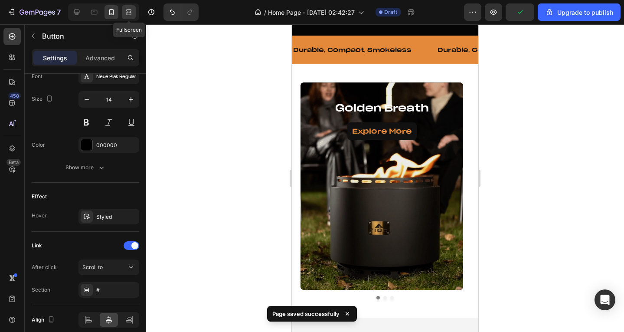
type input "200"
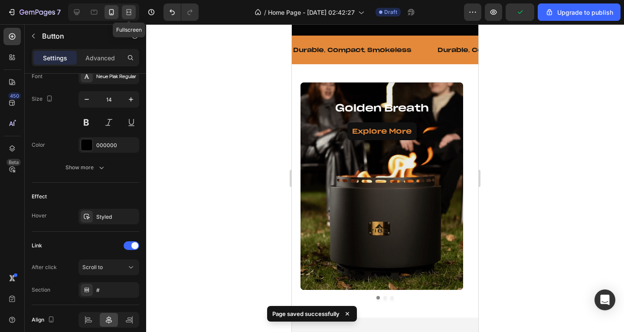
type input "16"
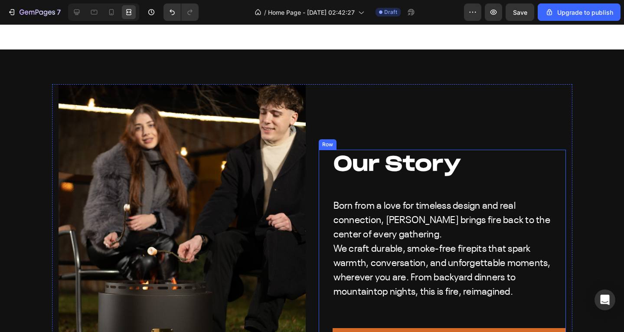
scroll to position [2751, 0]
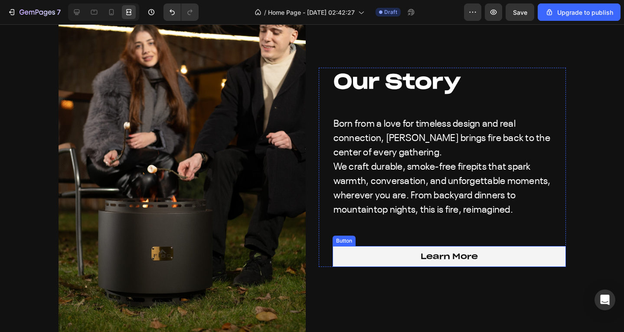
click at [519, 247] on button "Learn More" at bounding box center [449, 256] width 233 height 20
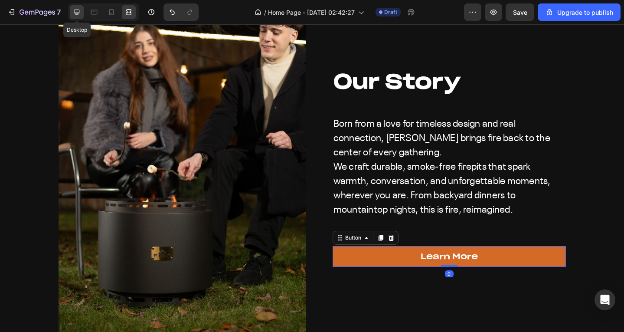
click at [71, 9] on div at bounding box center [77, 12] width 14 height 14
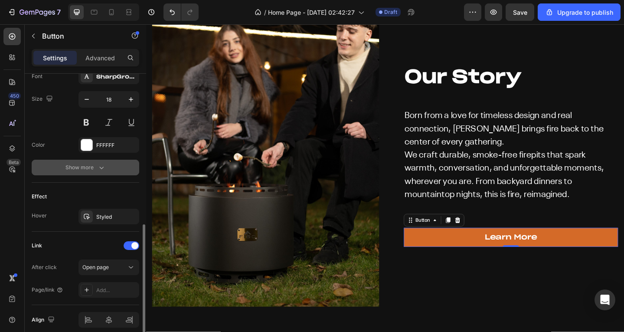
click at [102, 172] on button "Show more" at bounding box center [86, 168] width 108 height 16
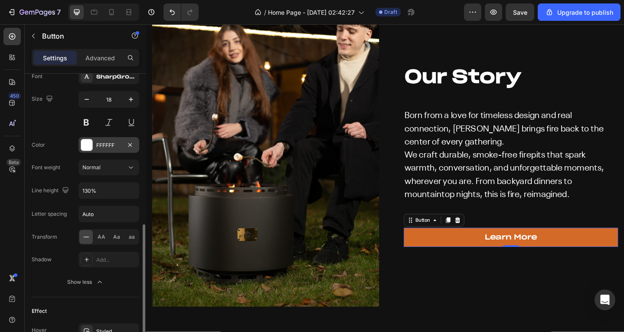
click at [114, 149] on div "FFFFFF" at bounding box center [108, 145] width 61 height 16
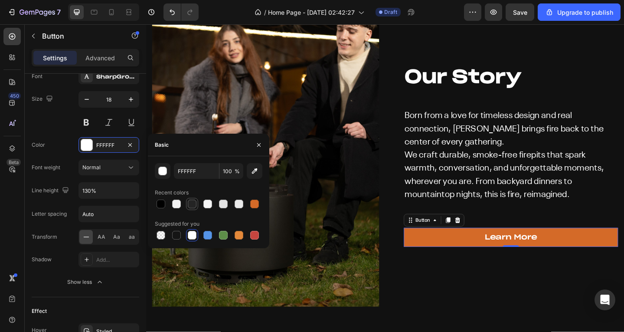
click at [194, 205] on div at bounding box center [192, 203] width 9 height 9
click at [158, 206] on div at bounding box center [161, 203] width 9 height 9
click at [175, 238] on div at bounding box center [176, 235] width 9 height 9
type input "151515"
click at [66, 129] on div "Size 18" at bounding box center [86, 110] width 108 height 39
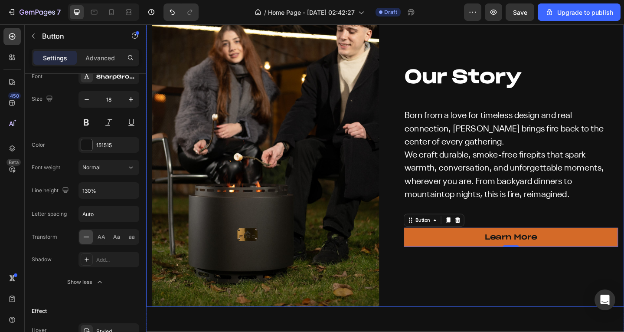
click at [557, 41] on div "Our Story Heading Born from a love for timeless design and real connection, [PE…" at bounding box center [536, 167] width 247 height 330
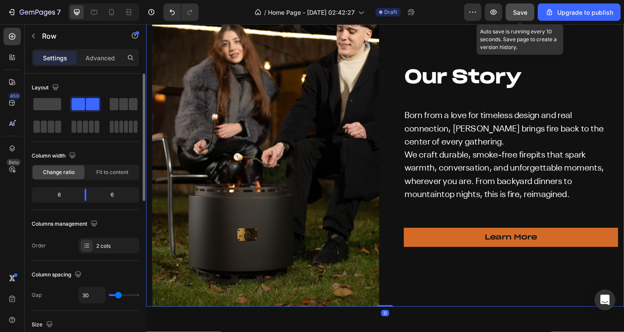
click at [518, 9] on span "Save" at bounding box center [520, 12] width 14 height 7
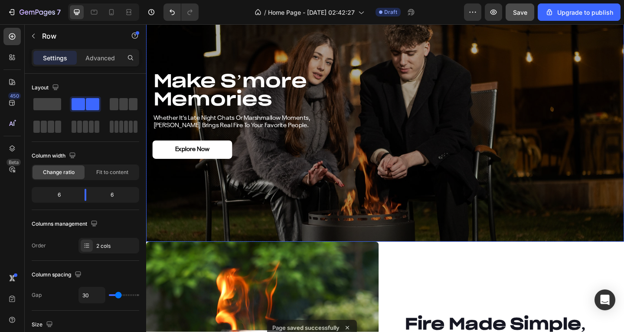
scroll to position [1070, 0]
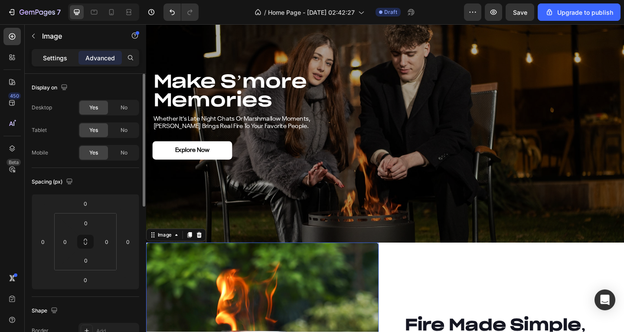
click at [67, 62] on div "Settings" at bounding box center [54, 58] width 43 height 14
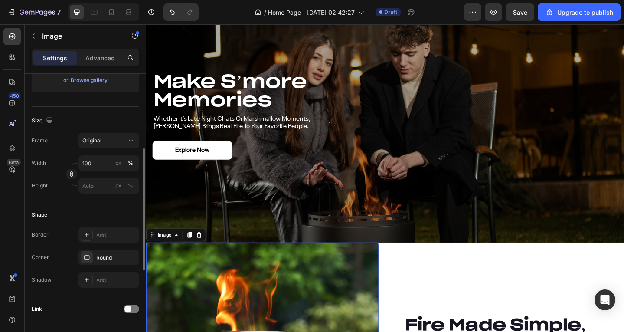
scroll to position [260, 0]
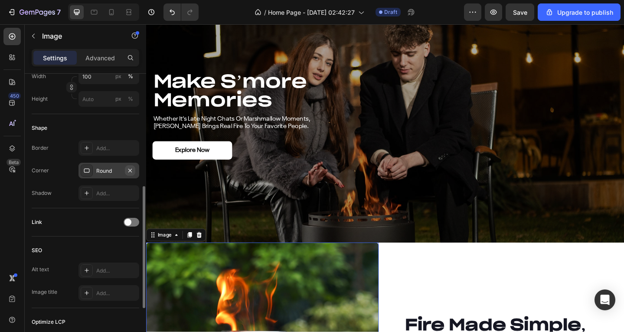
click at [131, 170] on icon "button" at bounding box center [129, 169] width 3 height 3
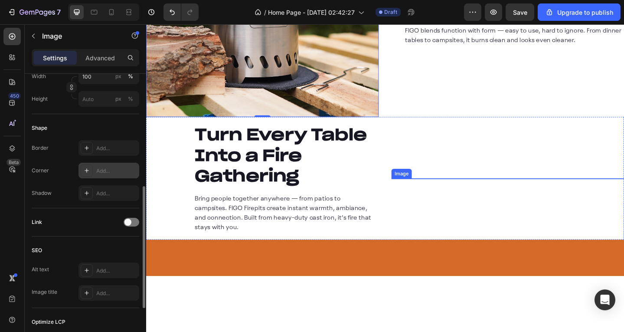
scroll to position [1460, 0]
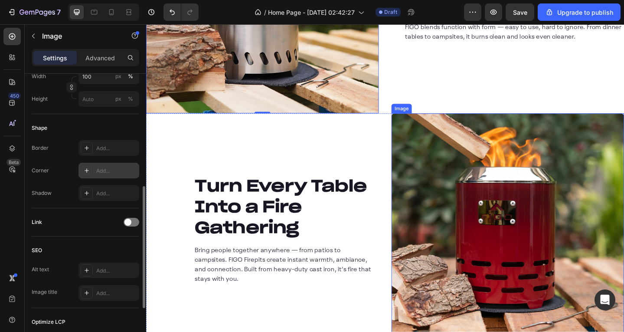
click at [441, 199] on img at bounding box center [539, 247] width 253 height 253
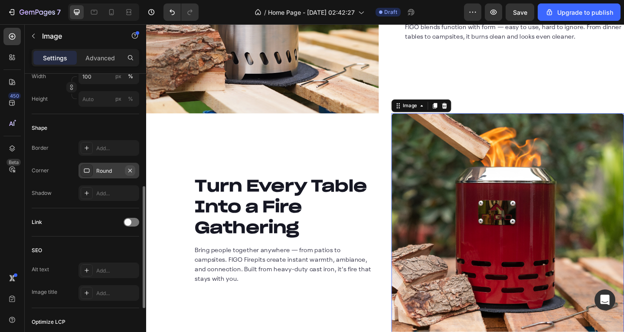
click at [129, 172] on icon "button" at bounding box center [130, 170] width 7 height 7
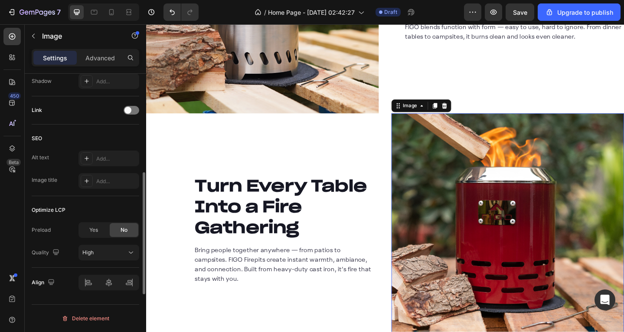
scroll to position [155, 0]
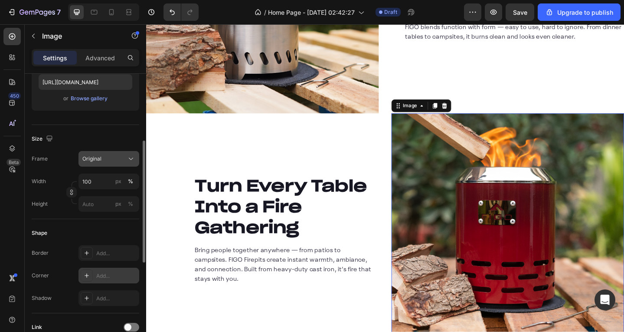
click at [97, 160] on span "Original" at bounding box center [91, 159] width 19 height 8
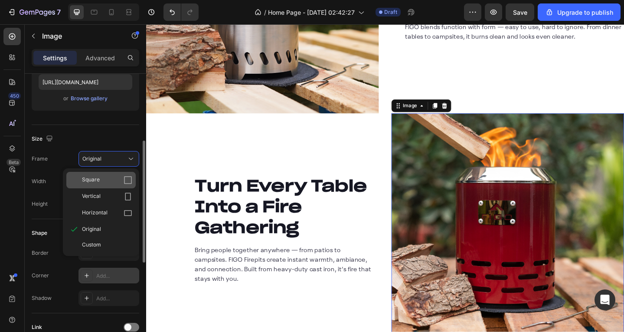
click at [102, 182] on div "Square" at bounding box center [107, 180] width 50 height 9
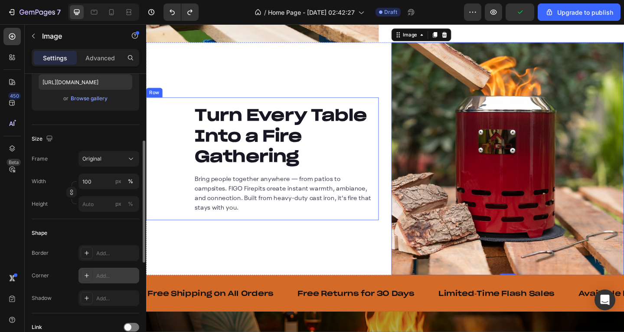
scroll to position [1547, 0]
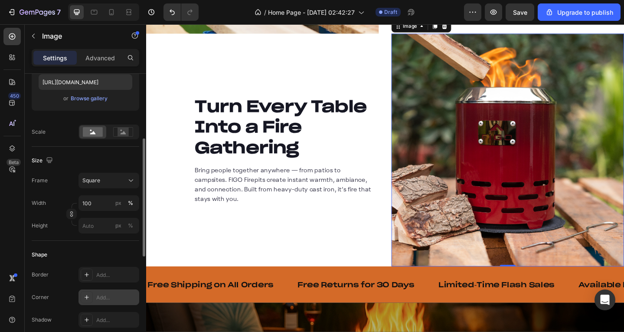
click at [438, 184] on img at bounding box center [539, 161] width 253 height 253
click at [104, 177] on div "Square" at bounding box center [103, 180] width 42 height 8
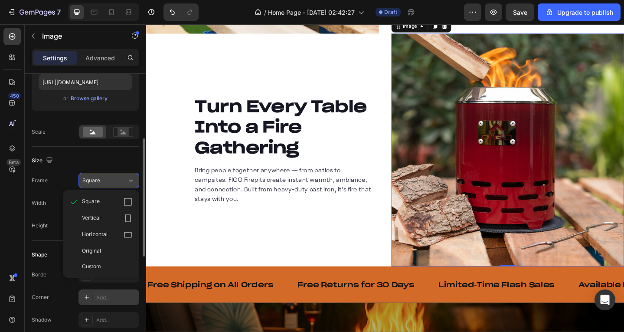
click at [104, 177] on div "Square" at bounding box center [103, 180] width 42 height 8
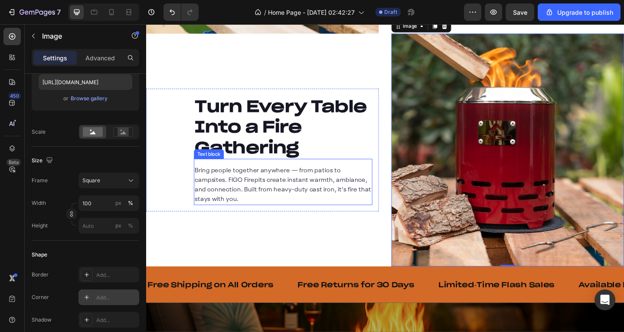
scroll to position [1417, 0]
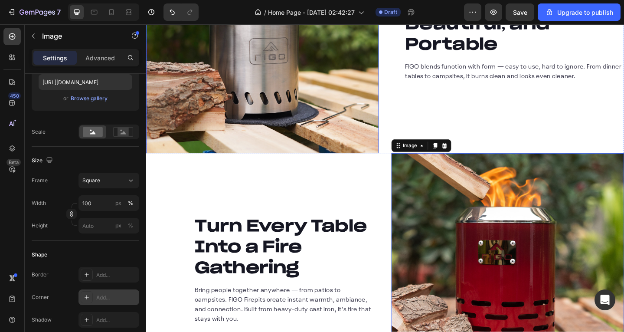
click at [317, 100] on img at bounding box center [272, 38] width 253 height 253
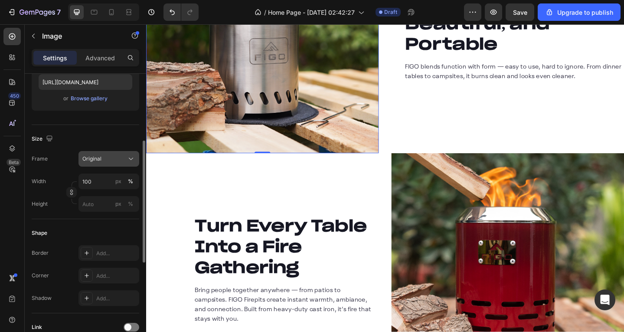
click at [110, 164] on button "Original" at bounding box center [108, 159] width 61 height 16
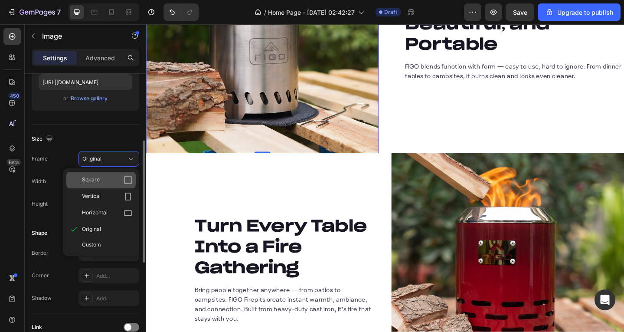
click at [111, 177] on div "Square" at bounding box center [107, 180] width 50 height 9
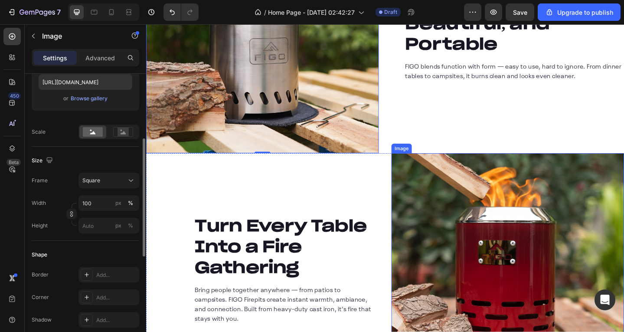
click at [491, 255] on img at bounding box center [539, 291] width 253 height 253
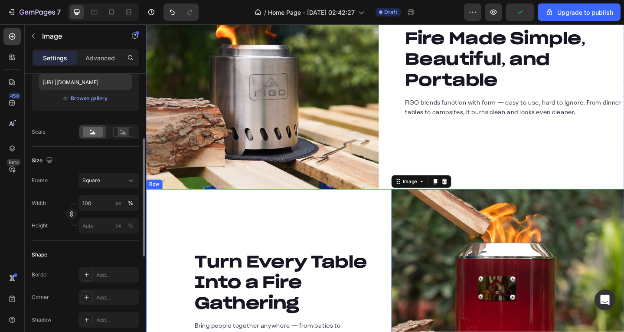
scroll to position [1374, 0]
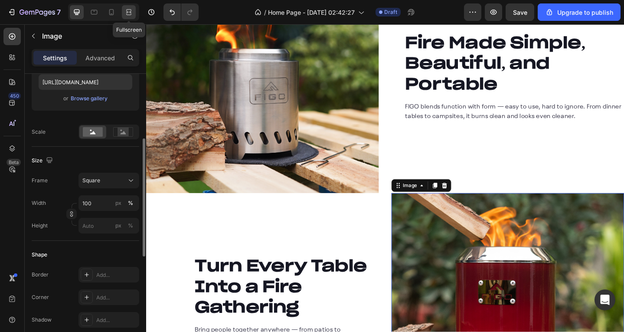
click at [127, 9] on icon at bounding box center [128, 12] width 9 height 9
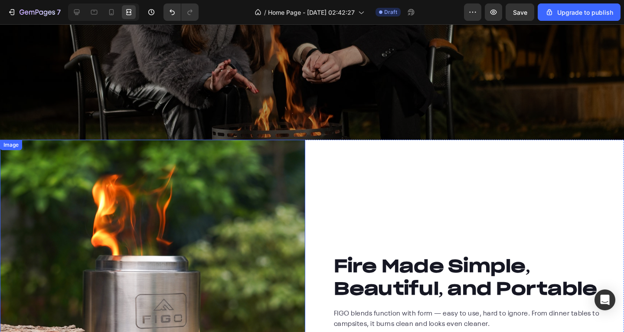
scroll to position [1330, 0]
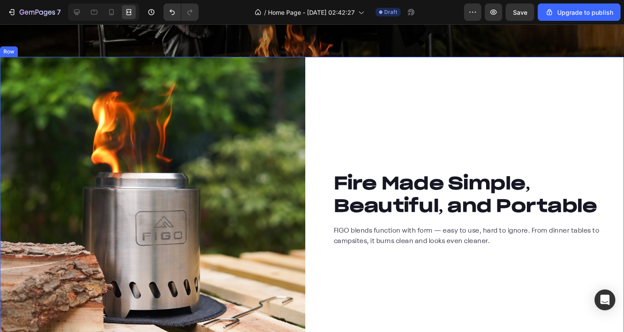
click at [420, 130] on div "Fire Made Simple, Beautiful, and Portable Heading FIGO blends function with for…" at bounding box center [471, 209] width 305 height 305
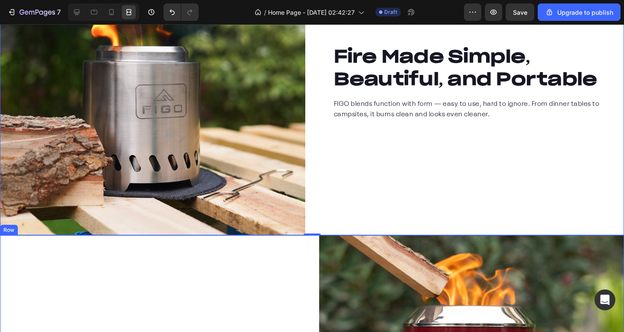
scroll to position [1417, 0]
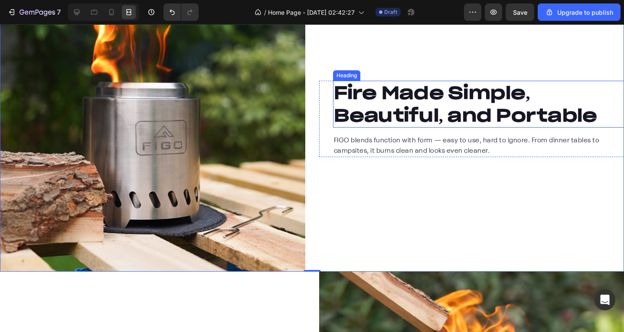
click at [601, 103] on h2 "Fire Made Simple, Beautiful, and Portable" at bounding box center [478, 104] width 291 height 47
click at [486, 59] on div "Fire Made Simple, Beautiful, and Portable Heading 0 FIGO blends function with f…" at bounding box center [471, 119] width 305 height 305
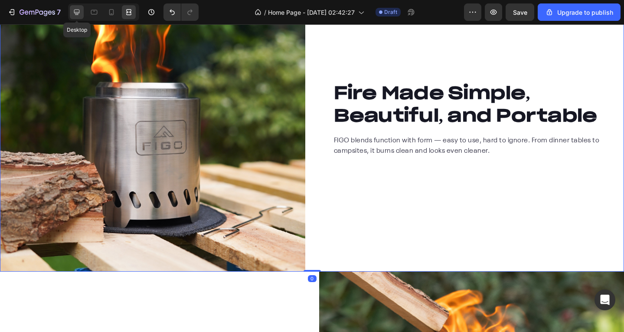
click at [82, 10] on div at bounding box center [77, 12] width 14 height 14
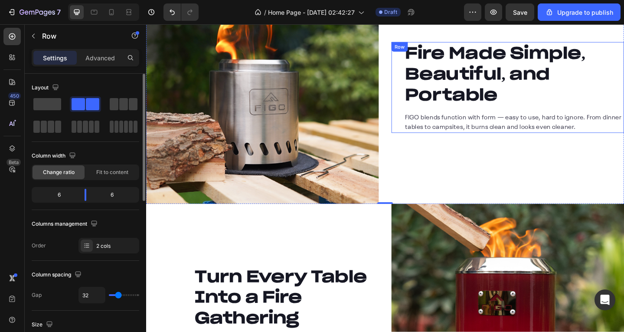
click at [416, 101] on div "Fire Made Simple, Beautiful, and Portable Heading FIGO blends function with for…" at bounding box center [539, 93] width 253 height 99
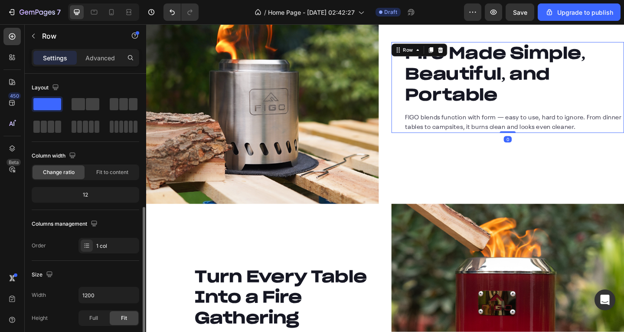
scroll to position [87, 0]
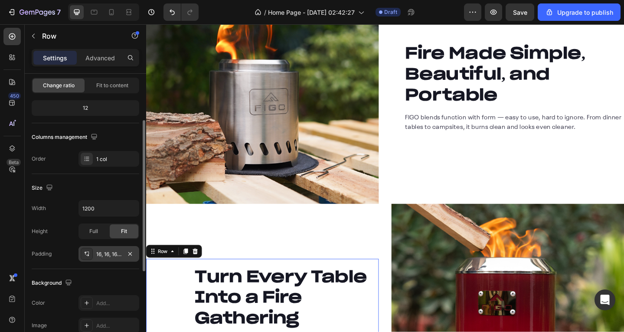
click at [108, 252] on div "16, 16, 16, 120" at bounding box center [108, 254] width 25 height 8
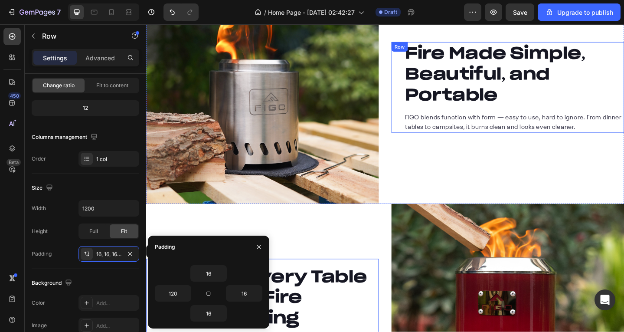
click at [415, 123] on div "Fire Made Simple, Beautiful, and Portable Heading FIGO blends function with for…" at bounding box center [539, 93] width 253 height 99
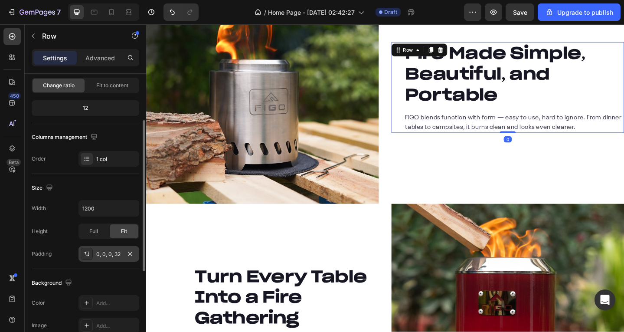
click at [105, 255] on div "0, 0, 0, 32" at bounding box center [108, 254] width 25 height 8
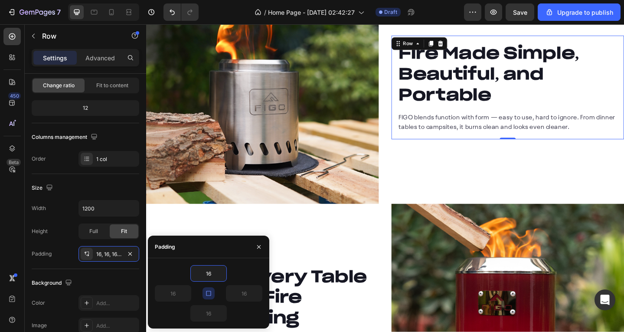
click at [182, 277] on div "16" at bounding box center [209, 273] width 108 height 16
click at [207, 290] on icon "button" at bounding box center [208, 293] width 7 height 7
click at [257, 292] on icon "button" at bounding box center [257, 293] width 7 height 7
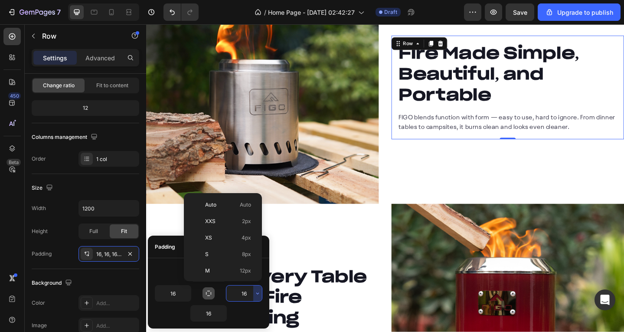
click at [240, 293] on input "16" at bounding box center [244, 293] width 36 height 16
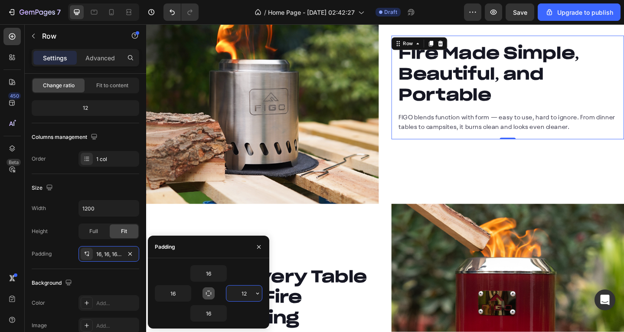
type input "120"
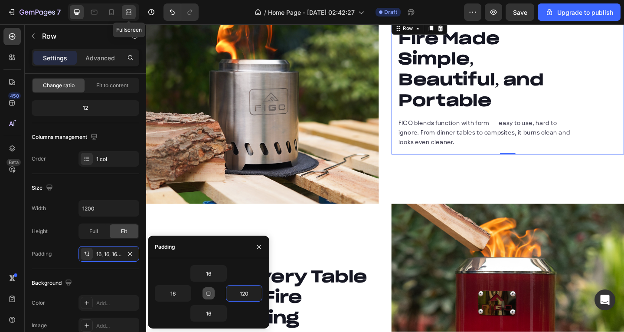
click at [130, 14] on icon at bounding box center [128, 12] width 9 height 9
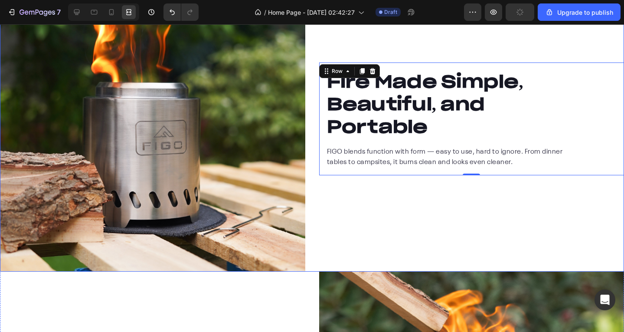
click at [370, 235] on div "Fire Made Simple, Beautiful, and Portable Heading FIGO blends function with for…" at bounding box center [471, 119] width 305 height 305
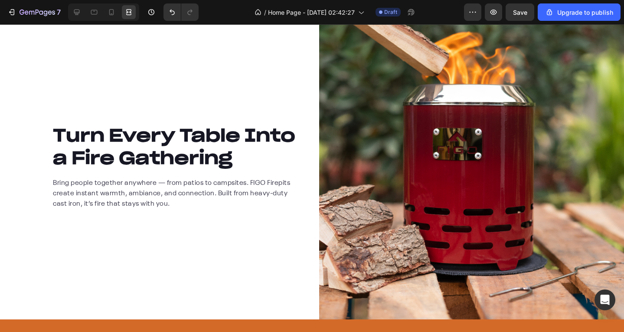
scroll to position [1677, 0]
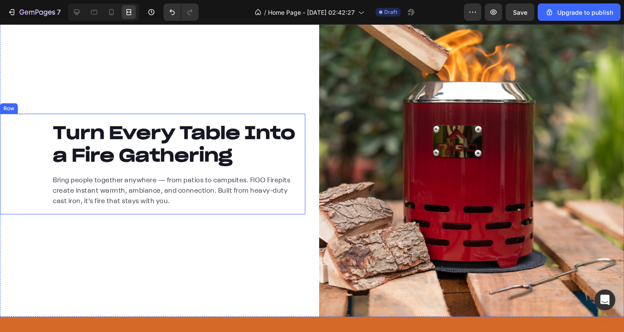
click at [7, 140] on div "Turn Every Table Into a Fire Gathering Heading Bring people together anywhere —…" at bounding box center [152, 164] width 305 height 101
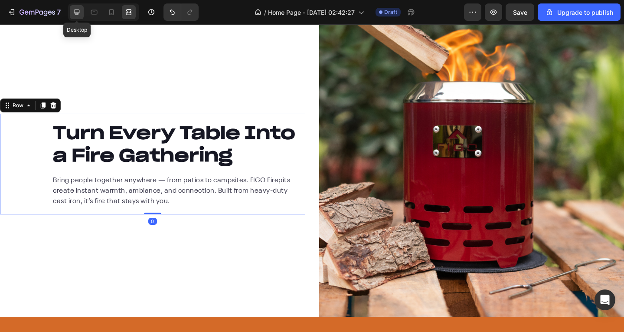
click at [79, 10] on icon at bounding box center [77, 13] width 6 height 6
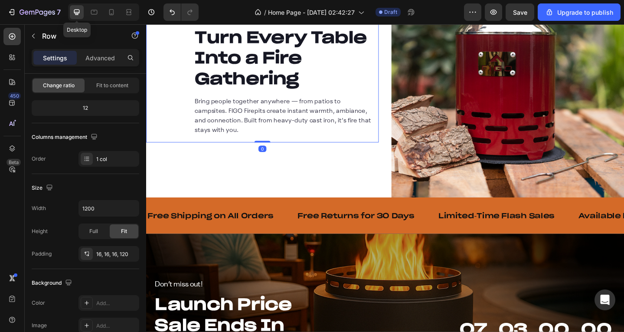
scroll to position [1583, 0]
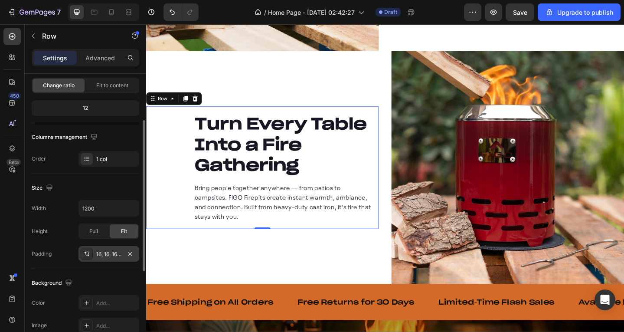
click at [114, 257] on div "16, 16, 16, 120" at bounding box center [108, 254] width 25 height 8
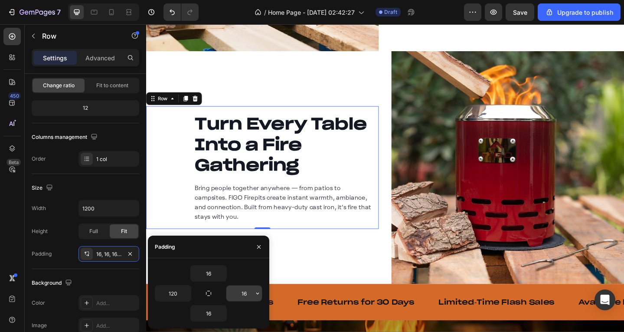
click at [246, 296] on input "16" at bounding box center [244, 293] width 36 height 16
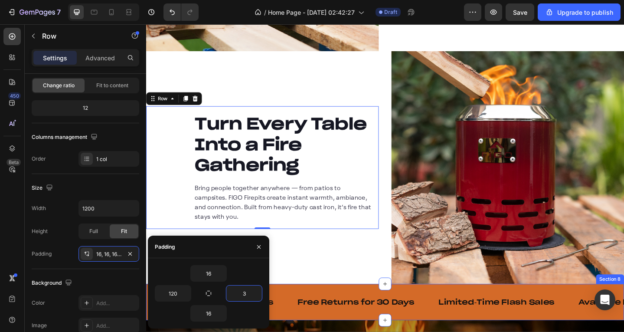
type input "32"
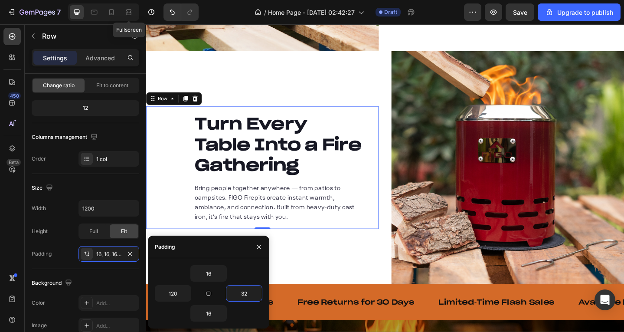
click at [127, 21] on div "7 Fullscreen / Home Page - Aug 22, 02:42:27 Draft Preview Save Upgrade to publi…" at bounding box center [312, 12] width 624 height 25
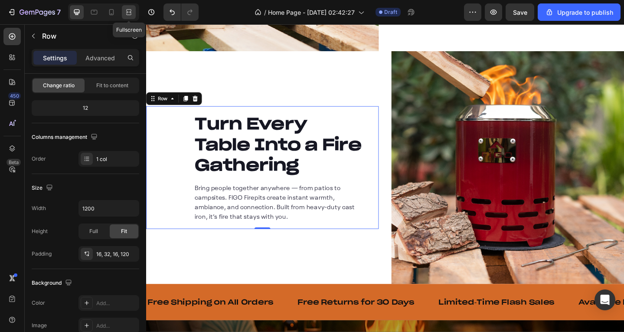
click at [124, 13] on div at bounding box center [129, 12] width 14 height 14
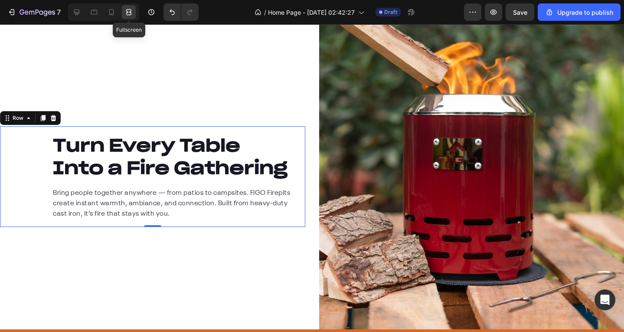
scroll to position [1666, 0]
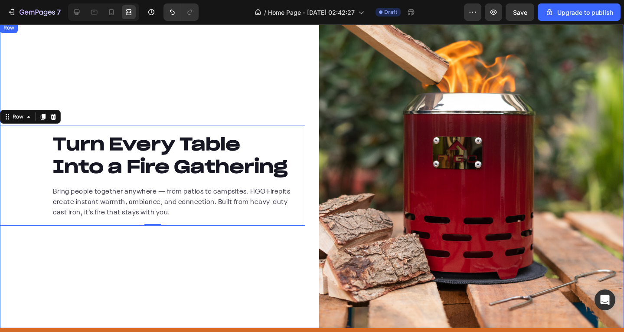
click at [167, 251] on div "Turn Every Table Into a Fire Gathering Heading Bring people together anywhere —…" at bounding box center [152, 175] width 305 height 305
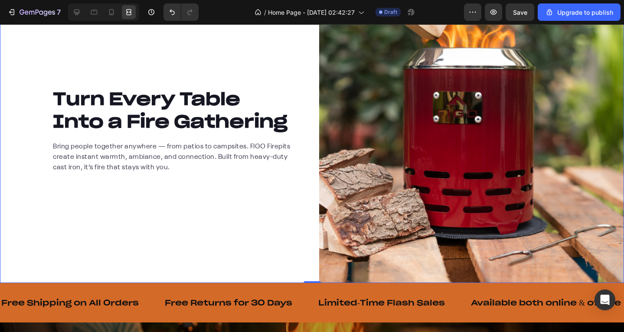
scroll to position [1709, 0]
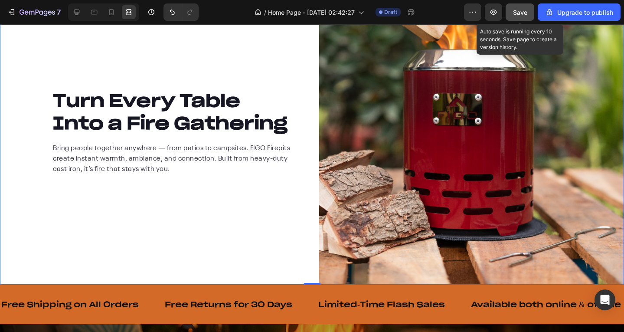
click at [521, 9] on span "Save" at bounding box center [520, 12] width 14 height 7
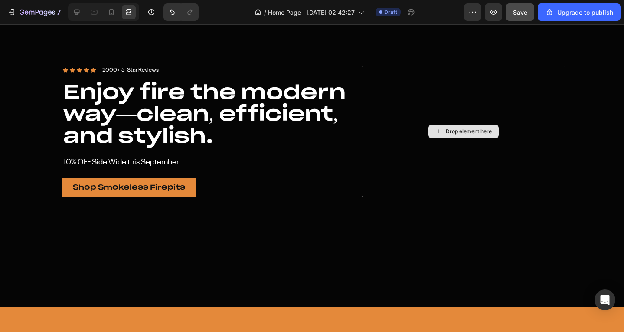
scroll to position [0, 0]
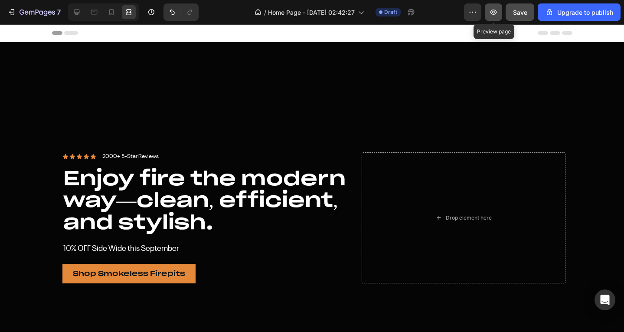
click at [494, 16] on icon "button" at bounding box center [493, 12] width 9 height 9
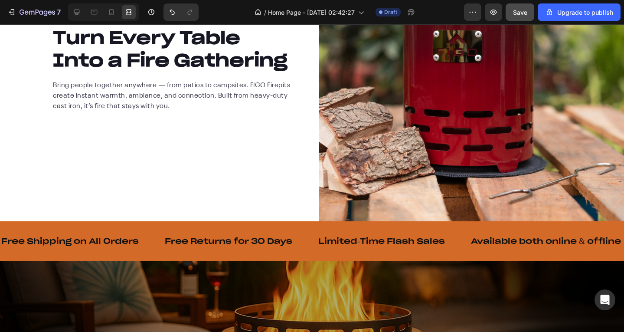
scroll to position [1778, 0]
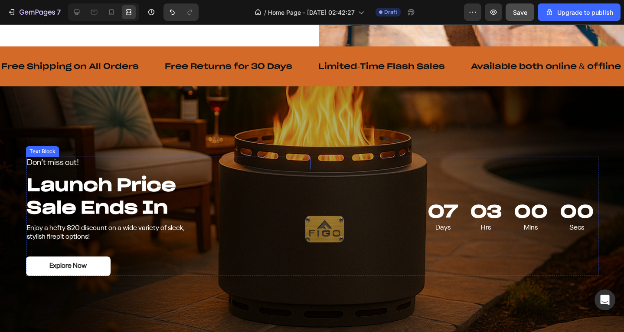
click at [304, 157] on div "Don’t miss out!" at bounding box center [168, 163] width 284 height 13
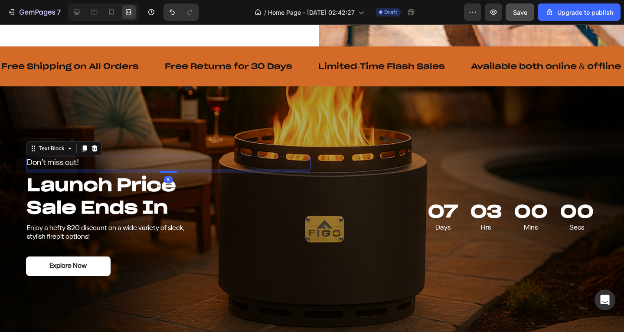
scroll to position [0, 0]
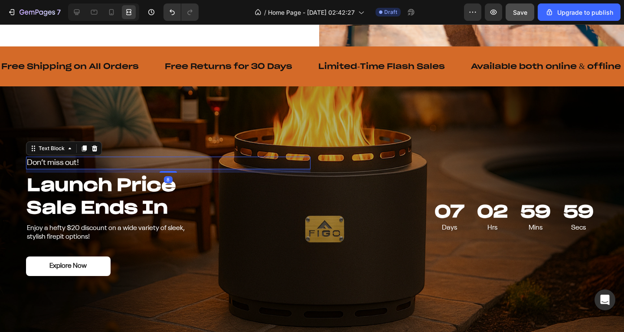
click at [299, 115] on div "Overlay" at bounding box center [312, 216] width 624 height 260
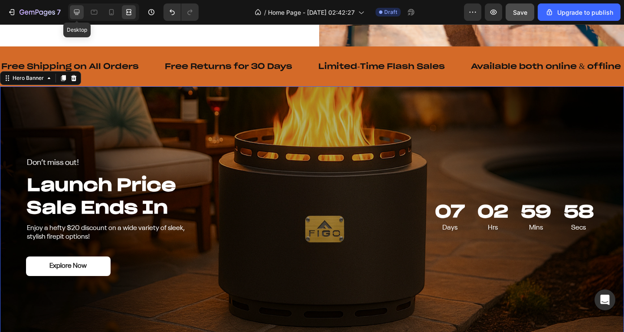
click at [77, 10] on icon at bounding box center [77, 13] width 6 height 6
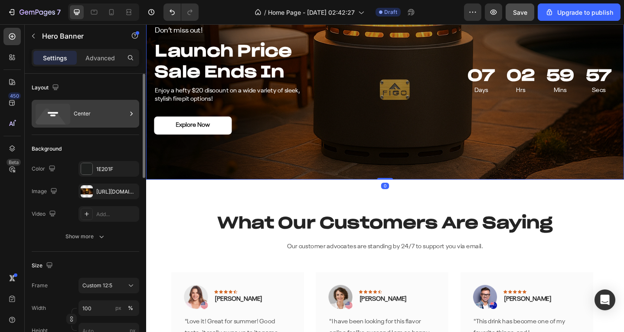
scroll to position [1726, 0]
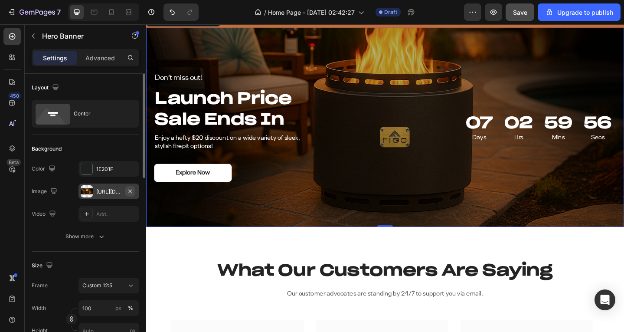
click at [131, 193] on icon "button" at bounding box center [130, 191] width 7 height 7
type input "Auto"
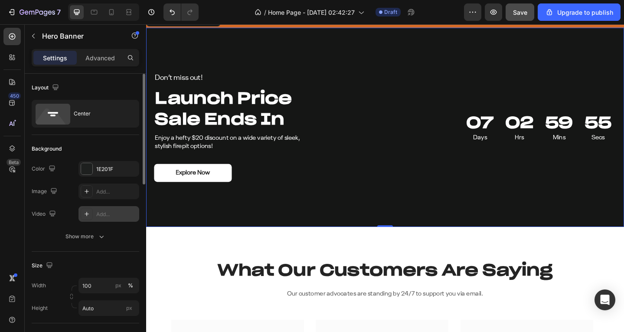
click at [101, 213] on div "Add..." at bounding box center [116, 214] width 41 height 8
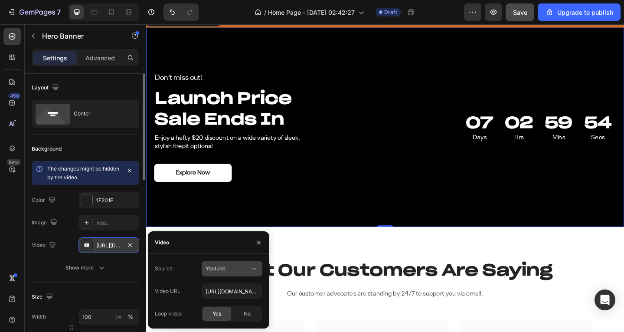
click at [223, 271] on span "Youtube" at bounding box center [216, 268] width 20 height 7
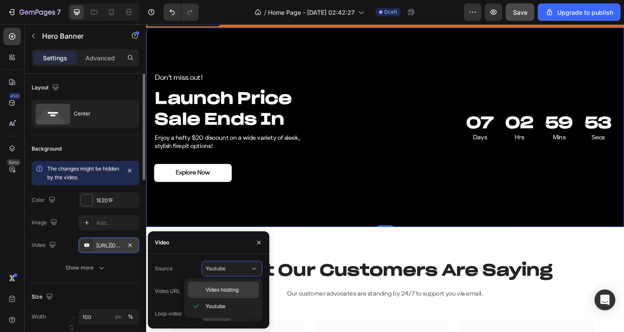
click at [225, 291] on span "Video hosting" at bounding box center [222, 290] width 33 height 8
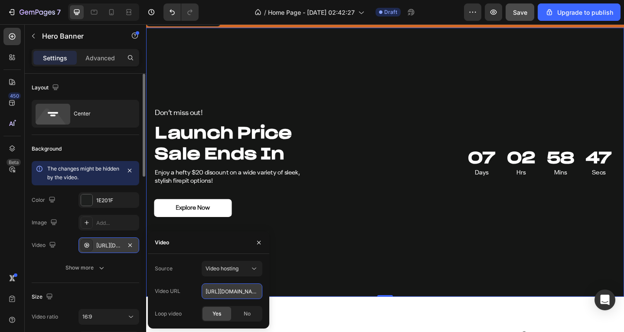
click at [230, 295] on input "https://cdn.shopify.com/videos/c/o/v/92a407d4e0c94a288eb54cac18c387dc.mp4" at bounding box center [232, 291] width 61 height 16
paste input "d43f95b2c083439fa16fa01854627c17"
type input "https://cdn.shopify.com/videos/c/o/v/d43f95b2c083439fa16fa01854627c17.mp4"
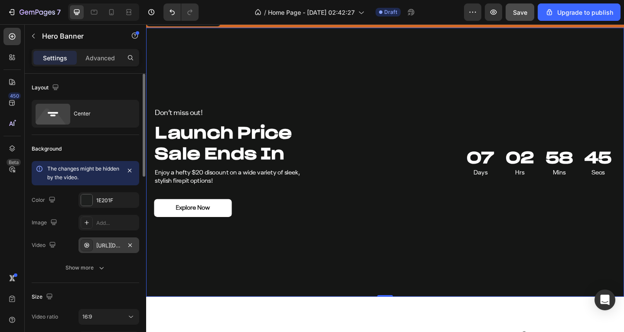
scroll to position [0, 0]
click at [190, 35] on div "Overlay" at bounding box center [406, 174] width 520 height 293
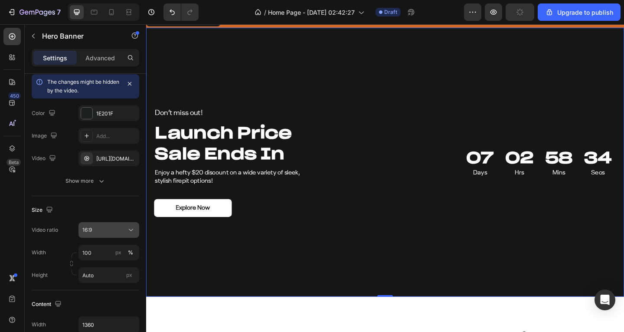
click at [101, 230] on div "16:9" at bounding box center [104, 230] width 44 height 8
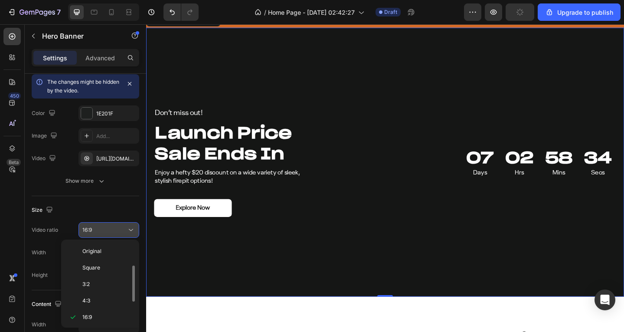
scroll to position [16, 0]
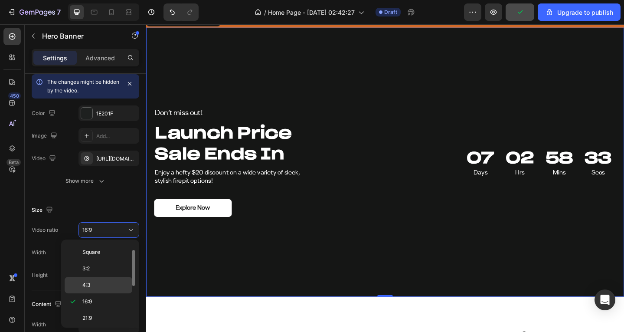
click at [95, 284] on p "4:3" at bounding box center [105, 285] width 46 height 8
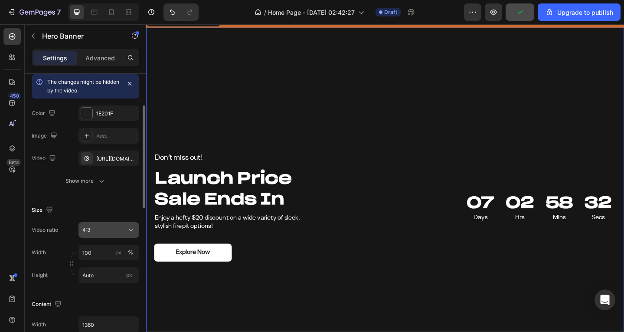
click at [102, 235] on button "4:3" at bounding box center [108, 230] width 61 height 16
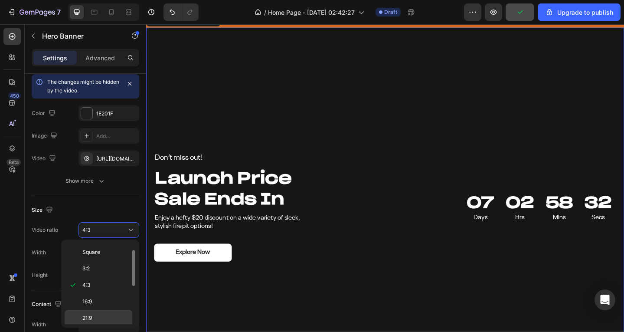
click at [99, 314] on p "21:9" at bounding box center [105, 318] width 46 height 8
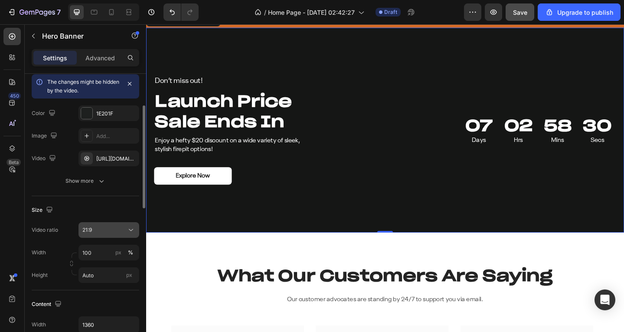
click at [94, 232] on div "21:9" at bounding box center [104, 230] width 44 height 8
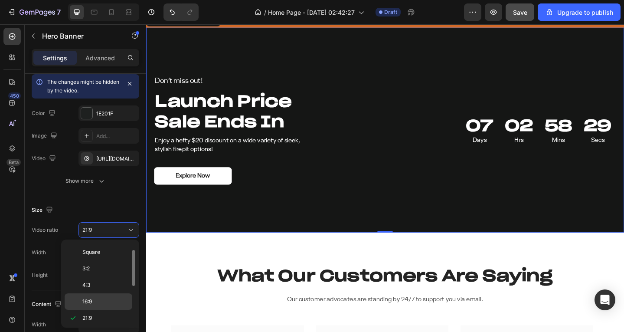
click at [98, 297] on p "16:9" at bounding box center [105, 301] width 46 height 8
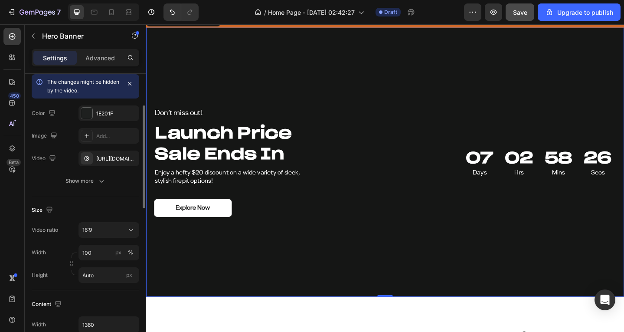
scroll to position [130, 0]
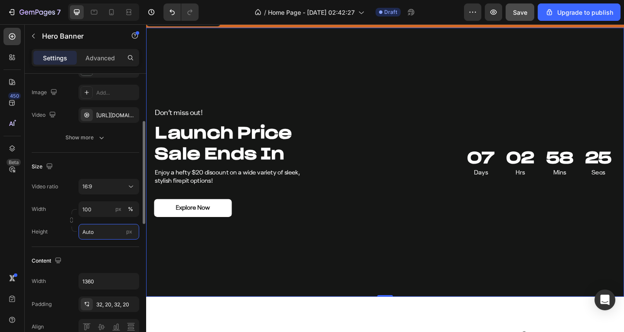
click at [94, 227] on input "Auto" at bounding box center [108, 232] width 61 height 16
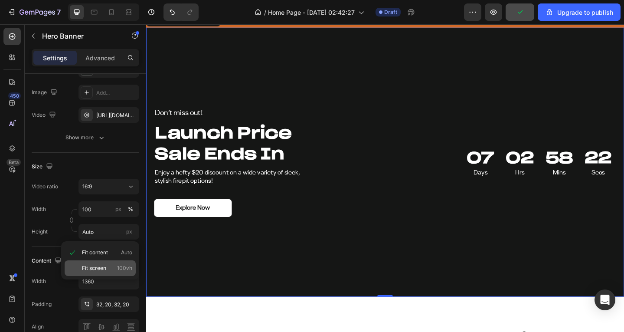
click at [101, 266] on span "Fit screen" at bounding box center [94, 268] width 24 height 8
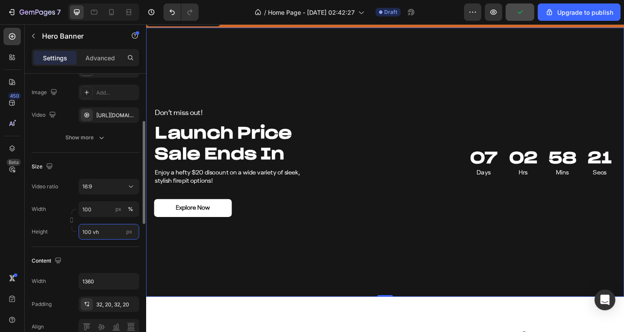
click at [101, 239] on input "100 vh" at bounding box center [108, 232] width 61 height 16
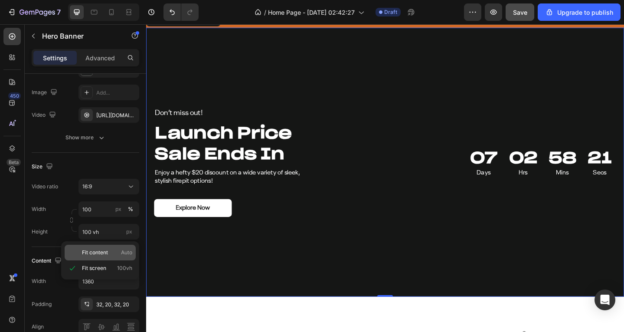
click at [103, 254] on span "Fit content" at bounding box center [95, 252] width 26 height 8
type input "Auto"
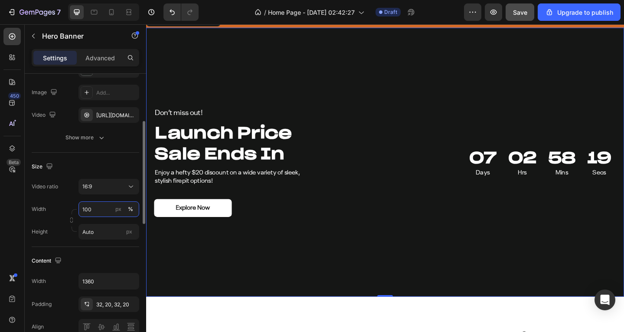
click at [112, 206] on input "100" at bounding box center [108, 209] width 61 height 16
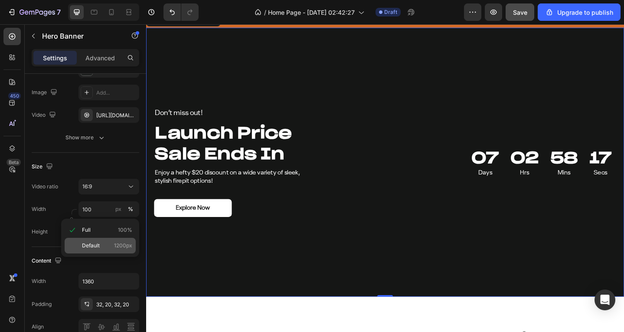
click at [96, 240] on div "Default 1200px" at bounding box center [100, 246] width 71 height 16
type input "1200"
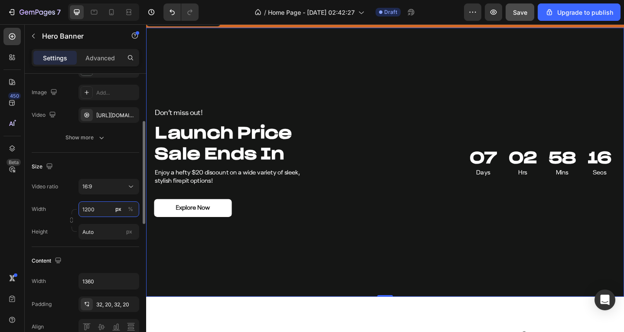
click at [99, 205] on input "1200" at bounding box center [108, 209] width 61 height 16
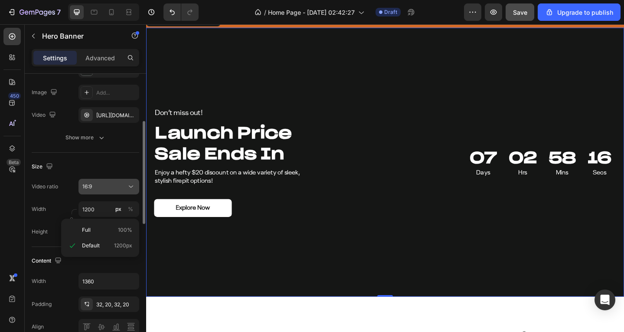
click at [109, 191] on button "16:9" at bounding box center [108, 187] width 61 height 16
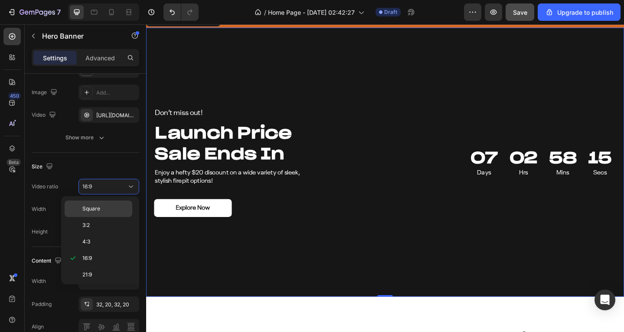
click at [108, 212] on p "Square" at bounding box center [105, 209] width 46 height 8
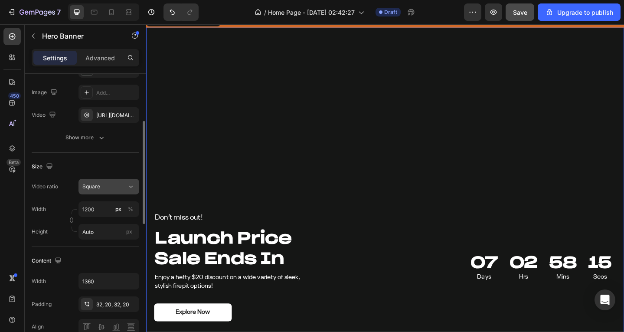
click at [113, 186] on div "Square" at bounding box center [104, 187] width 44 height 8
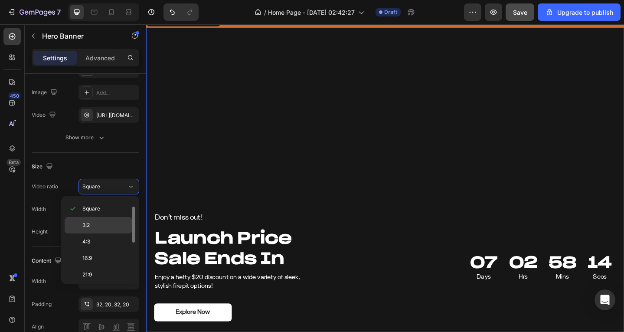
click at [108, 225] on p "3:2" at bounding box center [105, 225] width 46 height 8
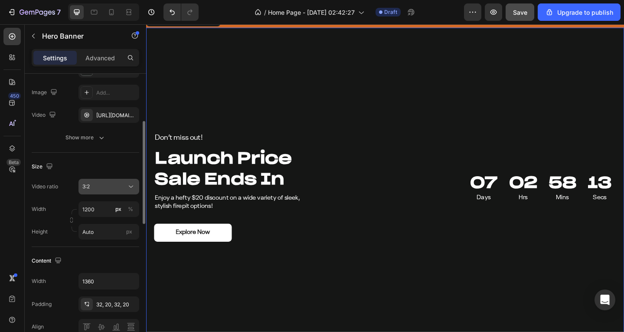
click at [110, 190] on div "3:2" at bounding box center [108, 186] width 53 height 9
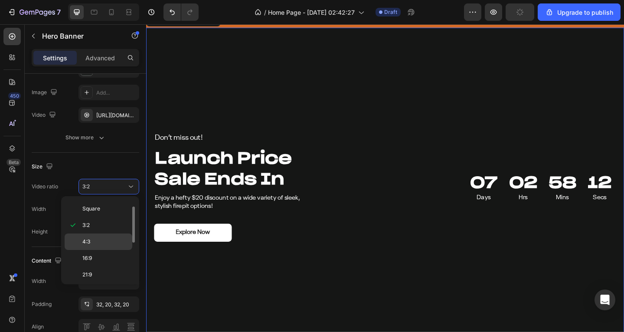
click at [106, 244] on p "4:3" at bounding box center [105, 242] width 46 height 8
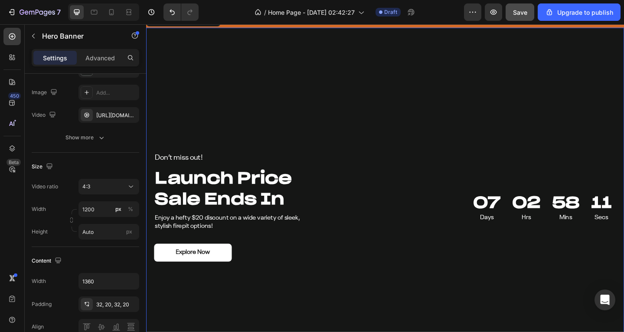
scroll to position [1900, 0]
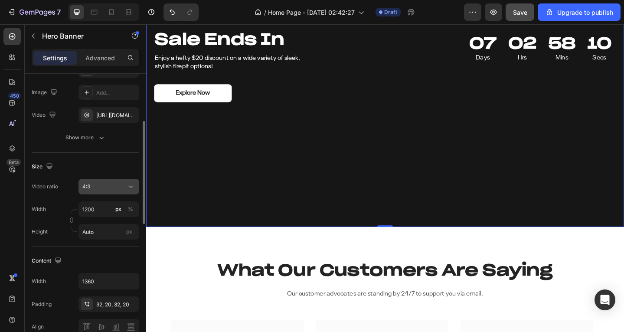
click at [110, 181] on button "4:3" at bounding box center [108, 187] width 61 height 16
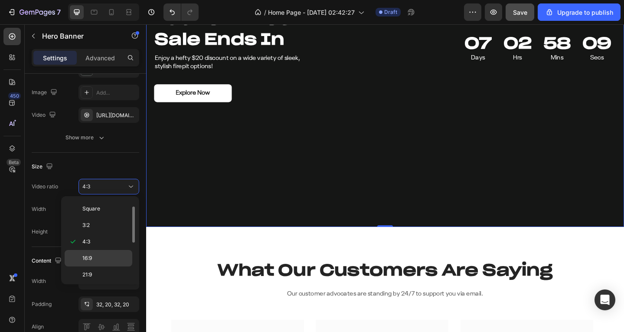
click at [101, 255] on p "16:9" at bounding box center [105, 258] width 46 height 8
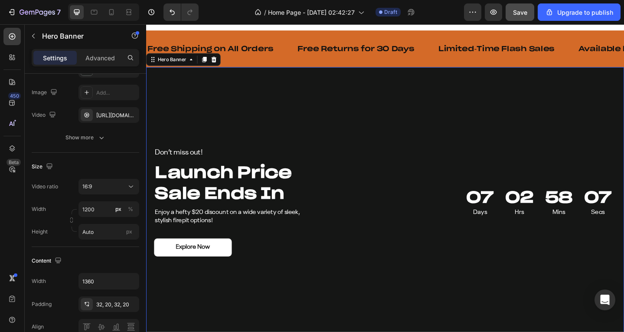
scroll to position [1726, 0]
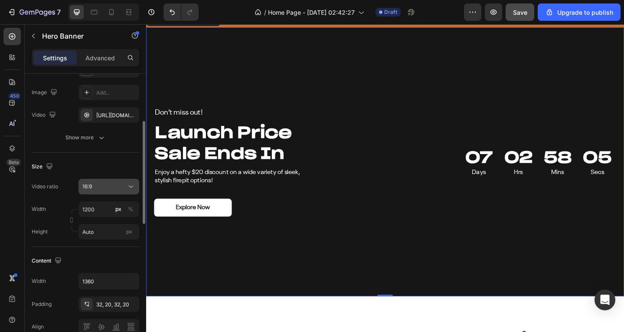
click at [108, 183] on div "16:9" at bounding box center [104, 187] width 44 height 8
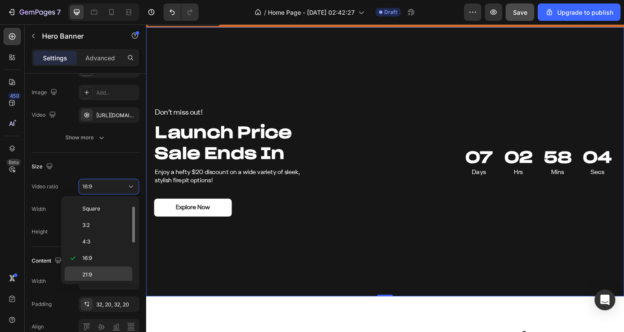
click at [108, 283] on div "21:9" at bounding box center [99, 291] width 68 height 16
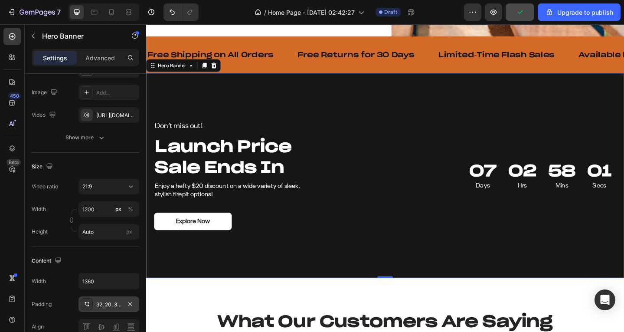
scroll to position [173, 0]
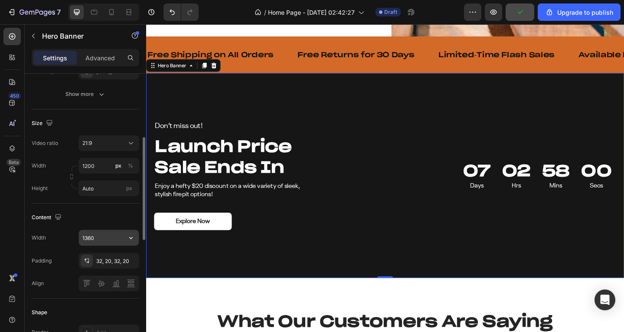
click at [103, 240] on input "1360" at bounding box center [109, 238] width 60 height 16
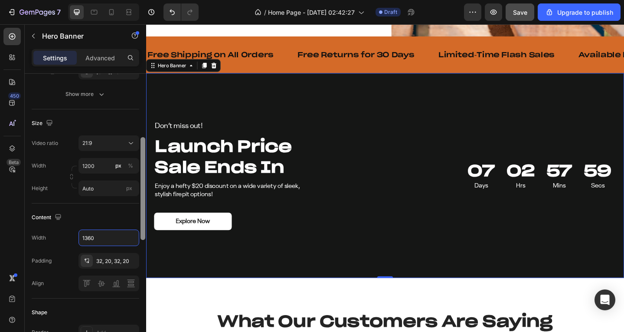
click at [140, 237] on div at bounding box center [143, 215] width 7 height 283
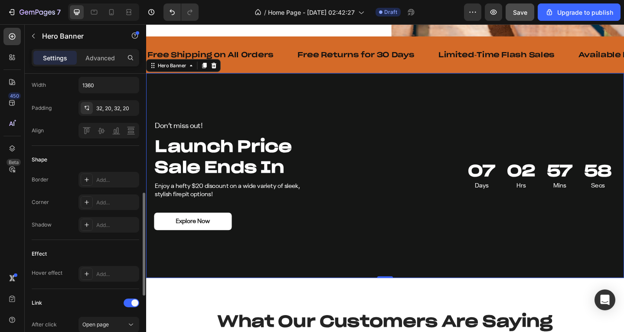
scroll to position [239, 0]
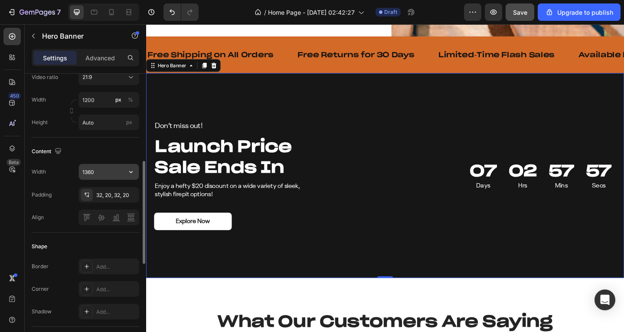
click at [133, 170] on icon "button" at bounding box center [131, 171] width 9 height 9
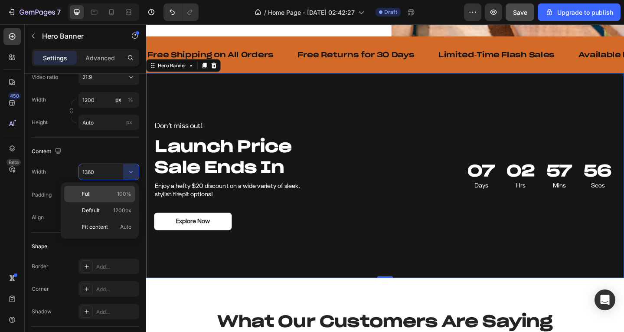
click at [126, 196] on span "100%" at bounding box center [124, 194] width 14 height 8
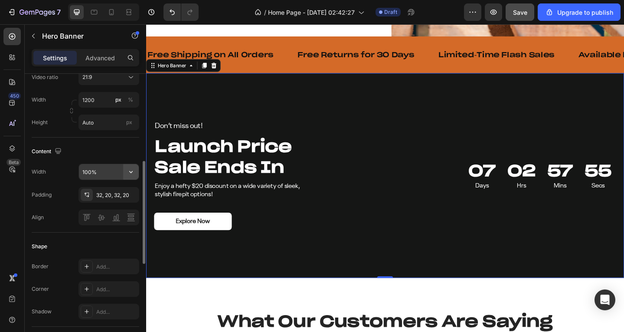
click at [136, 173] on button "button" at bounding box center [131, 172] width 16 height 16
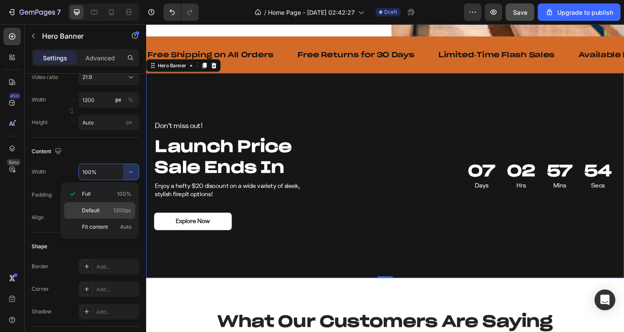
click at [118, 219] on div "Default 1200px" at bounding box center [99, 227] width 71 height 16
type input "1200"
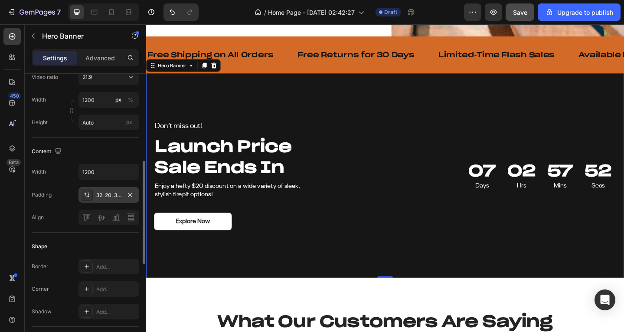
click at [111, 192] on div "32, 20, 32, 20" at bounding box center [108, 195] width 25 height 8
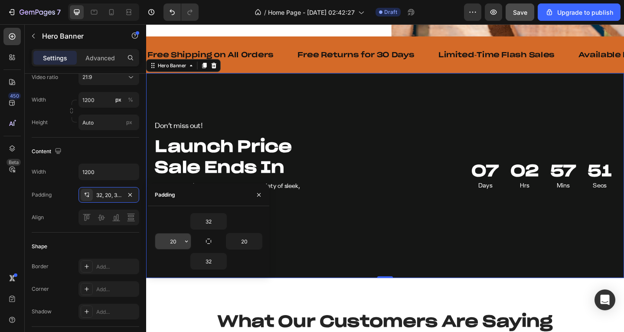
click at [174, 241] on input "20" at bounding box center [173, 241] width 36 height 16
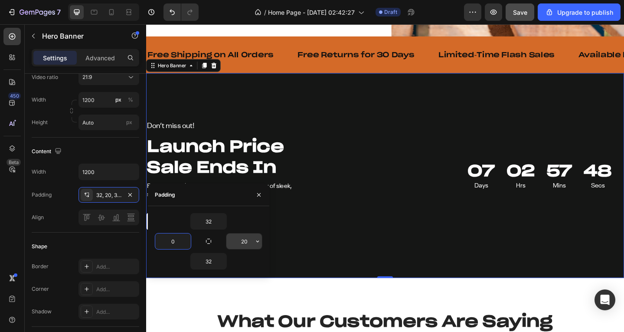
type input "0"
click at [240, 237] on input "20" at bounding box center [244, 241] width 36 height 16
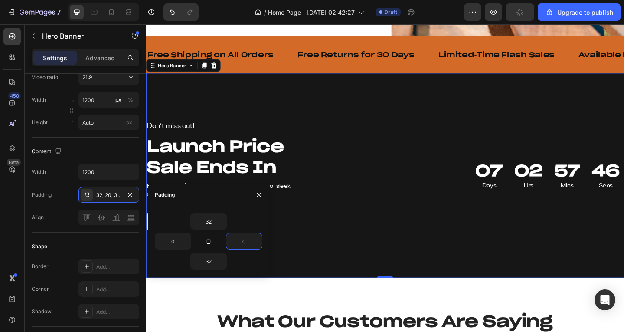
click at [170, 206] on div "32 0 0 32" at bounding box center [208, 241] width 121 height 70
type input "20"
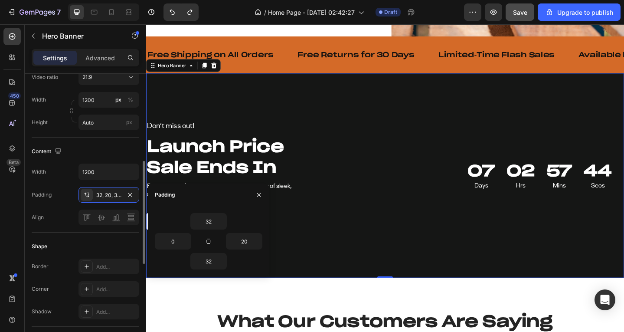
type input "20"
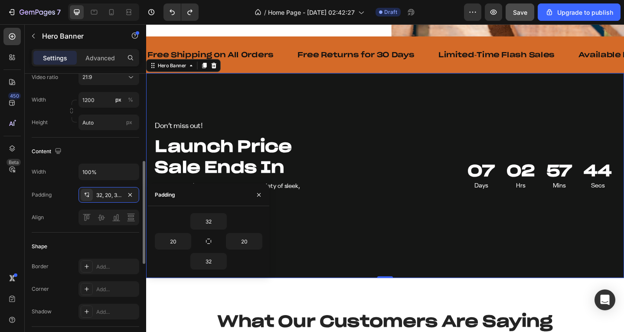
type input "1360"
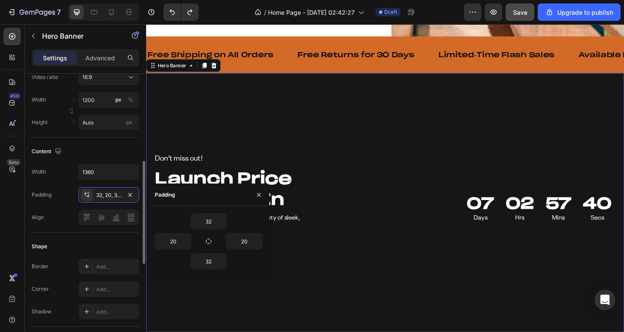
scroll to position [196, 0]
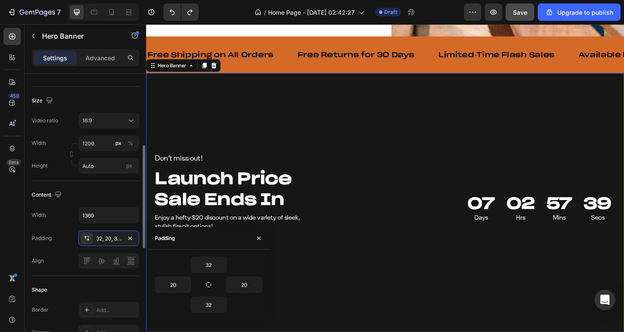
click at [102, 111] on div "Size Video ratio 16:9 Width 1200 px % Height Auto px" at bounding box center [86, 134] width 108 height 94
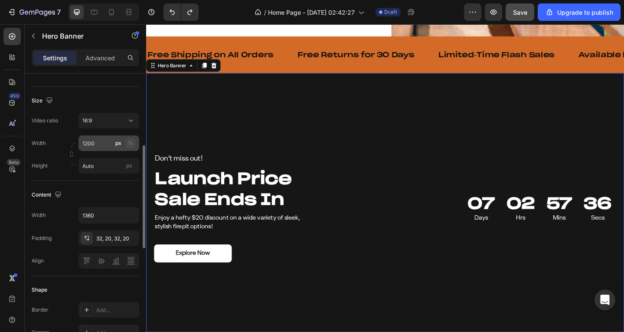
click at [131, 142] on div "%" at bounding box center [130, 143] width 5 height 8
type input "100"
click at [109, 168] on input "Auto" at bounding box center [108, 166] width 61 height 16
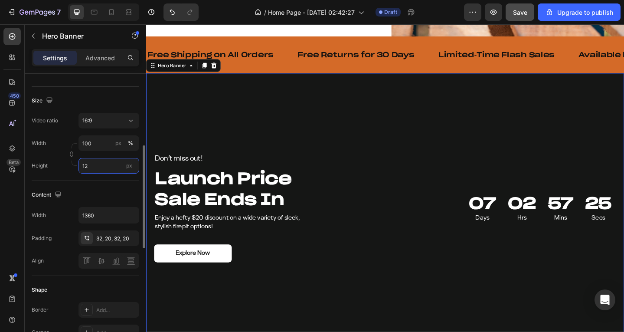
click at [109, 168] on input "12" at bounding box center [108, 166] width 61 height 16
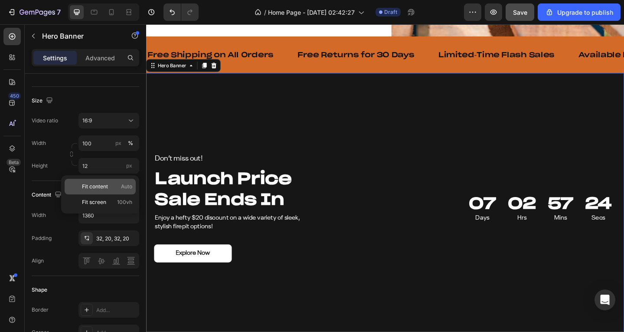
click at [82, 183] on span "Fit content" at bounding box center [95, 187] width 26 height 8
type input "Auto"
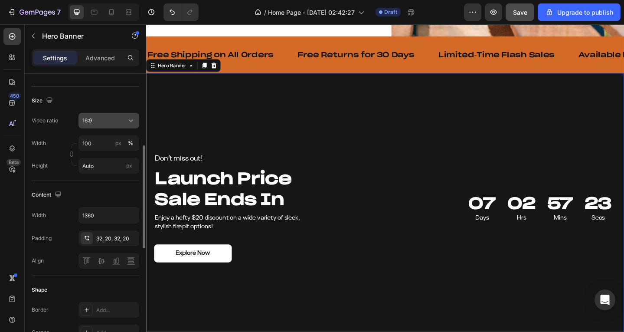
click at [93, 126] on button "16:9" at bounding box center [108, 121] width 61 height 16
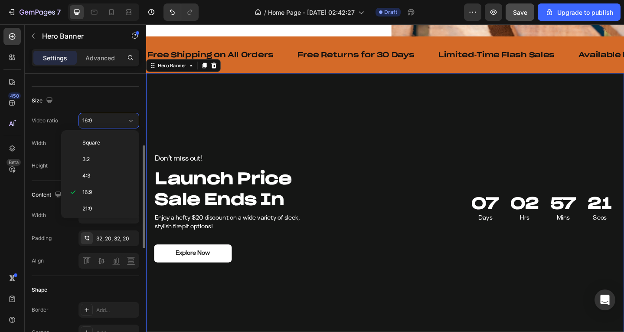
click at [41, 125] on div "Video ratio" at bounding box center [45, 121] width 26 height 14
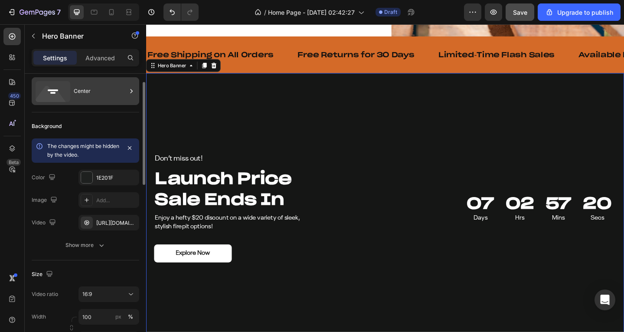
scroll to position [0, 0]
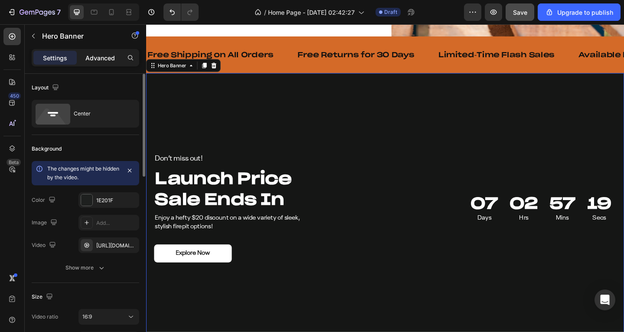
click at [95, 54] on p "Advanced" at bounding box center [99, 57] width 29 height 9
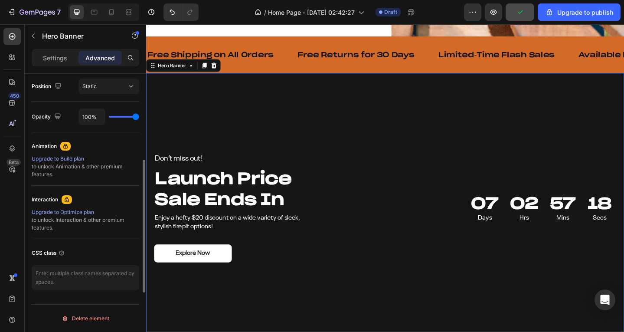
scroll to position [276, 0]
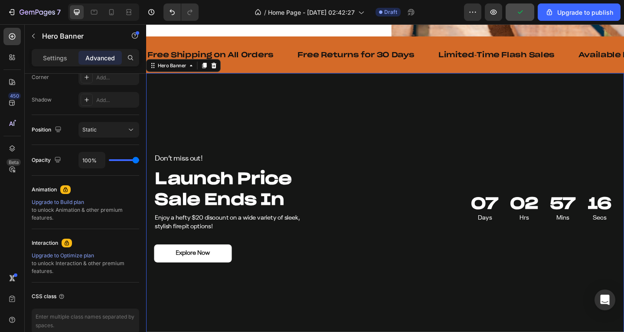
click at [311, 113] on div "Overlay" at bounding box center [406, 224] width 520 height 293
click at [56, 61] on p "Settings" at bounding box center [55, 57] width 24 height 9
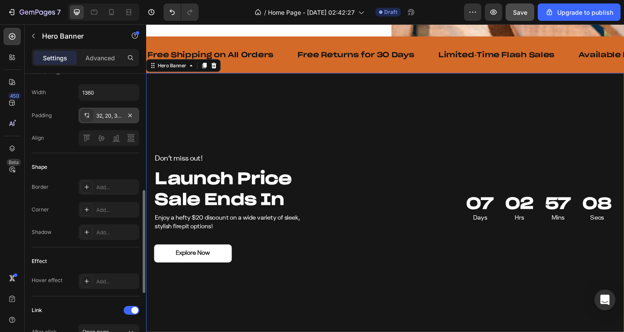
scroll to position [275, 0]
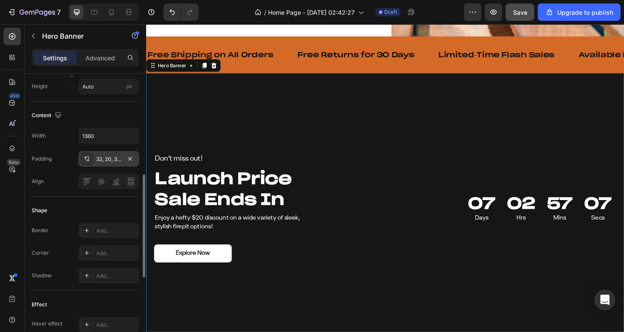
click at [105, 160] on div "32, 20, 32, 20" at bounding box center [108, 159] width 25 height 8
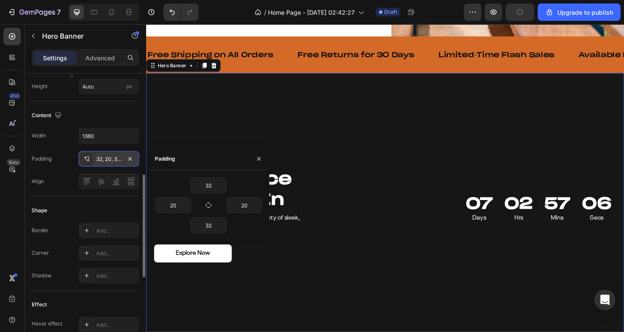
click at [105, 160] on div "32, 20, 32, 20" at bounding box center [108, 159] width 25 height 8
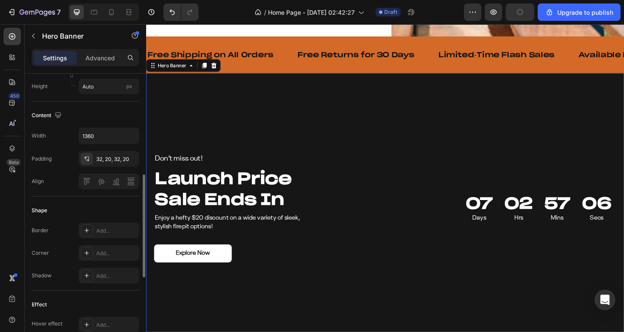
scroll to position [189, 0]
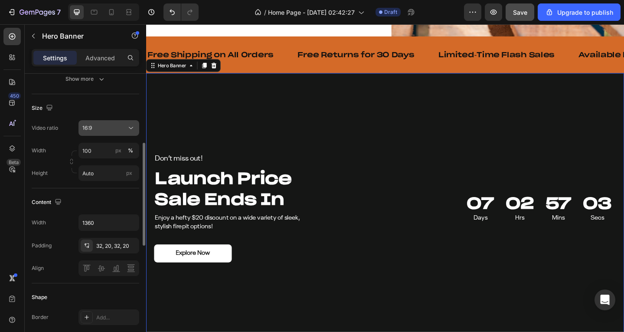
click at [122, 129] on div "16:9" at bounding box center [104, 128] width 44 height 8
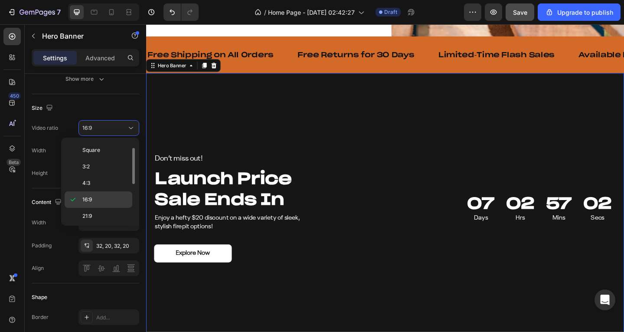
scroll to position [100, 0]
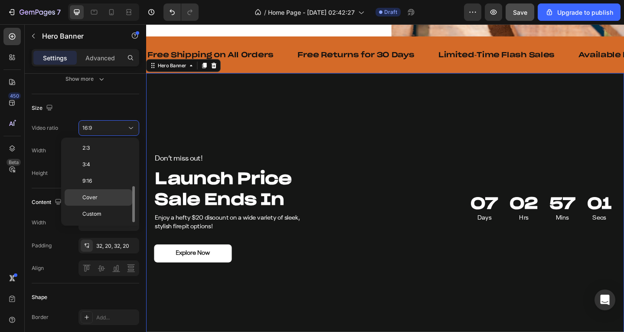
click at [110, 206] on div "Cover" at bounding box center [99, 214] width 68 height 16
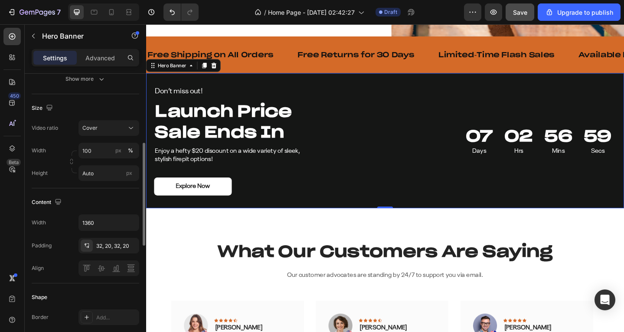
click at [118, 114] on div "Size" at bounding box center [86, 108] width 108 height 14
click at [116, 125] on div "Cover" at bounding box center [104, 128] width 44 height 8
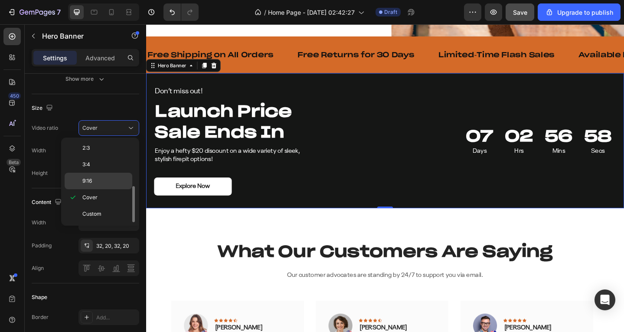
click at [99, 183] on p "9:16" at bounding box center [105, 181] width 46 height 8
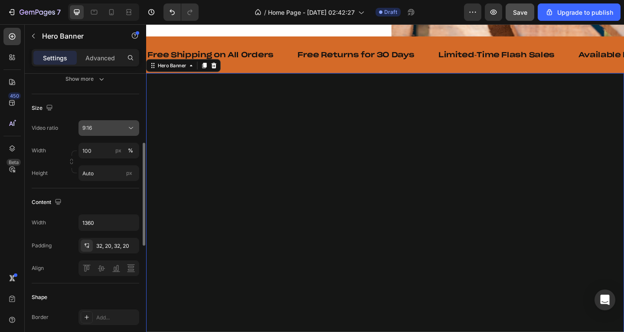
click at [123, 127] on div "9:16" at bounding box center [104, 128] width 44 height 8
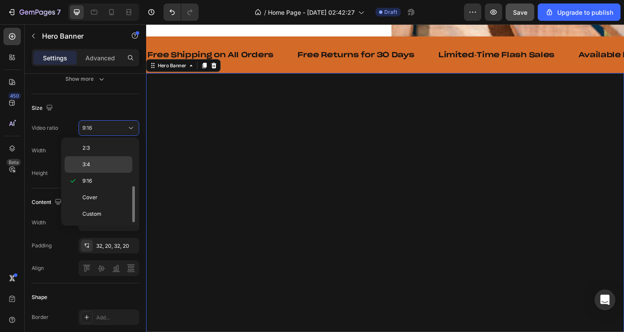
click at [103, 161] on p "3:4" at bounding box center [105, 164] width 46 height 8
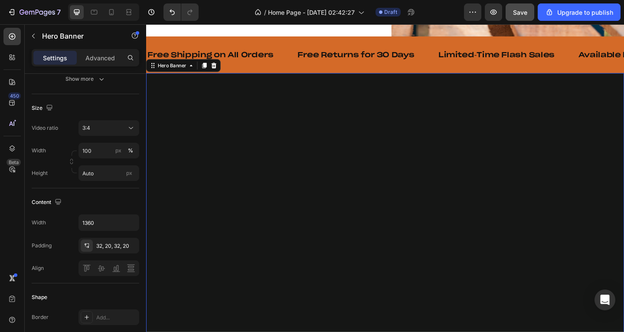
scroll to position [1813, 0]
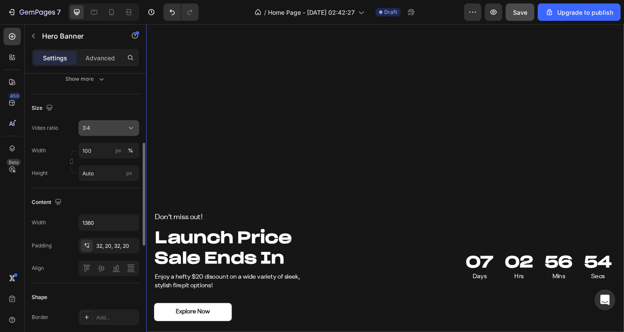
click at [109, 123] on button "3:4" at bounding box center [108, 128] width 61 height 16
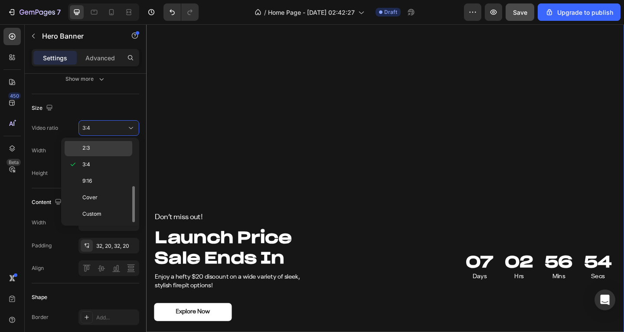
click at [105, 145] on p "2:3" at bounding box center [105, 148] width 46 height 8
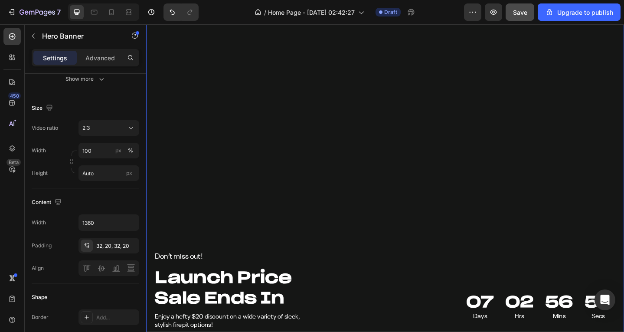
drag, startPoint x: 113, startPoint y: 129, endPoint x: 114, endPoint y: 143, distance: 14.3
click at [114, 129] on div "2:3" at bounding box center [104, 128] width 44 height 8
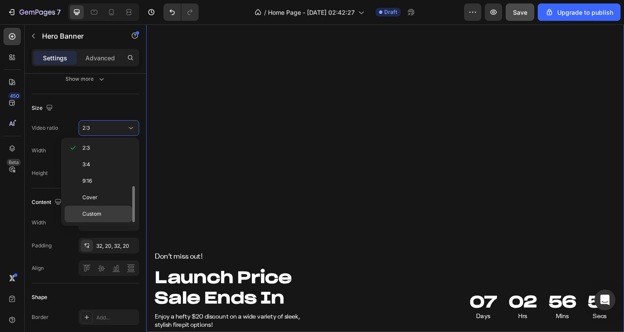
click at [103, 212] on p "Custom" at bounding box center [105, 214] width 46 height 8
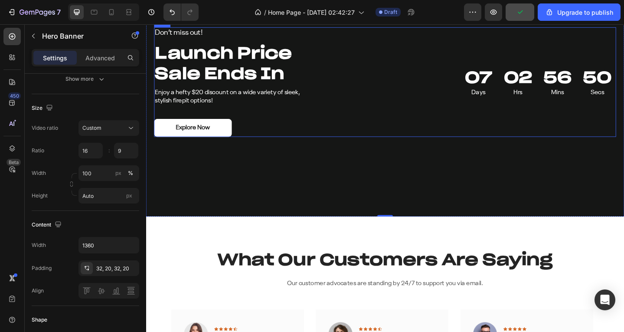
scroll to position [1726, 0]
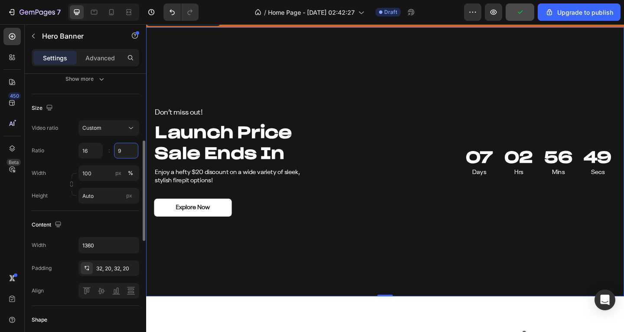
drag, startPoint x: 121, startPoint y: 147, endPoint x: 130, endPoint y: 148, distance: 9.2
click at [121, 147] on input "9" at bounding box center [126, 151] width 24 height 16
click at [71, 168] on div "Width 100 px %" at bounding box center [86, 173] width 108 height 16
type input "8"
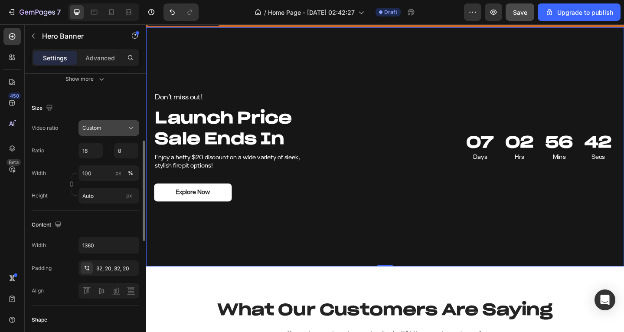
click at [101, 123] on button "Custom" at bounding box center [108, 128] width 61 height 16
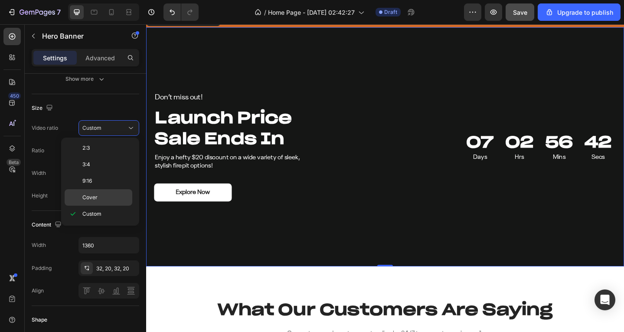
click at [98, 197] on p "Cover" at bounding box center [105, 197] width 46 height 8
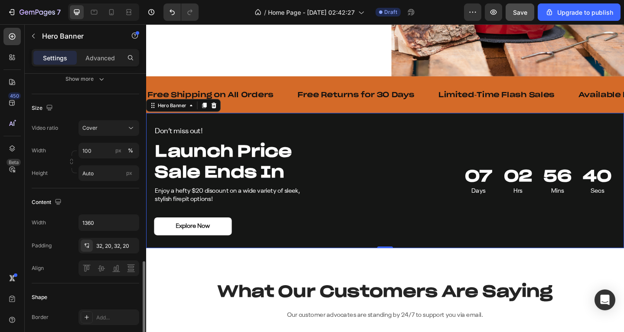
scroll to position [275, 0]
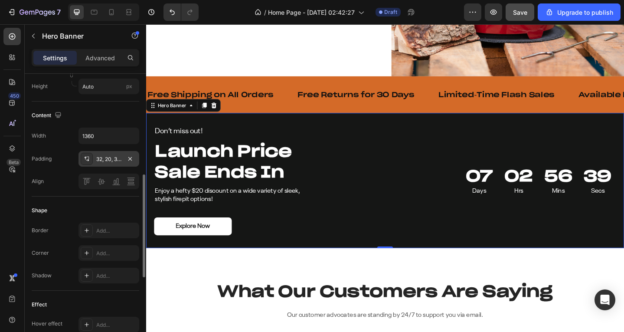
click at [108, 165] on div "32, 20, 32, 20" at bounding box center [108, 159] width 61 height 16
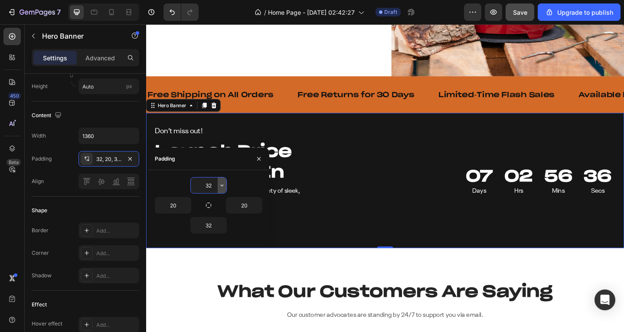
click at [218, 189] on button "button" at bounding box center [222, 185] width 9 height 16
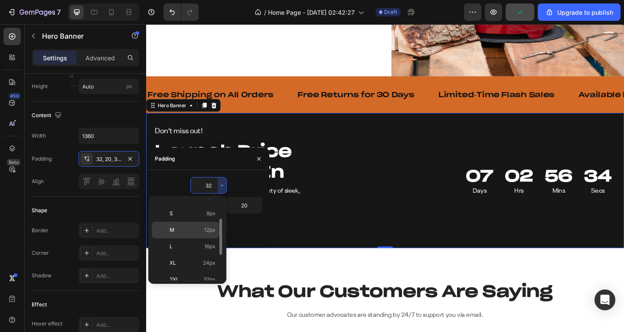
scroll to position [100, 0]
click at [199, 267] on div "5XL 112px" at bounding box center [186, 272] width 68 height 16
type input "112"
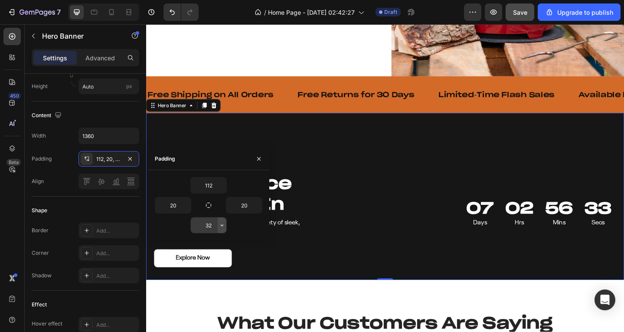
click at [222, 220] on button "button" at bounding box center [222, 225] width 9 height 16
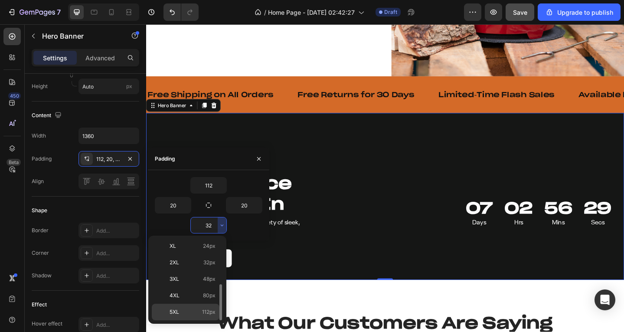
click at [201, 307] on div "5XL 112px" at bounding box center [186, 312] width 68 height 16
type input "112"
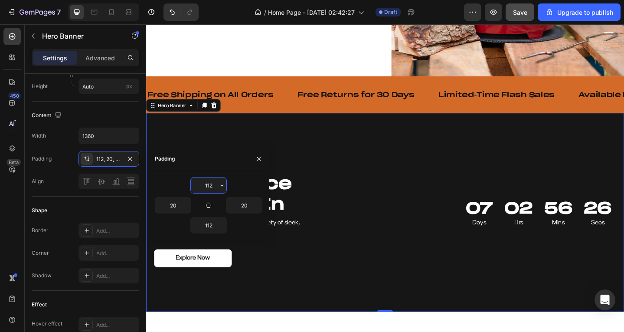
click at [214, 187] on input "112" at bounding box center [209, 185] width 36 height 16
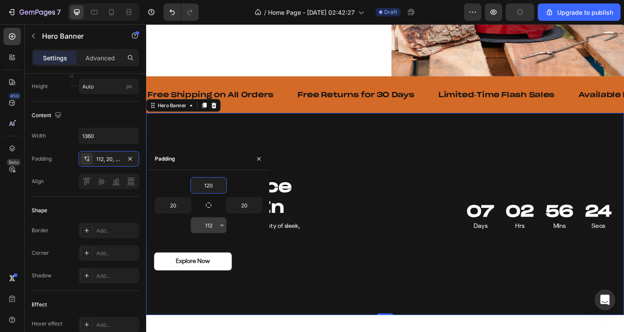
type input "120"
click at [212, 228] on input "112" at bounding box center [209, 225] width 36 height 16
paste input "20"
type input "120"
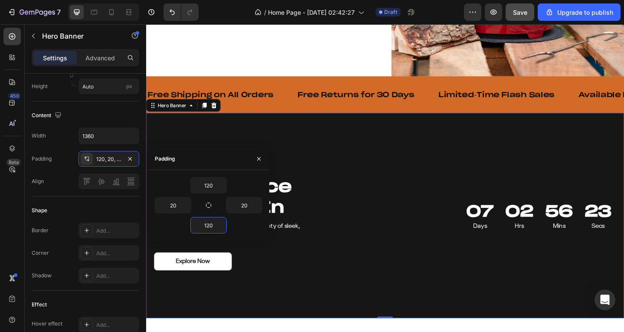
click at [300, 140] on div "Don’t miss out! Text Block Launch Price Sale Ends In Heading Enjoy a hefty $20 …" at bounding box center [406, 232] width 520 height 223
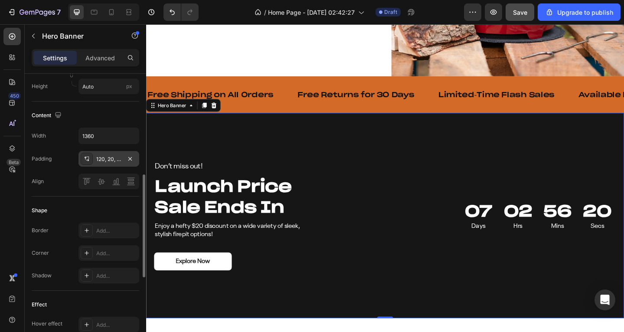
click at [105, 159] on div "120, 20, 120, 20" at bounding box center [108, 159] width 25 height 8
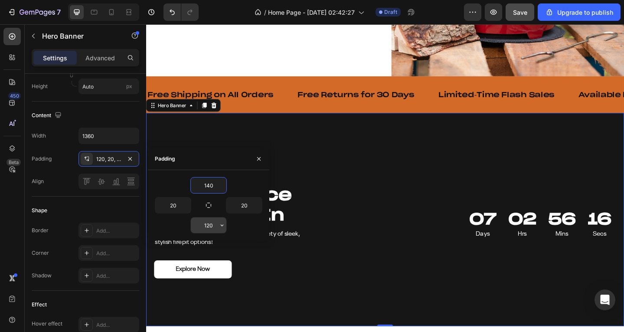
type input "140"
click at [208, 225] on input "120" at bounding box center [209, 225] width 36 height 16
paste input "4"
type input "140"
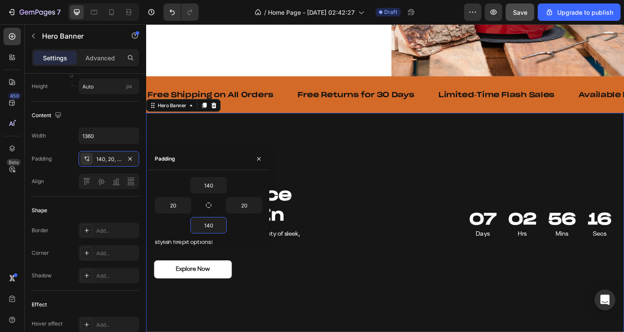
click at [362, 144] on div "Don’t miss out! Text Block Launch Price Sale Ends In Heading Enjoy a hefty $20 …" at bounding box center [406, 241] width 520 height 241
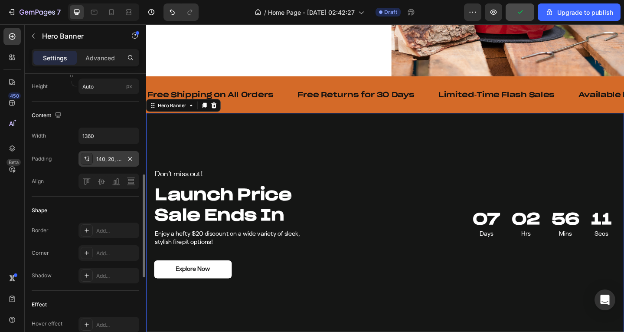
click at [106, 155] on div "140, 20, 140, 20" at bounding box center [108, 159] width 61 height 16
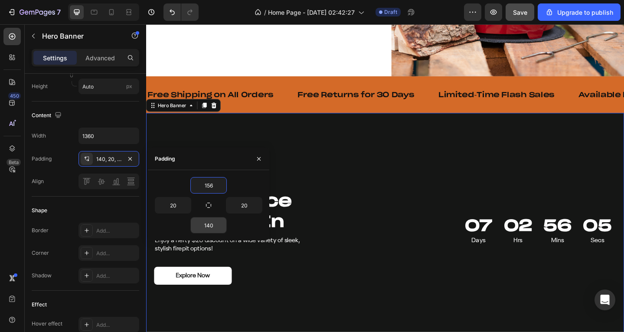
type input "156"
click at [206, 228] on input "140" at bounding box center [209, 225] width 36 height 16
paste input "56"
type input "156"
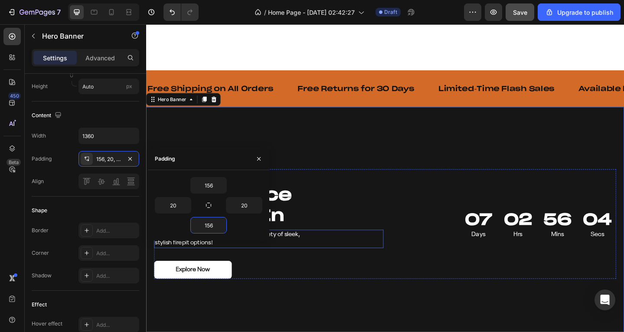
scroll to position [1726, 0]
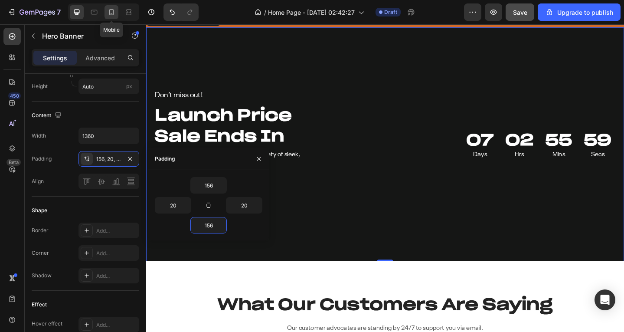
click at [113, 14] on icon at bounding box center [111, 12] width 9 height 9
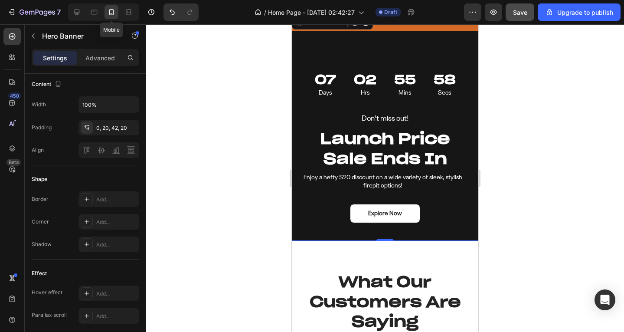
scroll to position [1681, 0]
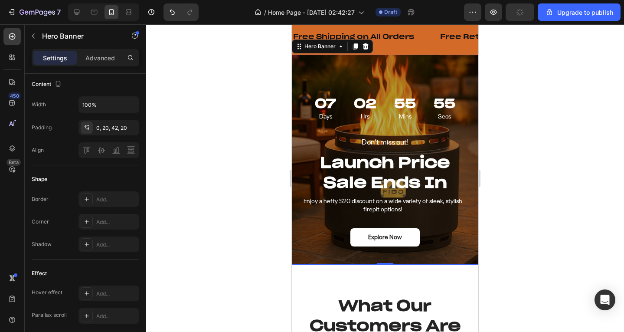
click at [336, 71] on div "Overlay" at bounding box center [385, 160] width 186 height 210
click at [71, 6] on div at bounding box center [77, 12] width 14 height 14
type input "1360"
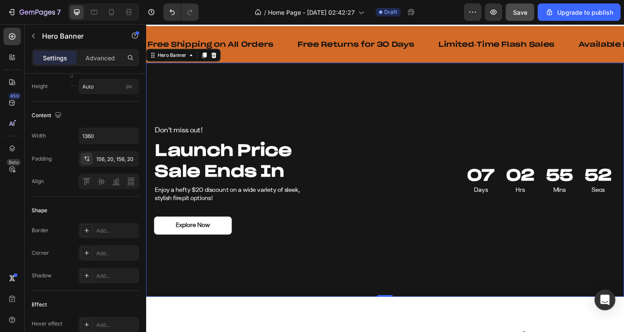
scroll to position [1699, 0]
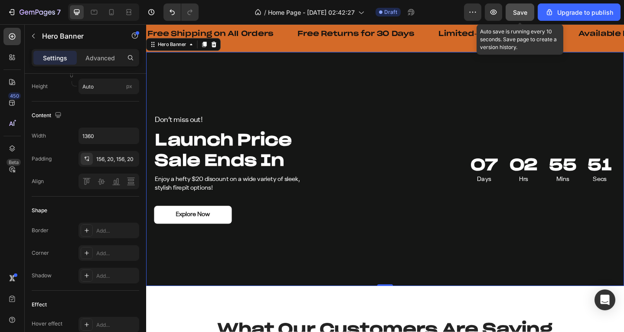
click at [519, 10] on span "Save" at bounding box center [520, 12] width 14 height 7
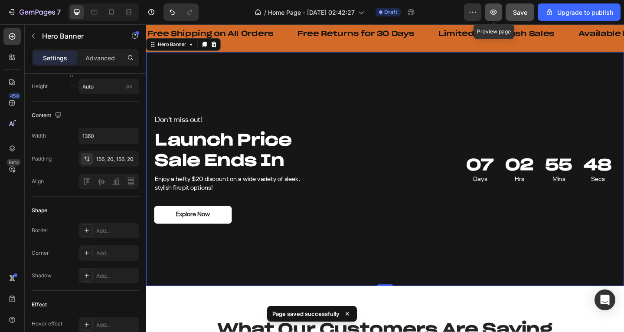
click at [493, 14] on icon "button" at bounding box center [493, 12] width 7 height 5
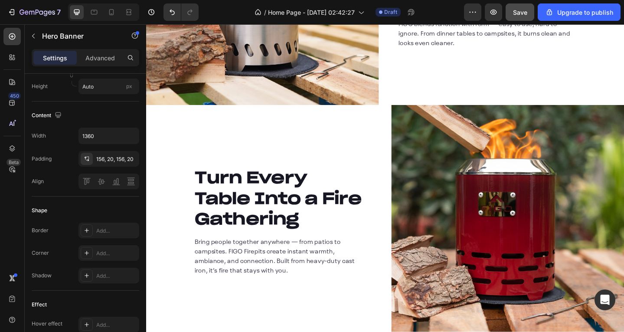
scroll to position [1266, 0]
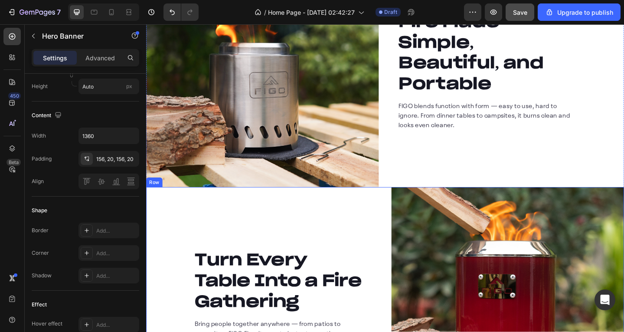
click at [405, 215] on div "Turn Every Table Into a Fire Gathering Heading Bring people together anywhere —…" at bounding box center [406, 328] width 520 height 253
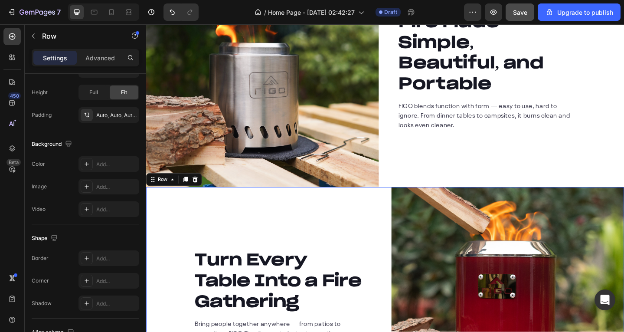
scroll to position [0, 0]
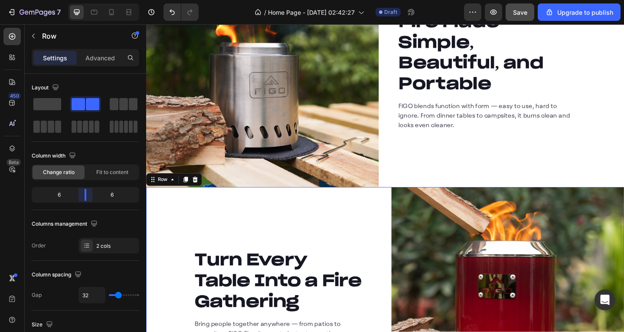
drag, startPoint x: 87, startPoint y: 194, endPoint x: 82, endPoint y: 194, distance: 4.8
click at [82, 0] on body "7 / Home Page - Aug 22, 02:42:27 Draft Preview Save Upgrade to publish 450 Beta…" at bounding box center [312, 0] width 624 height 0
click at [420, 181] on div "Fire Made Simple, Beautiful, and Portable Heading FIGO blends function with for…" at bounding box center [539, 74] width 253 height 253
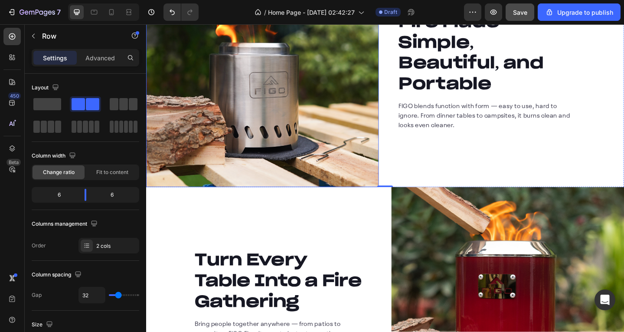
click at [393, 185] on img at bounding box center [272, 74] width 253 height 253
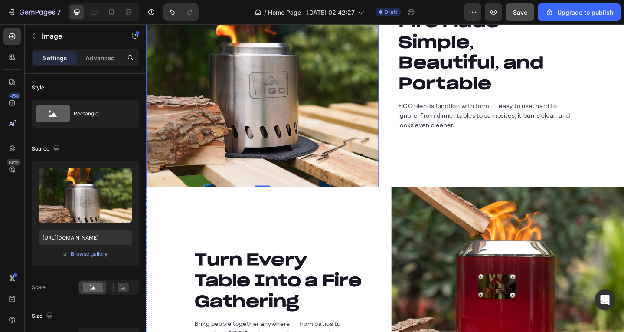
click at [403, 161] on div "Image 0 Fire Made Simple, Beautiful, and Portable Heading FIGO blends function …" at bounding box center [406, 74] width 520 height 253
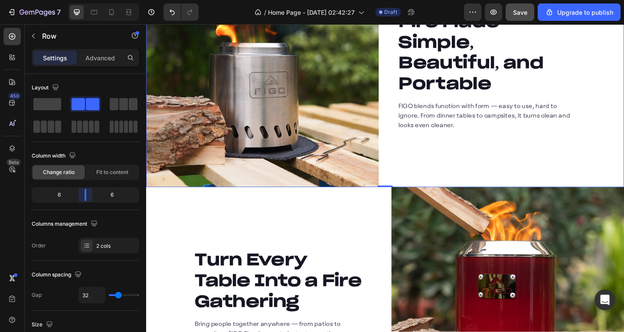
drag, startPoint x: 82, startPoint y: 195, endPoint x: 89, endPoint y: 195, distance: 7.8
click at [89, 0] on body "7 / Home Page - Aug 22, 02:42:27 Draft Preview Save Upgrade to publish 450 Beta…" at bounding box center [312, 0] width 624 height 0
type input "30"
type input "0"
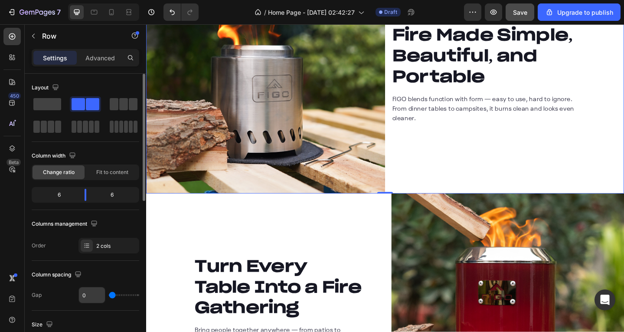
drag, startPoint x: 119, startPoint y: 294, endPoint x: 96, endPoint y: 290, distance: 22.9
type input "0"
click at [109, 294] on input "range" at bounding box center [124, 295] width 30 height 2
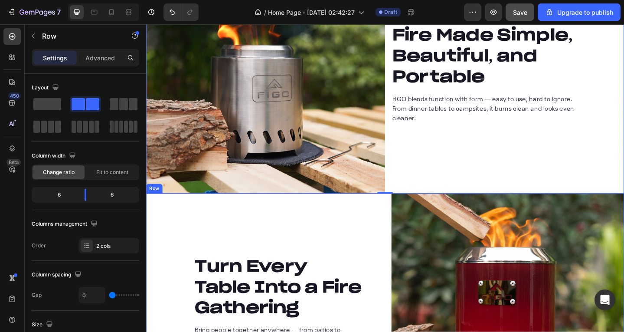
click at [369, 240] on div "Turn Every Table Into a Fire Gathering Heading Bring people together anywhere —…" at bounding box center [272, 335] width 253 height 253
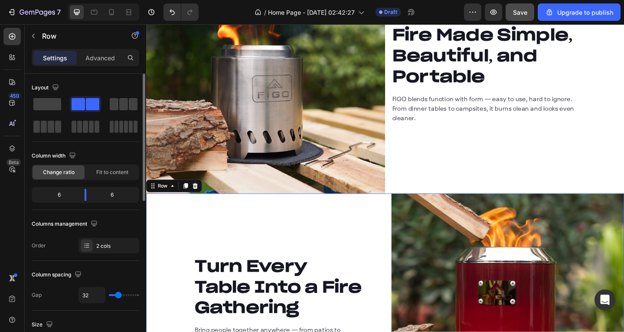
type input "33"
type input "0"
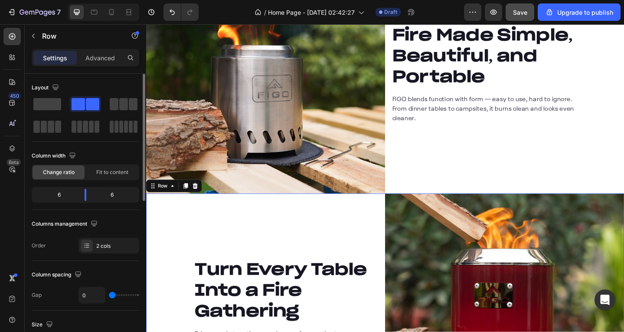
drag, startPoint x: 119, startPoint y: 296, endPoint x: 84, endPoint y: 294, distance: 35.2
type input "0"
click at [109, 294] on input "range" at bounding box center [124, 295] width 30 height 2
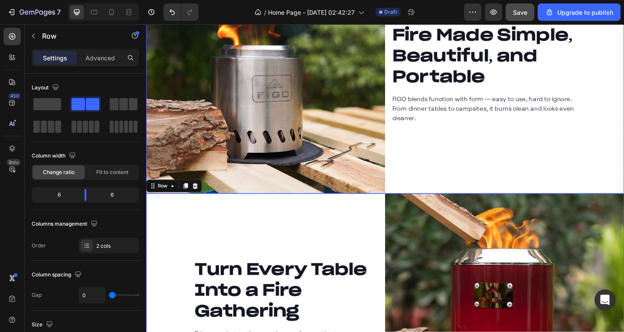
click at [422, 169] on div "Fire Made Simple, Beautiful, and Portable Heading FIGO blends function with for…" at bounding box center [536, 78] width 260 height 260
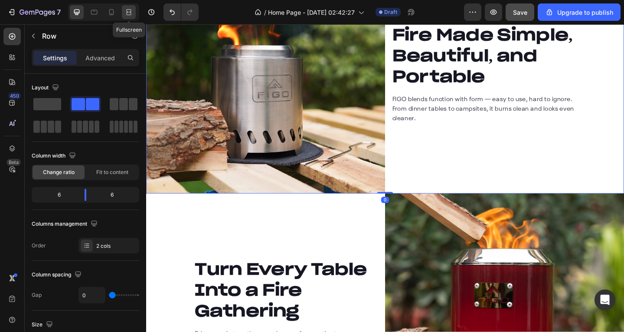
click at [127, 16] on div at bounding box center [129, 12] width 14 height 14
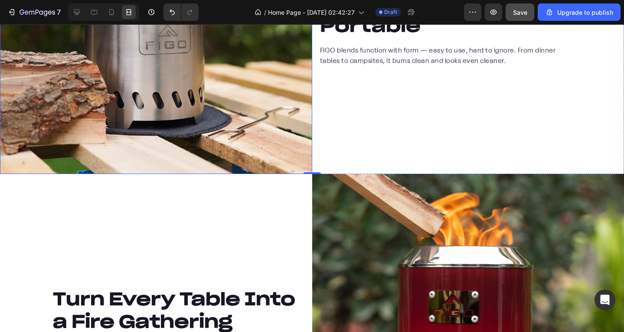
scroll to position [1396, 0]
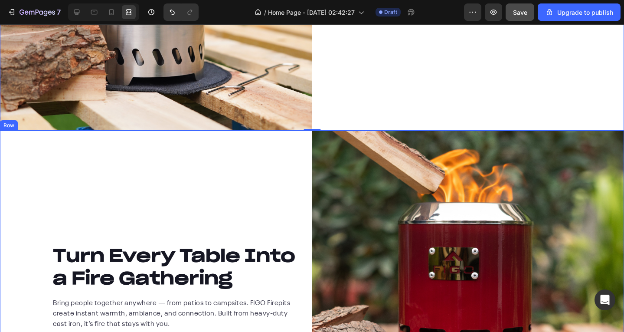
click at [193, 175] on div "Turn Every Table Into a Fire Gathering Heading Bring people together anywhere —…" at bounding box center [156, 287] width 312 height 312
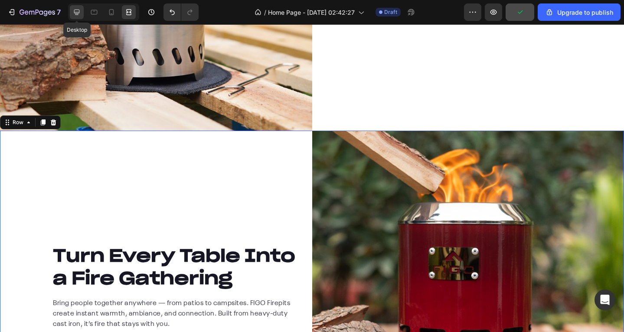
click at [79, 12] on icon at bounding box center [77, 13] width 6 height 6
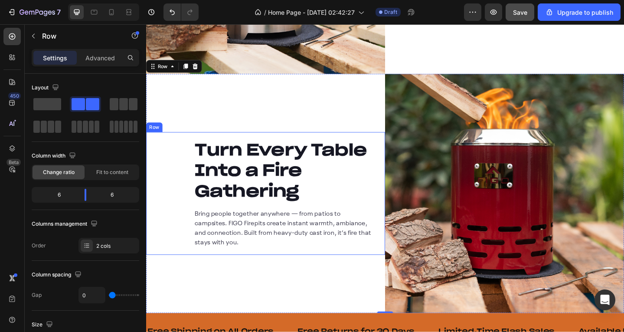
click at [184, 170] on div "Turn Every Table Into a Fire Gathering Heading Bring people together anywhere —…" at bounding box center [276, 209] width 260 height 134
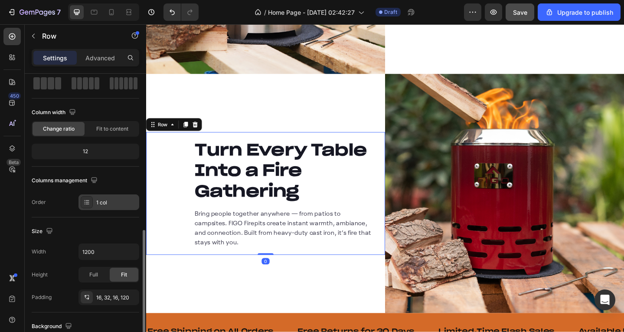
scroll to position [130, 0]
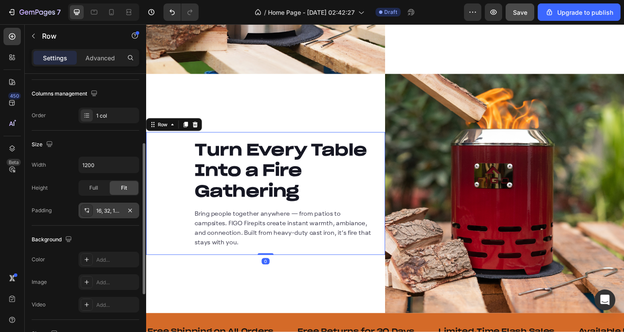
click at [103, 210] on div "16, 32, 16, 120" at bounding box center [108, 211] width 25 height 8
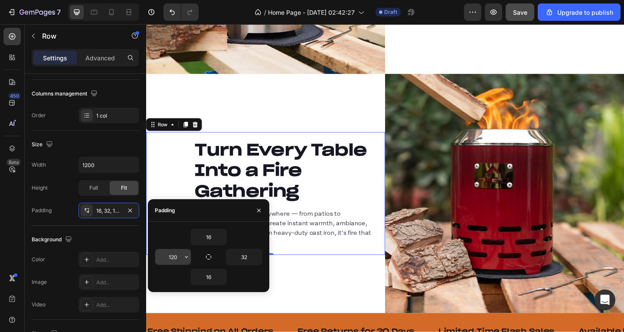
click at [174, 255] on input "120" at bounding box center [173, 257] width 36 height 16
click at [245, 260] on input "32" at bounding box center [244, 257] width 36 height 16
paste input "120"
type input "80"
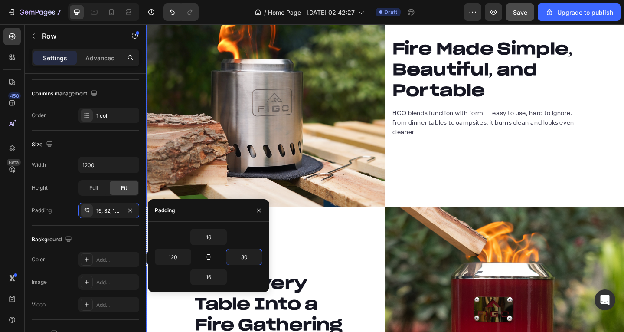
scroll to position [1179, 0]
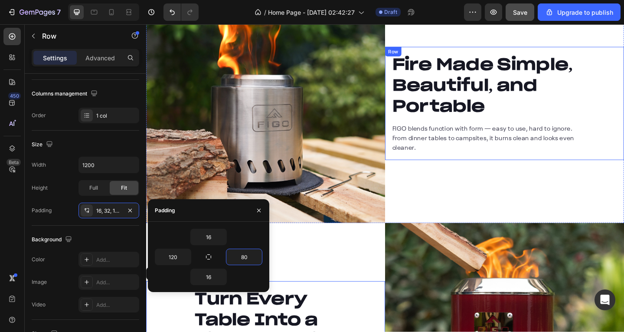
click at [420, 169] on div "Fire Made Simple, Beautiful, and Portable Heading FIGO blends function with for…" at bounding box center [536, 110] width 260 height 123
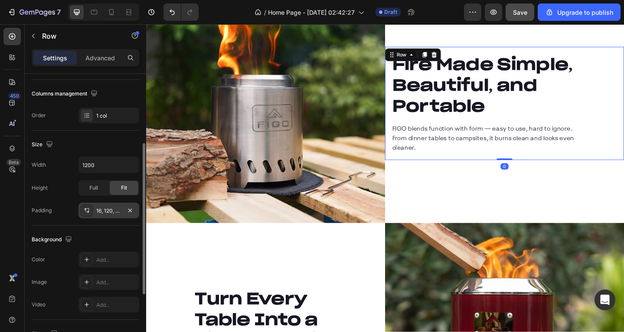
click at [111, 212] on div "16, 120, 16, 16" at bounding box center [108, 211] width 25 height 8
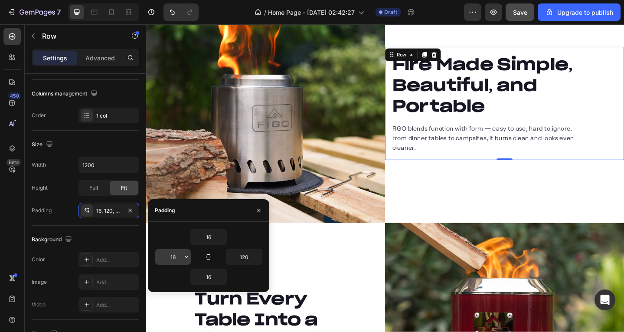
click at [180, 254] on input "16" at bounding box center [173, 257] width 36 height 16
paste input "80"
type input "80"
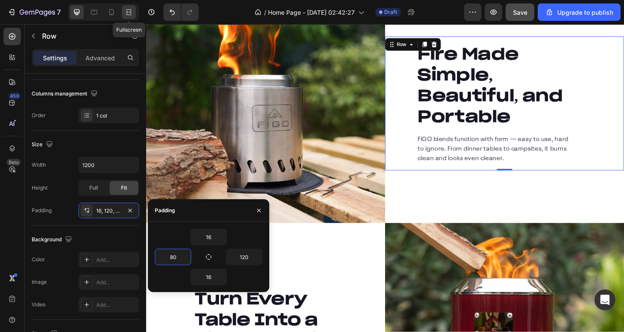
click at [124, 12] on icon at bounding box center [128, 12] width 9 height 9
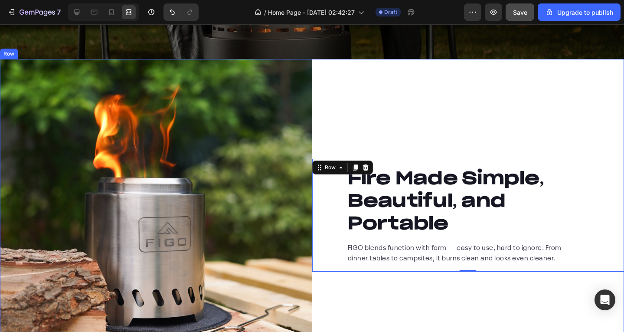
scroll to position [1136, 0]
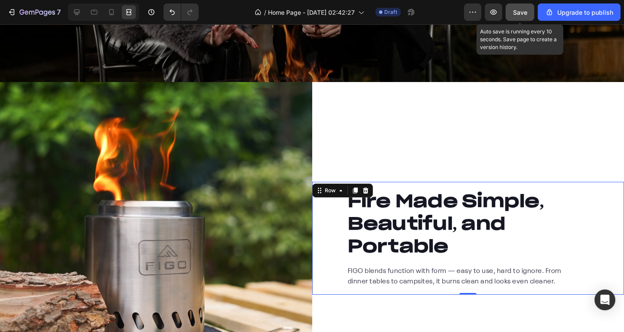
click at [520, 8] on div "Save" at bounding box center [520, 12] width 14 height 9
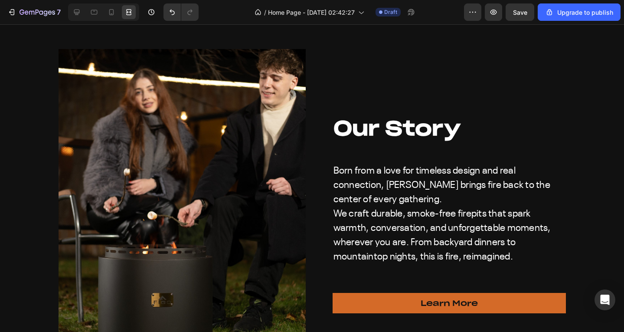
scroll to position [2697, 0]
